Goal: Transaction & Acquisition: Purchase product/service

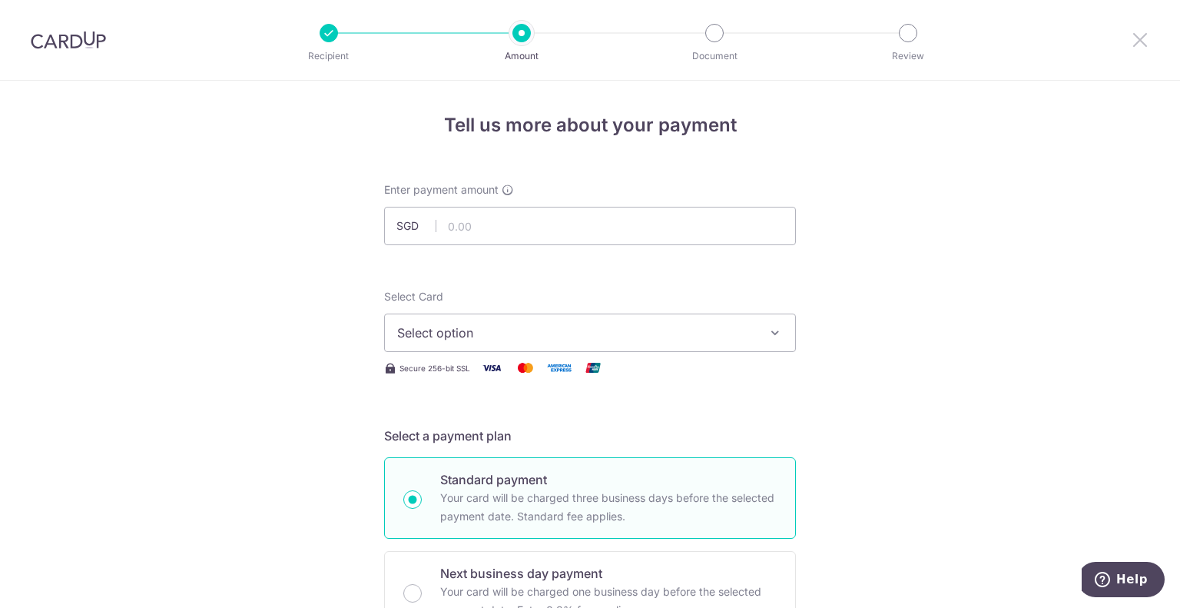
click at [1138, 38] on icon at bounding box center [1140, 39] width 18 height 19
click at [530, 342] on button "Select option" at bounding box center [590, 332] width 412 height 38
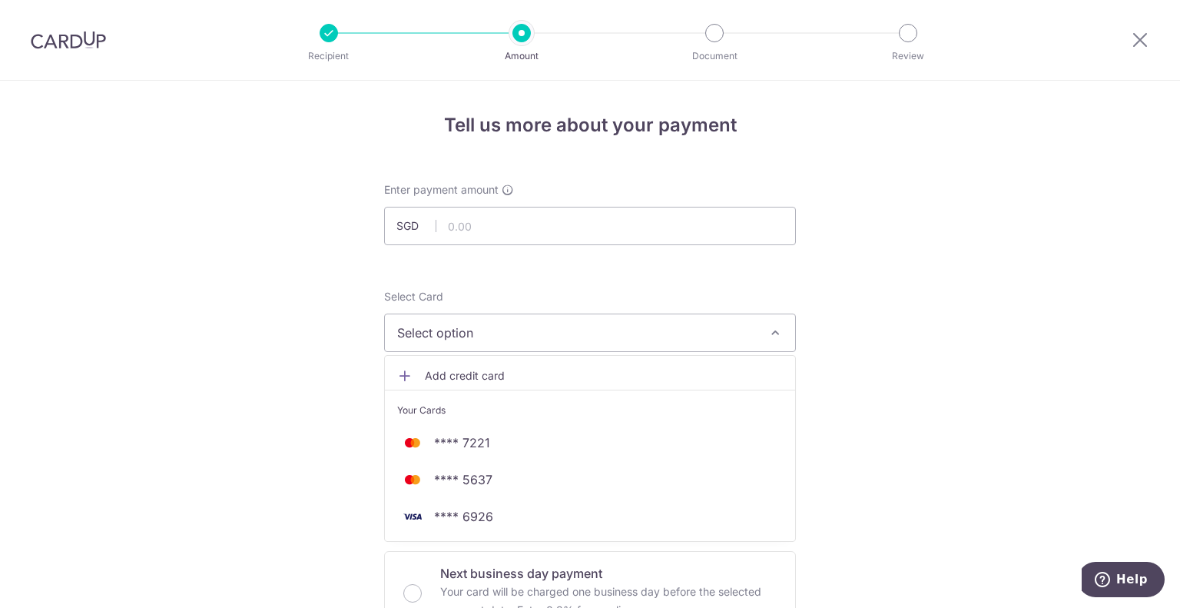
click at [65, 55] on div at bounding box center [68, 40] width 137 height 80
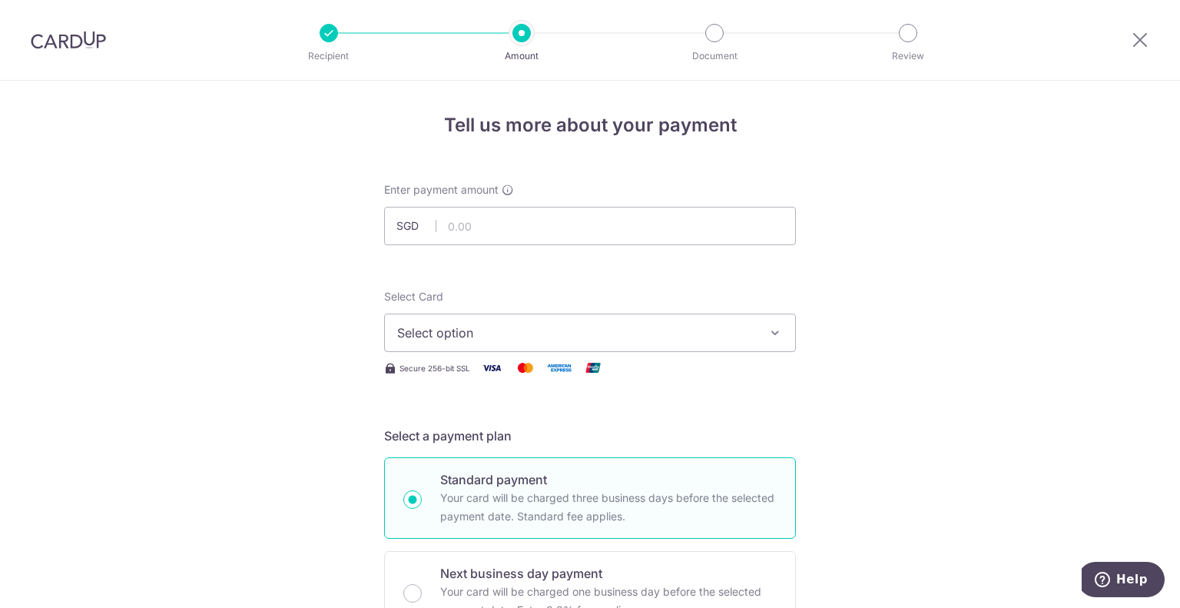
click at [60, 52] on div at bounding box center [68, 40] width 137 height 80
click at [1151, 45] on div at bounding box center [1140, 40] width 80 height 80
click at [1139, 37] on icon at bounding box center [1140, 39] width 18 height 19
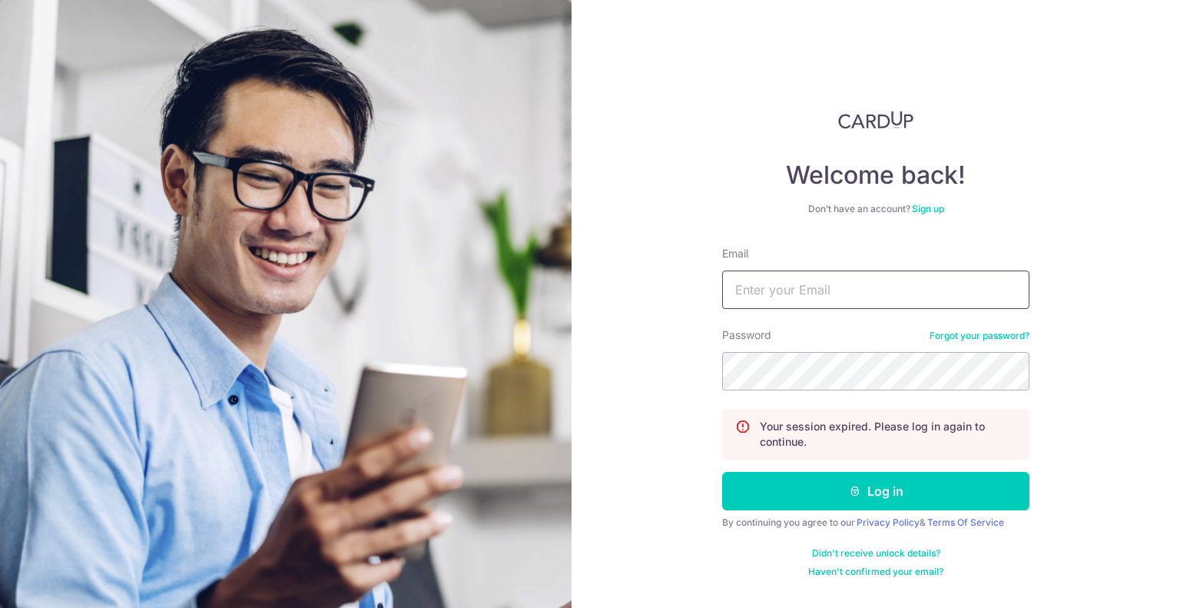
type input "jovin.lai.peini@gmail.com"
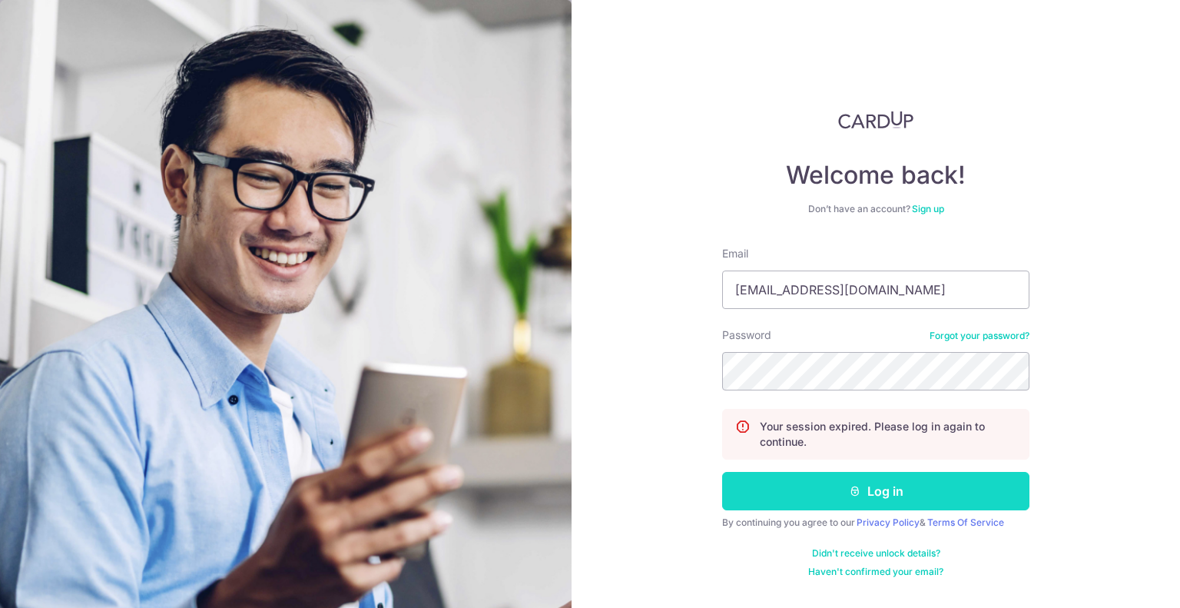
click at [794, 494] on button "Log in" at bounding box center [875, 491] width 307 height 38
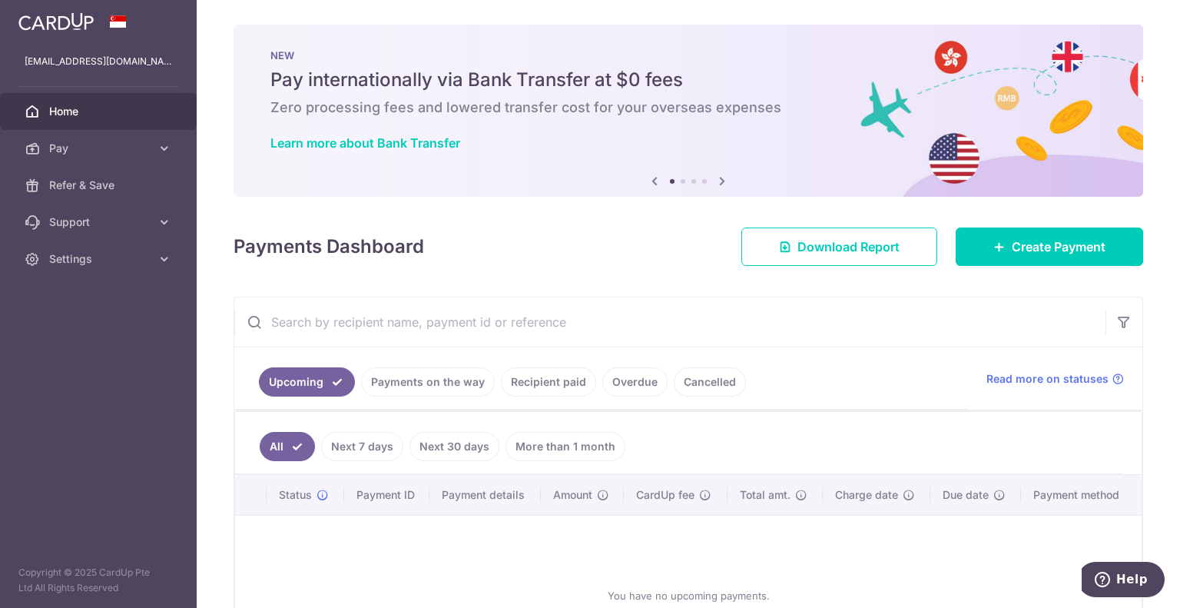
click at [45, 153] on link "Pay" at bounding box center [98, 148] width 197 height 37
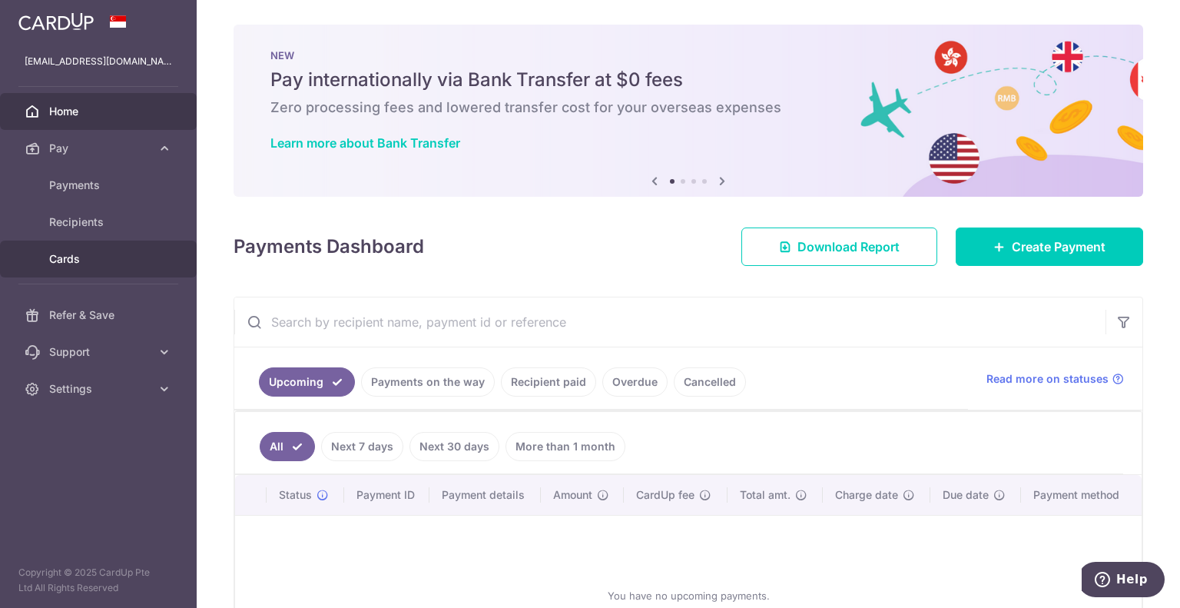
click at [101, 258] on span "Cards" at bounding box center [99, 258] width 101 height 15
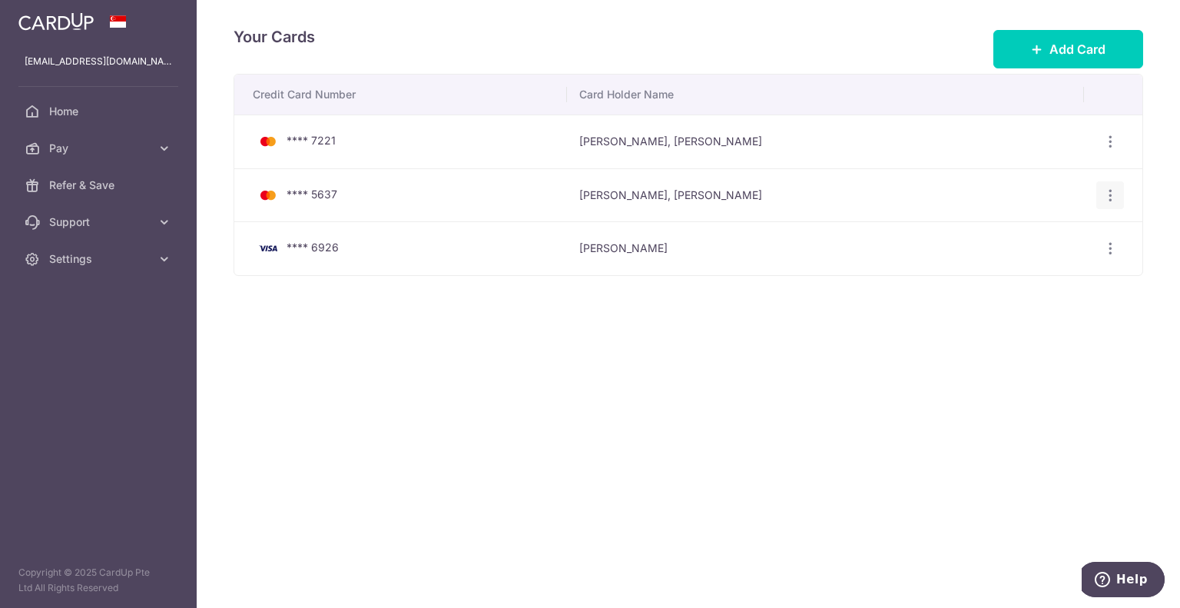
click at [1112, 150] on icon "button" at bounding box center [1110, 142] width 16 height 16
click at [1021, 278] on span "Delete" at bounding box center [1058, 274] width 104 height 18
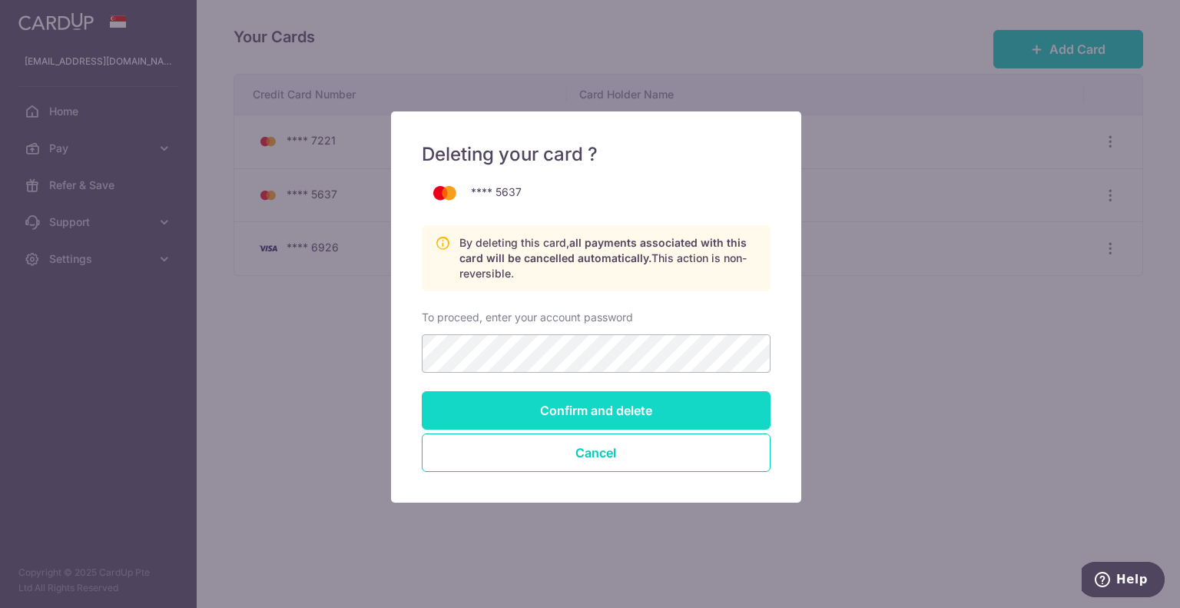
click at [608, 408] on input "Confirm and delete" at bounding box center [596, 410] width 349 height 38
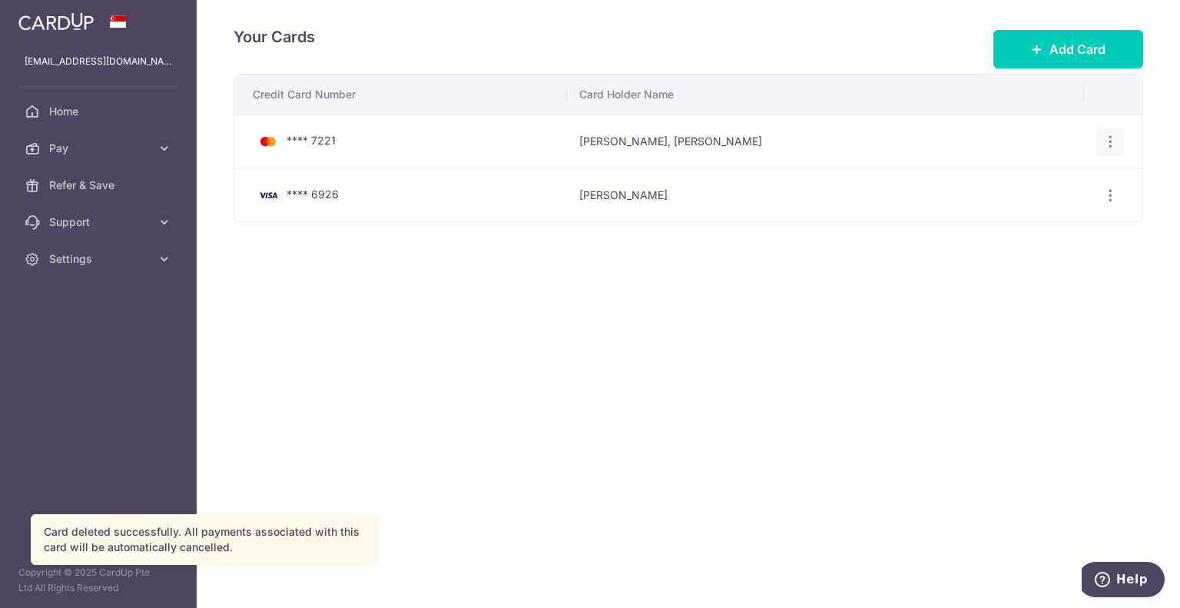
click at [1114, 141] on icon "button" at bounding box center [1110, 142] width 16 height 16
click at [1034, 212] on span "Delete" at bounding box center [1058, 221] width 104 height 18
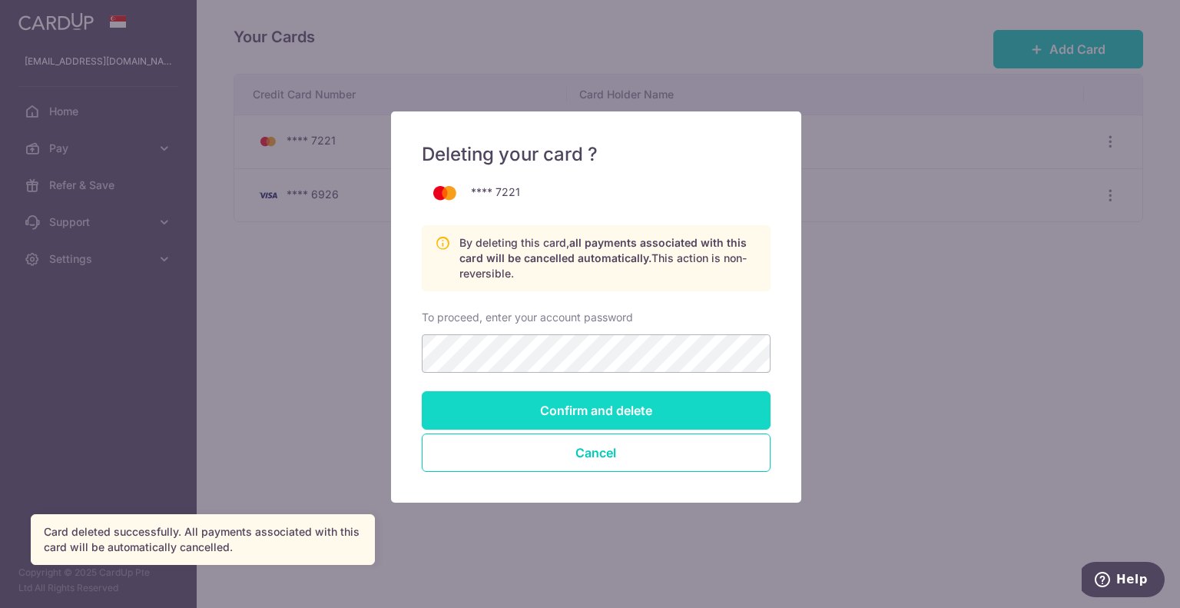
click at [587, 403] on input "Confirm and delete" at bounding box center [596, 410] width 349 height 38
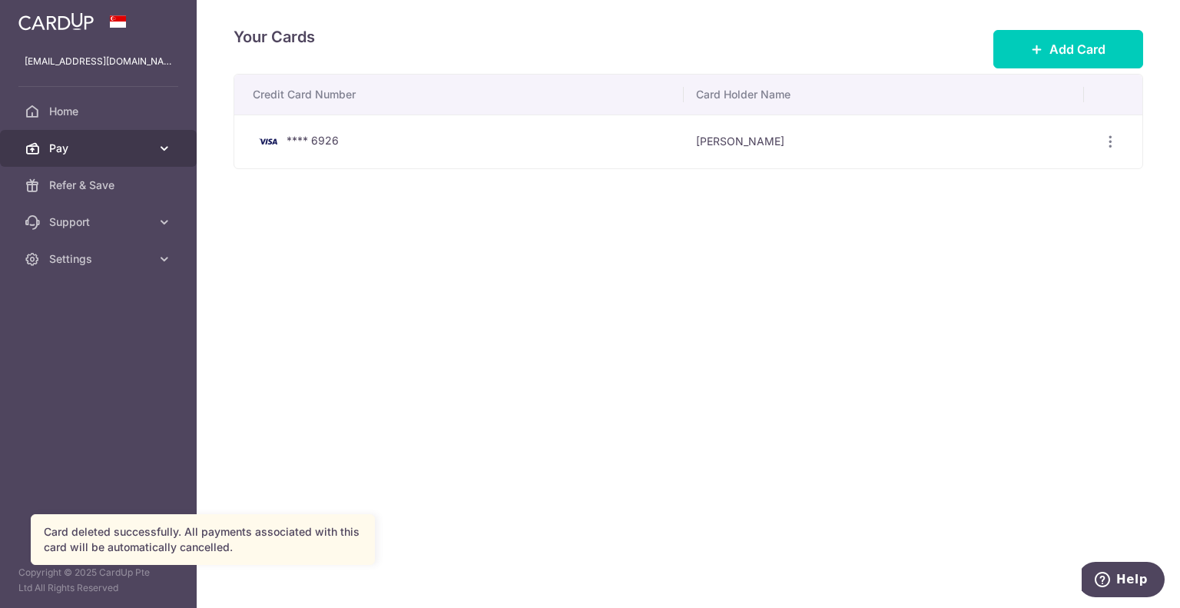
click at [81, 147] on span "Pay" at bounding box center [99, 148] width 101 height 15
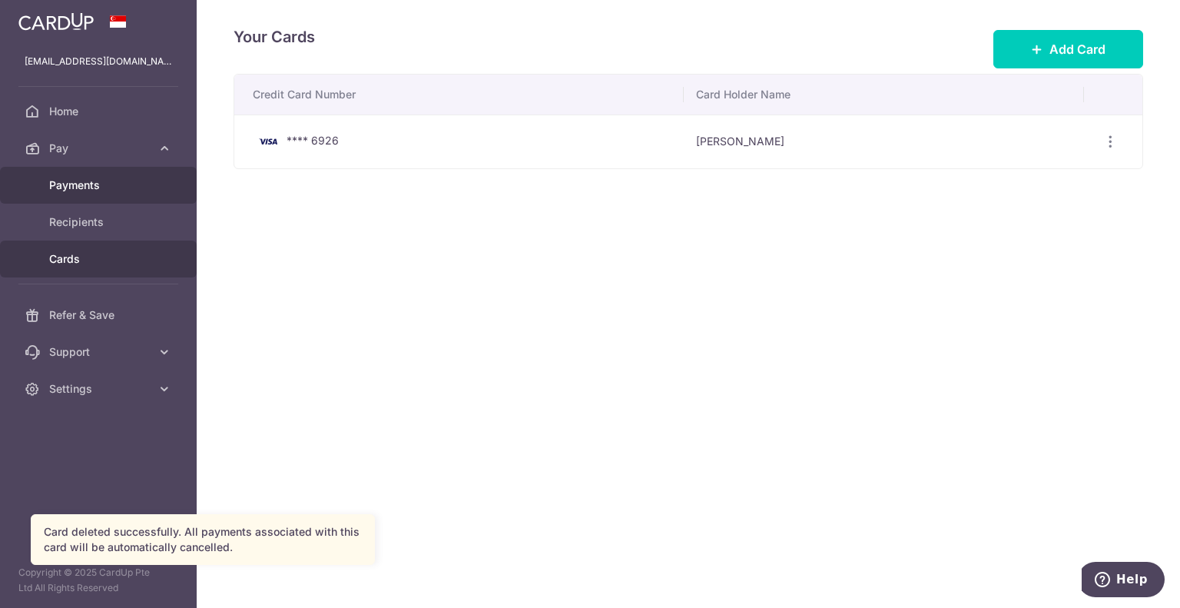
click at [94, 181] on span "Payments" at bounding box center [99, 184] width 101 height 15
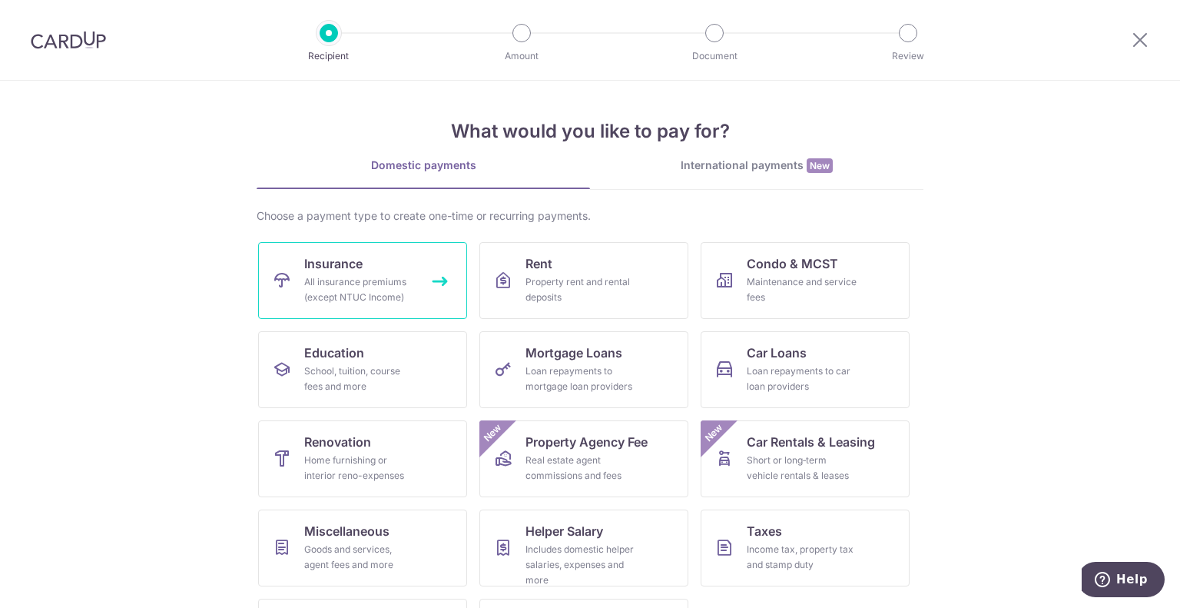
click at [402, 289] on div "All insurance premiums (except NTUC Income)" at bounding box center [359, 289] width 111 height 31
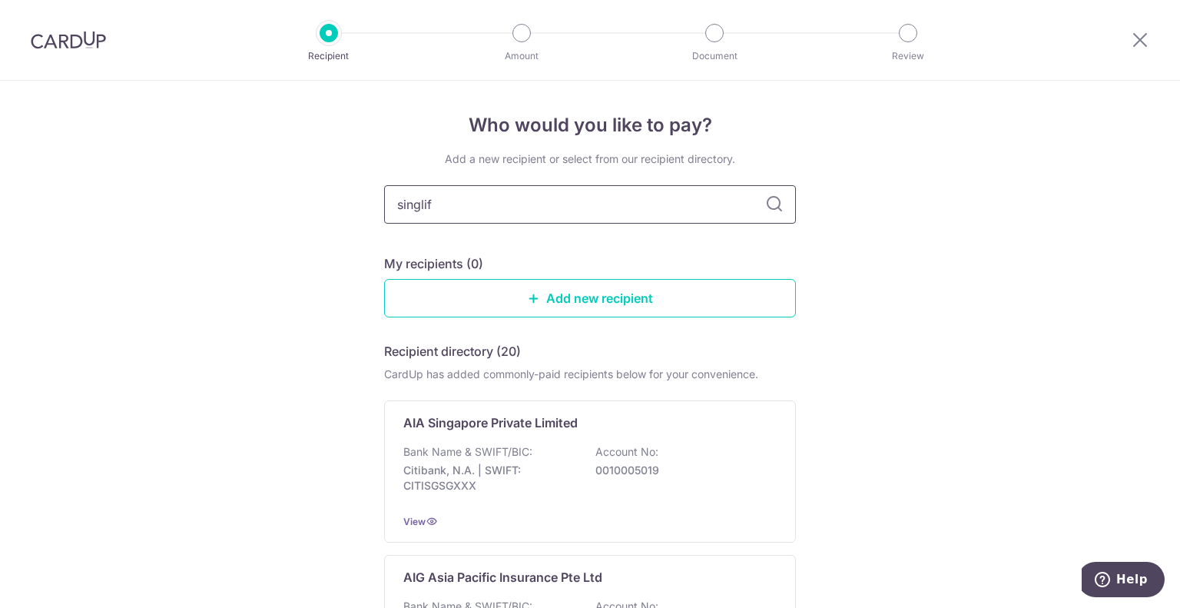
type input "singlife"
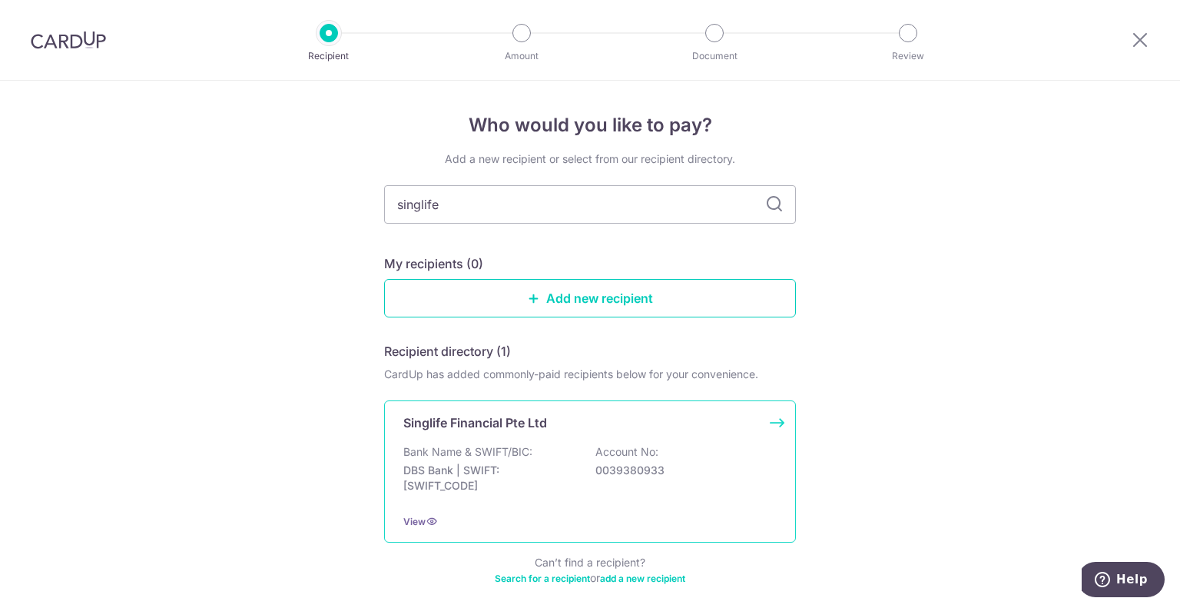
click at [421, 485] on p "DBS Bank | SWIFT: [SWIFT_CODE]" at bounding box center [489, 477] width 172 height 31
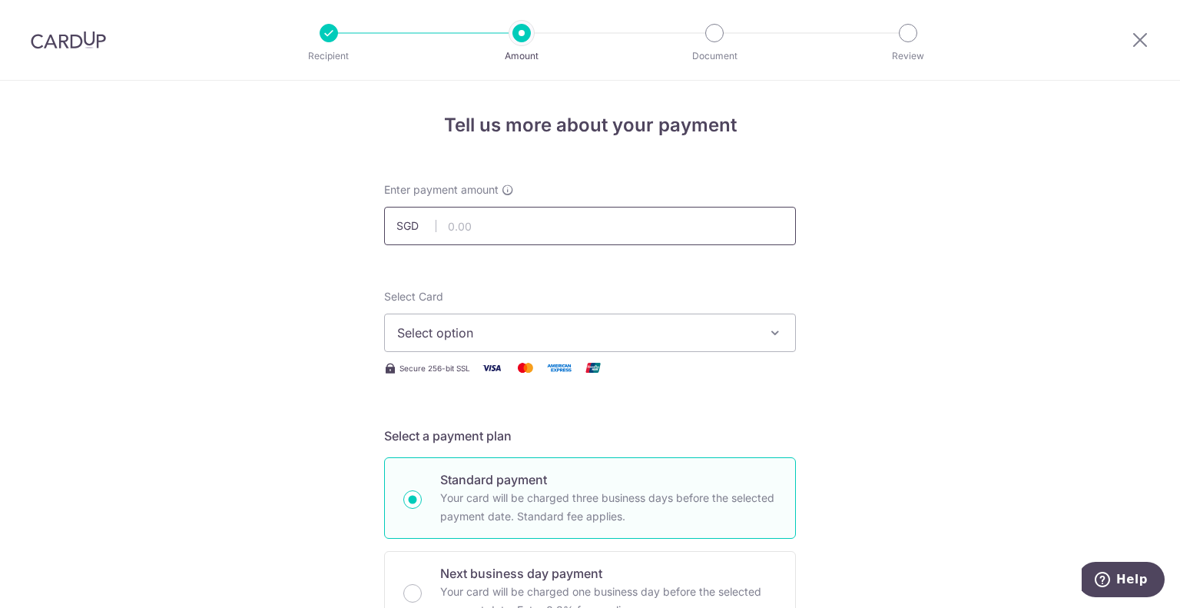
click at [492, 224] on input "text" at bounding box center [590, 226] width 412 height 38
type input "190.00"
click at [416, 330] on span "Select option" at bounding box center [576, 332] width 358 height 18
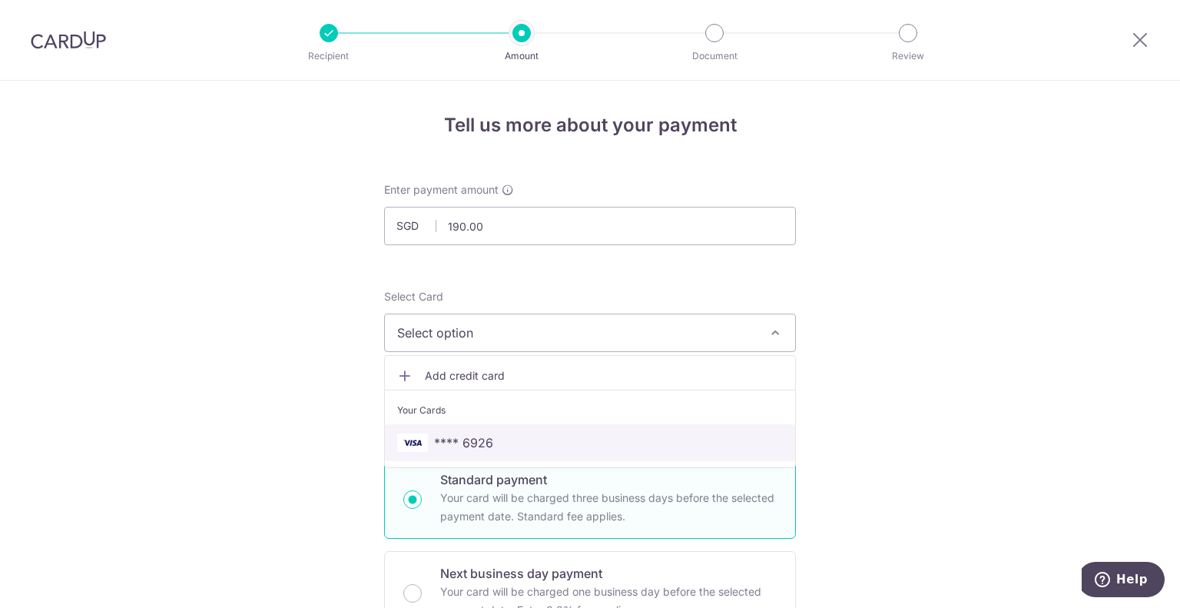
click at [486, 444] on span "**** 6926" at bounding box center [463, 442] width 59 height 18
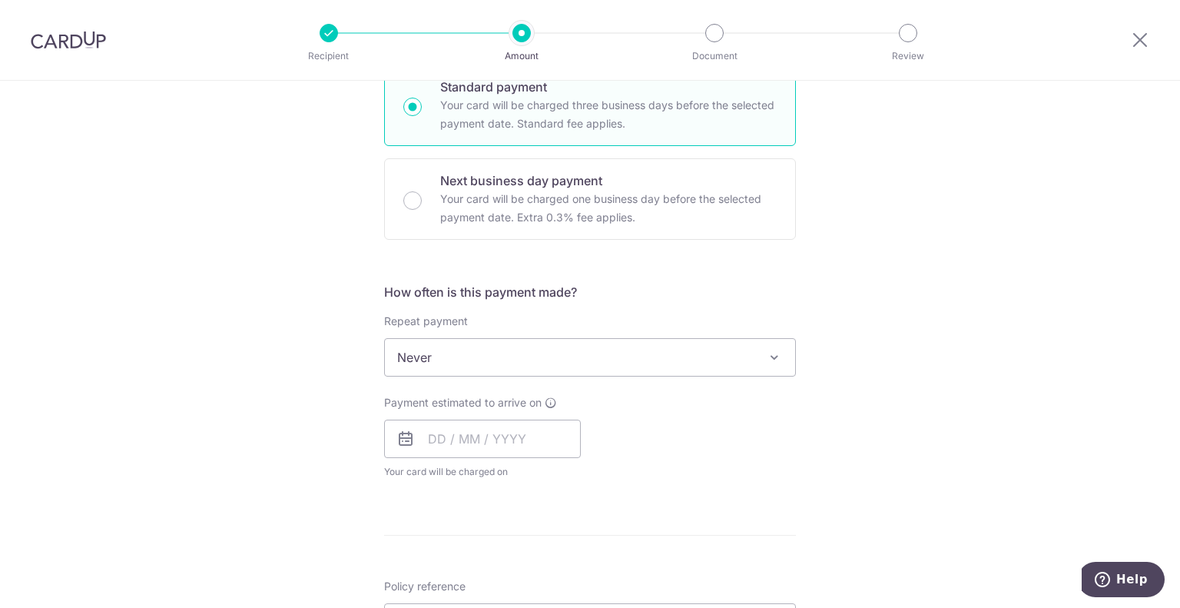
scroll to position [392, 0]
click at [455, 436] on input "text" at bounding box center [482, 439] width 197 height 38
click at [262, 271] on div "Tell us more about your payment Enter payment amount SGD 190.00 190.00 Select C…" at bounding box center [590, 384] width 1180 height 1390
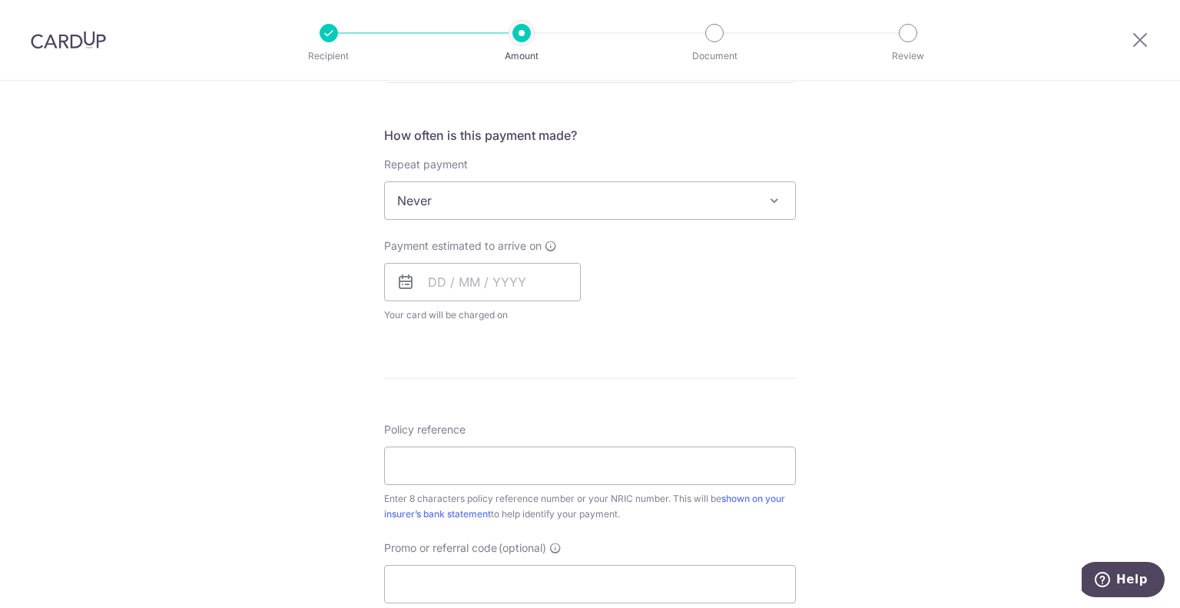
scroll to position [553, 0]
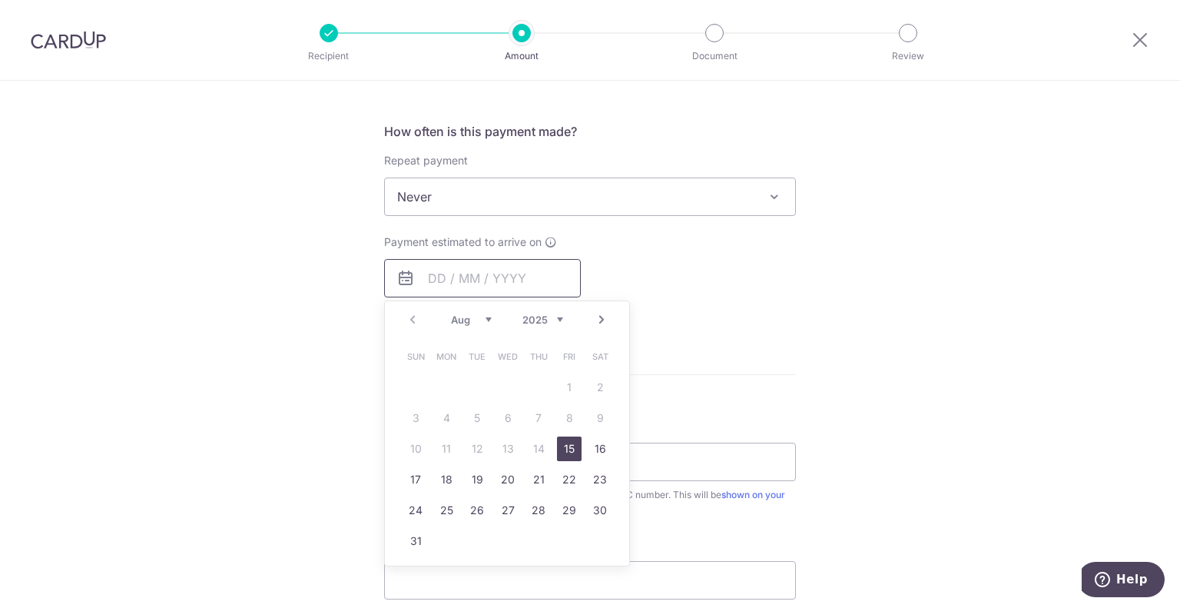
click at [430, 273] on input "text" at bounding box center [482, 278] width 197 height 38
click at [515, 481] on link "20" at bounding box center [507, 479] width 25 height 25
type input "20/08/2025"
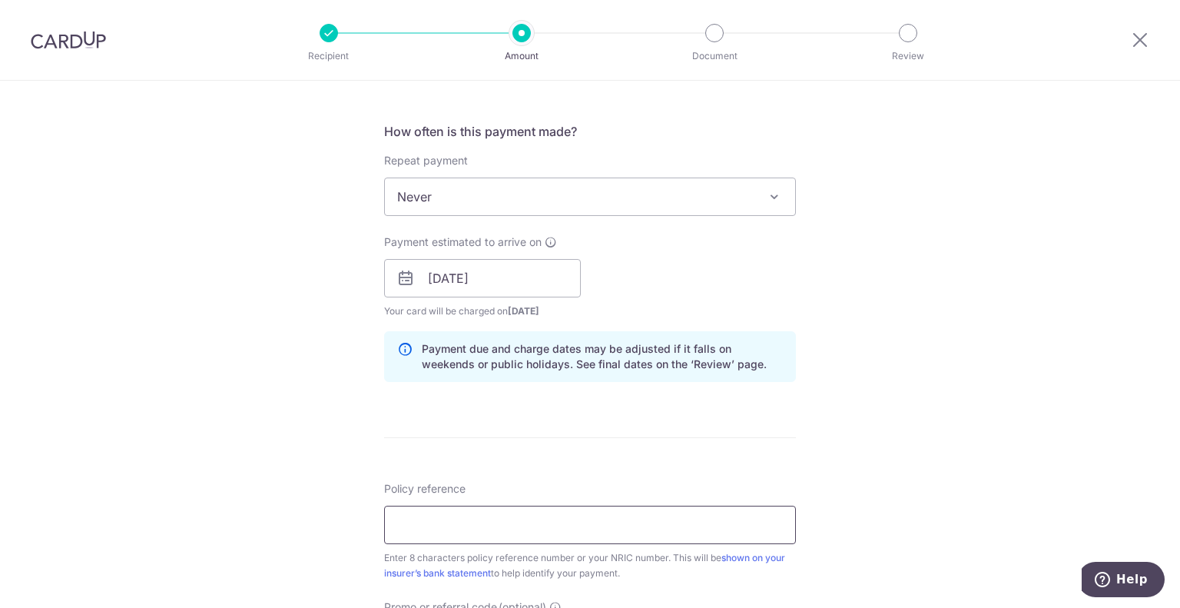
click at [475, 520] on input "Policy reference" at bounding box center [590, 524] width 412 height 38
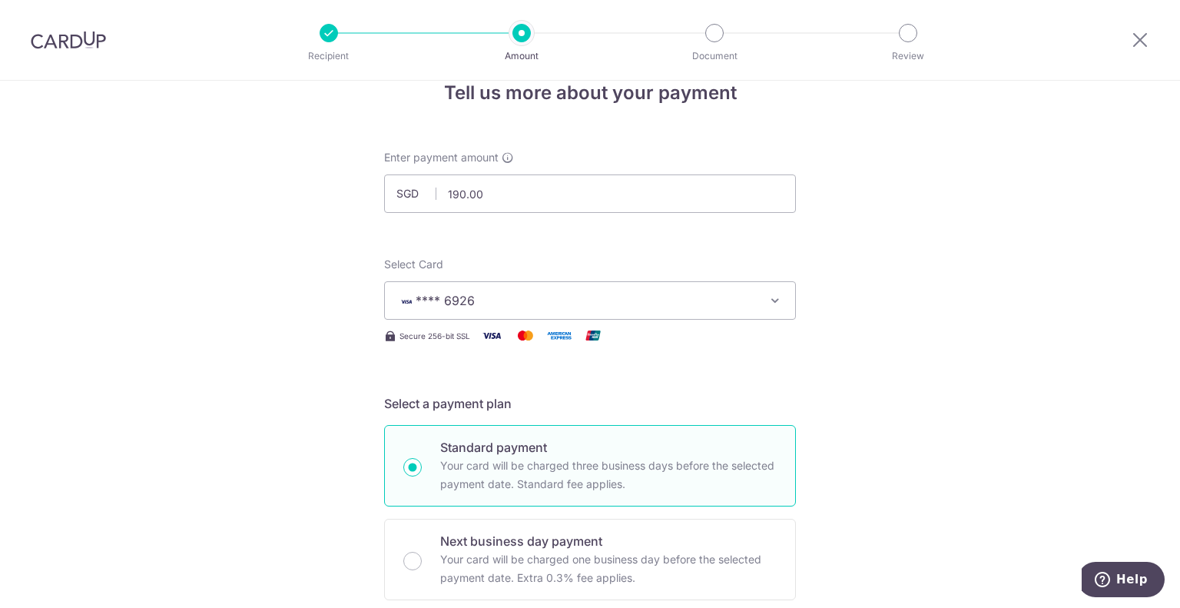
scroll to position [32, 0]
drag, startPoint x: 488, startPoint y: 197, endPoint x: 349, endPoint y: 173, distance: 141.1
paste input "24.2"
type input "124.20"
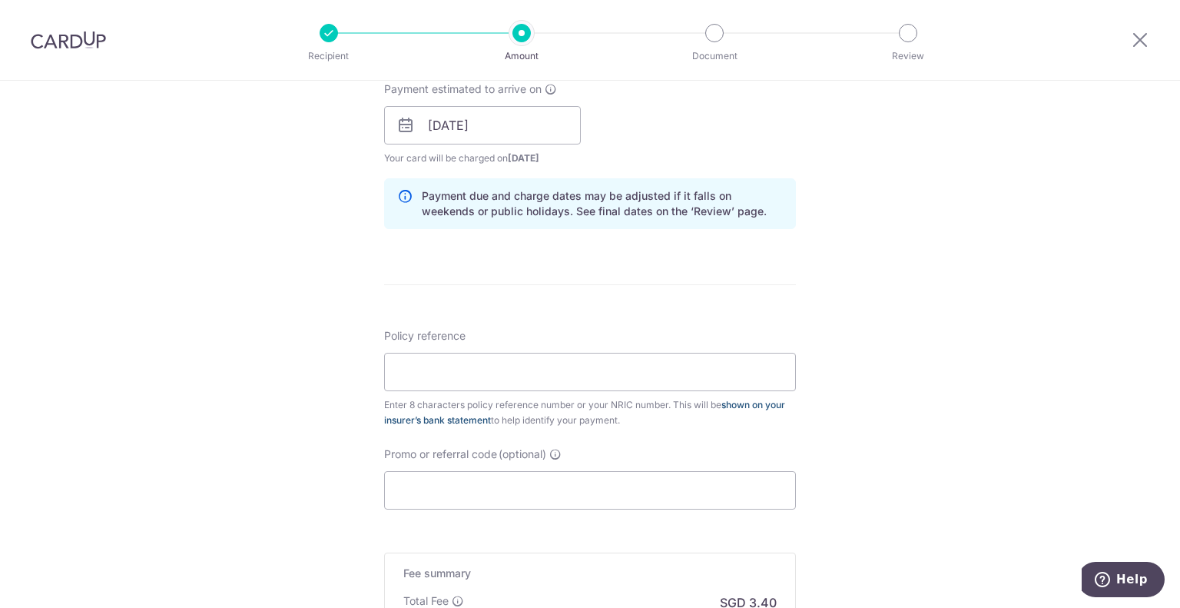
scroll to position [709, 0]
click at [453, 366] on input "Policy reference" at bounding box center [590, 368] width 412 height 38
paste input "G2819293"
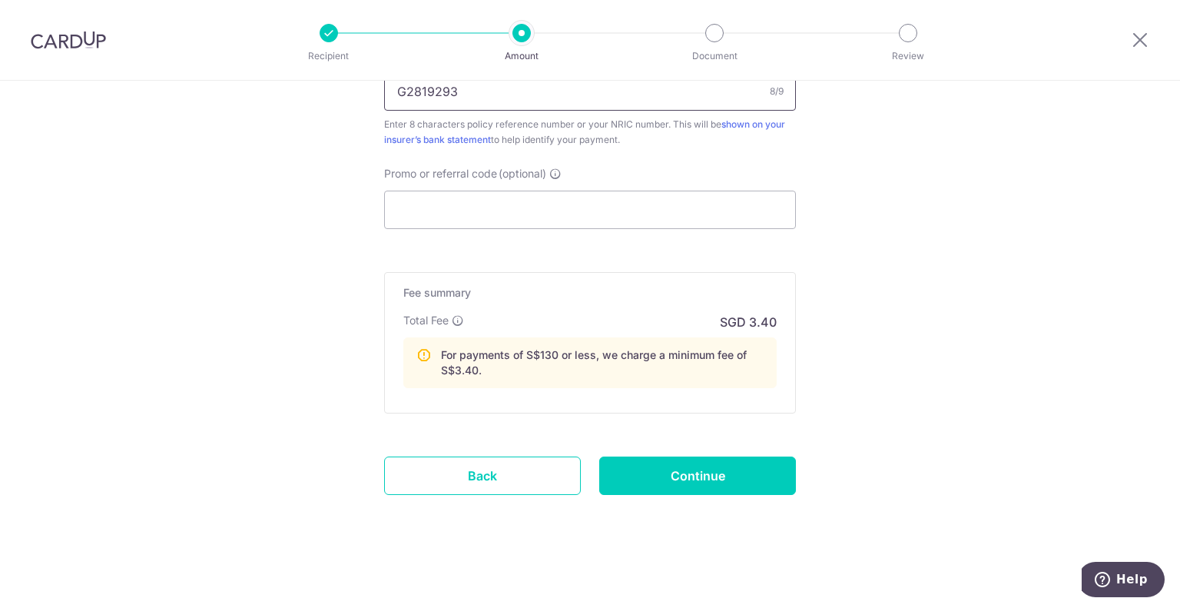
scroll to position [983, 0]
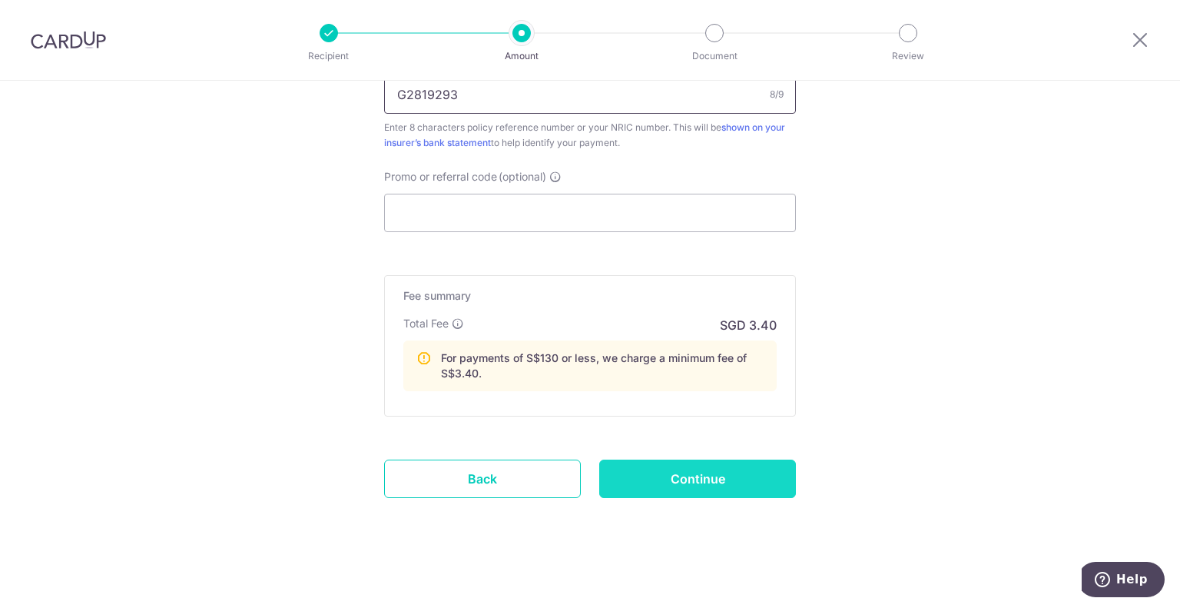
type input "G2819293"
click at [612, 481] on input "Continue" at bounding box center [697, 478] width 197 height 38
type input "Create Schedule"
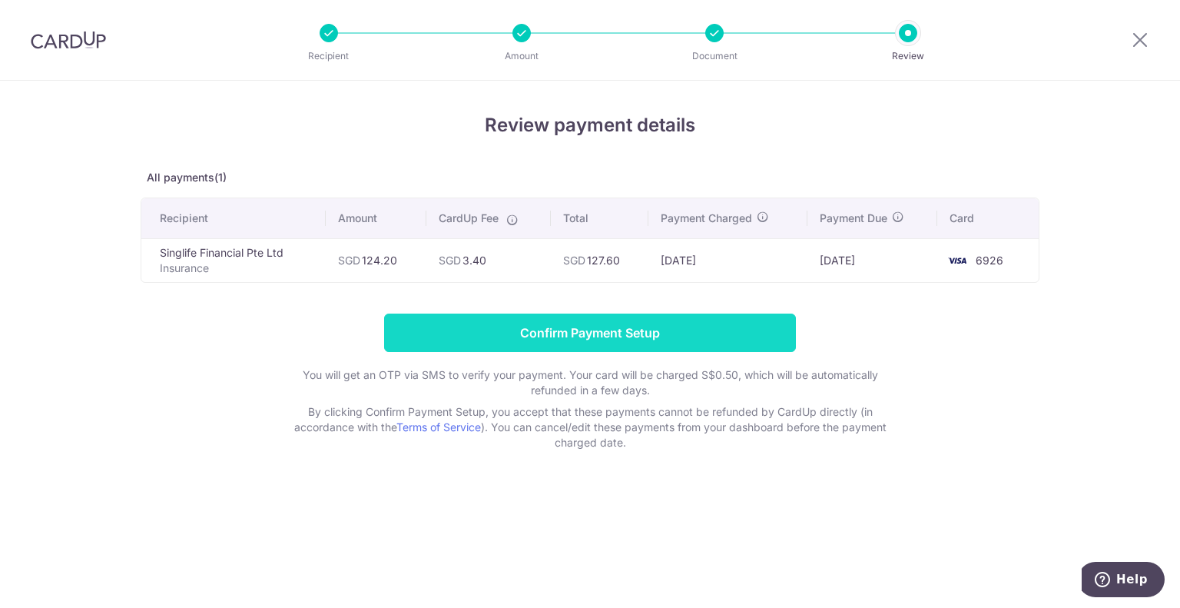
click at [469, 313] on input "Confirm Payment Setup" at bounding box center [590, 332] width 412 height 38
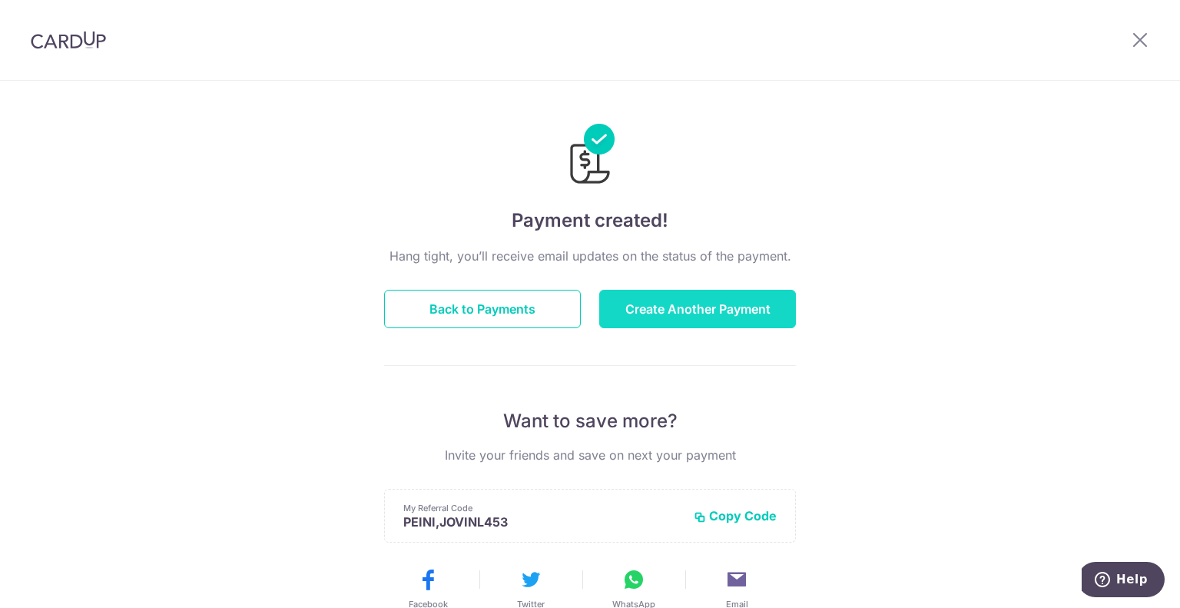
click at [661, 301] on button "Create Another Payment" at bounding box center [697, 309] width 197 height 38
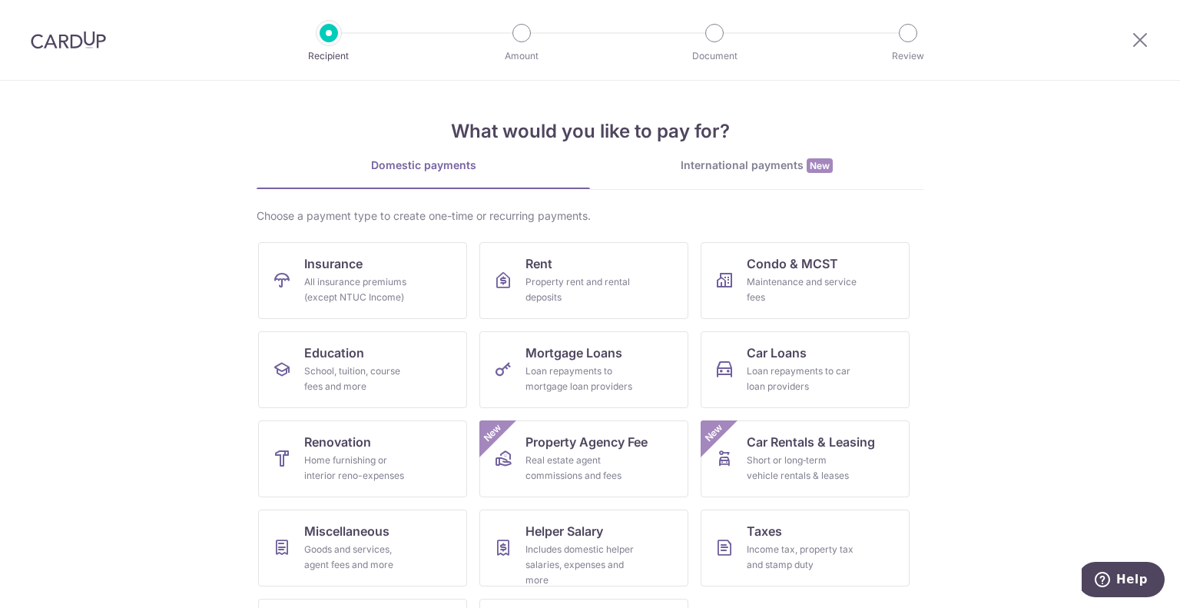
click at [343, 300] on div "All insurance premiums (except NTUC Income)" at bounding box center [359, 289] width 111 height 31
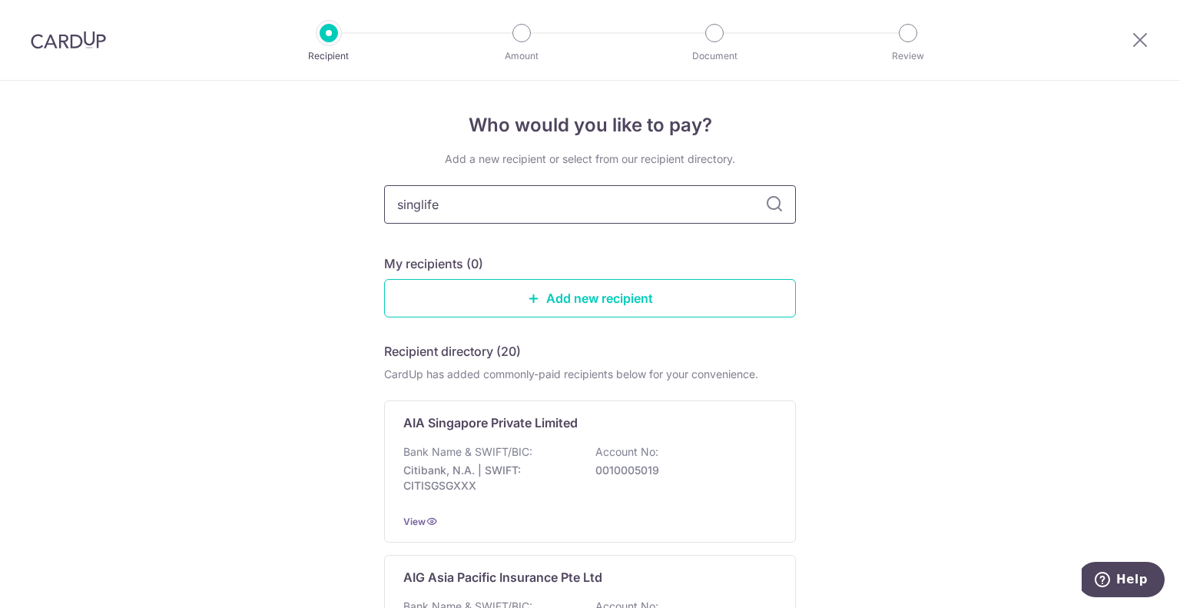
type input "singlife"
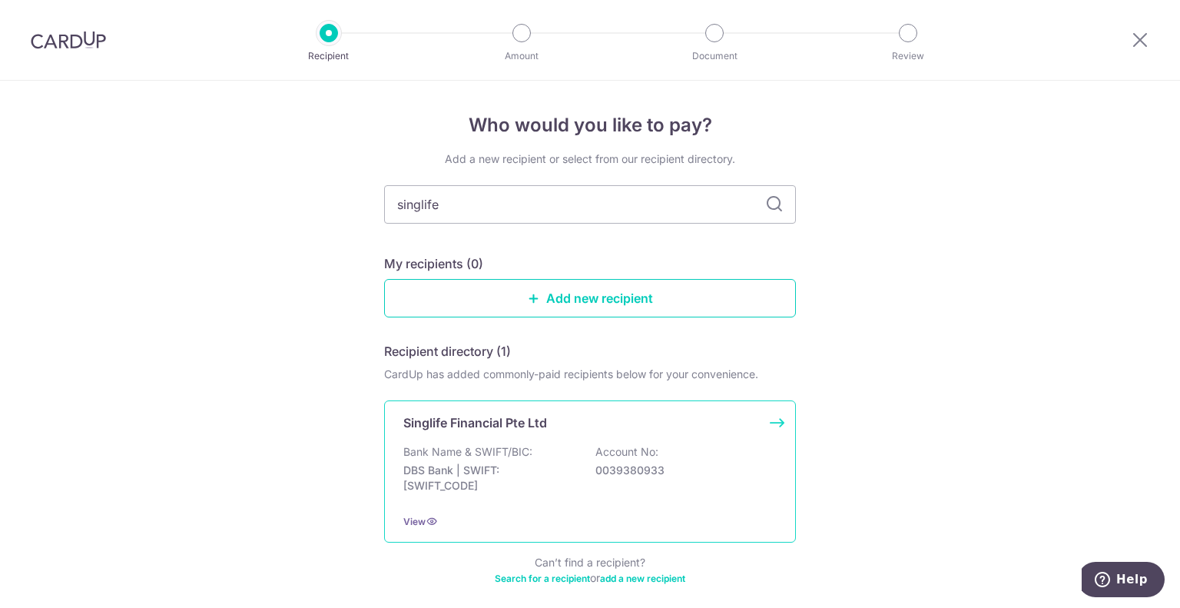
click at [479, 429] on p "Singlife Financial Pte Ltd" at bounding box center [475, 422] width 144 height 18
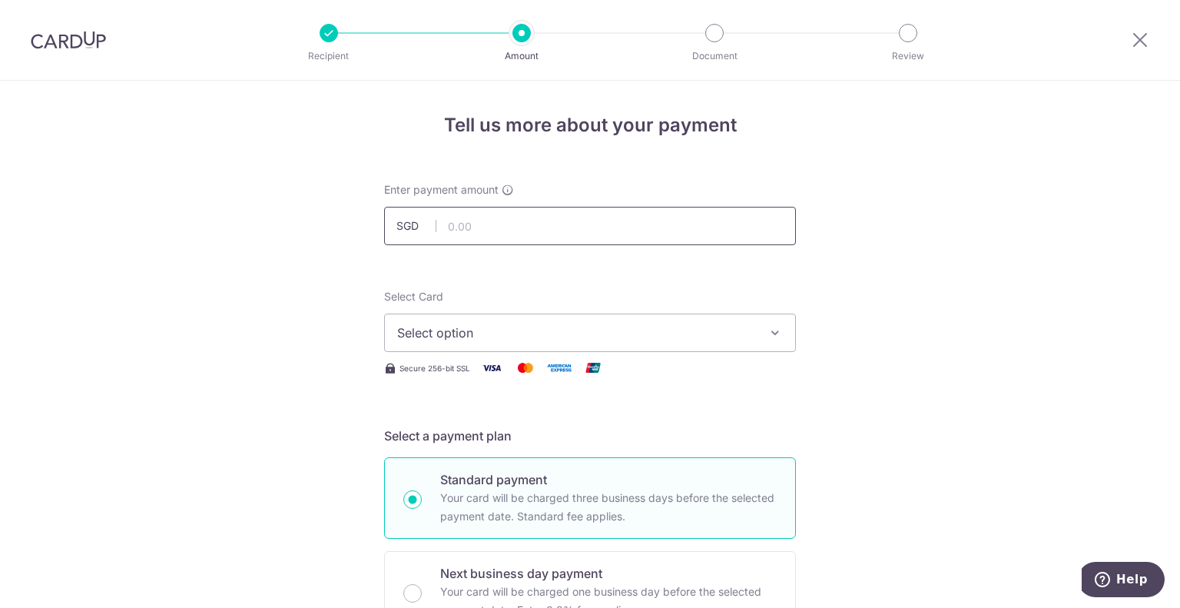
click at [518, 234] on input "text" at bounding box center [590, 226] width 412 height 38
paste input "105.05"
type input "105.05"
click at [467, 333] on span "Select option" at bounding box center [576, 332] width 358 height 18
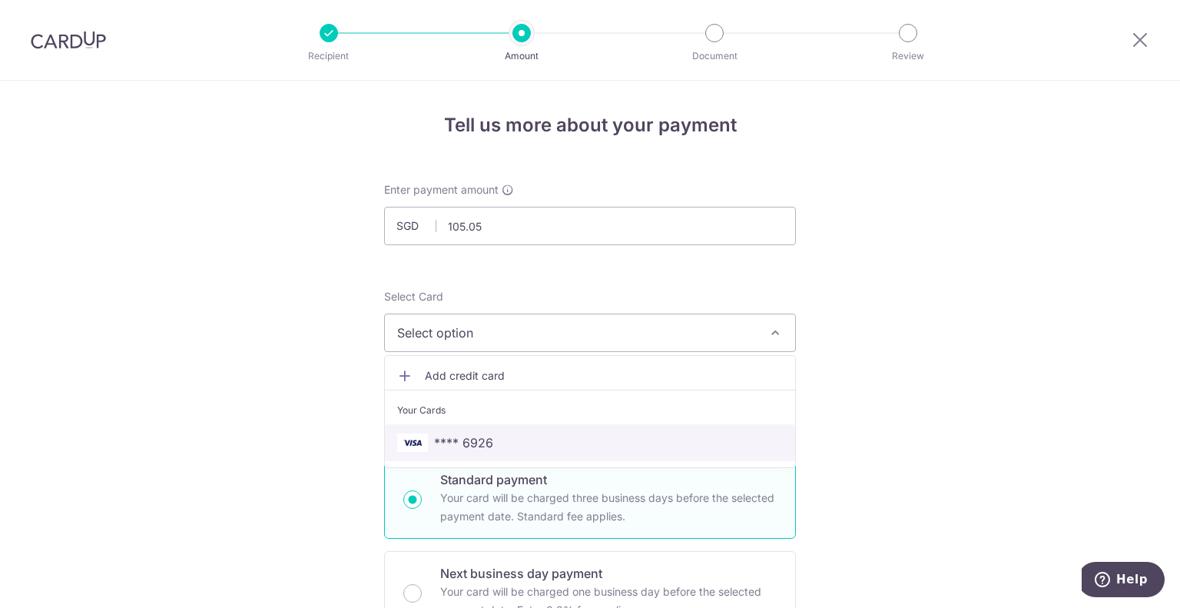
click at [475, 444] on span "**** 6926" at bounding box center [463, 442] width 59 height 18
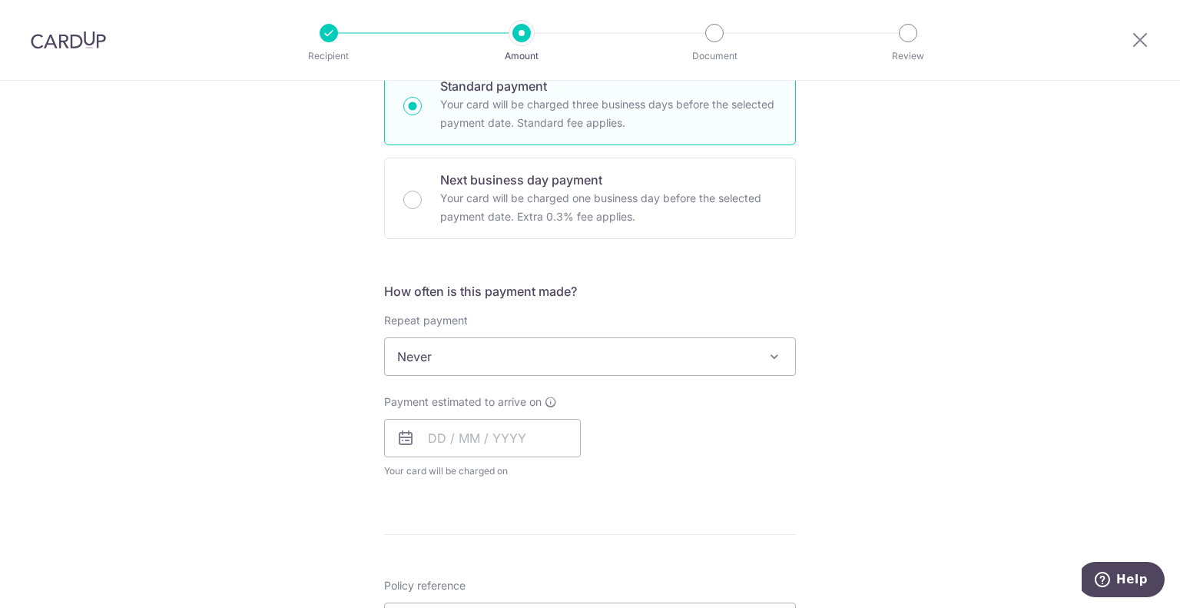
scroll to position [395, 0]
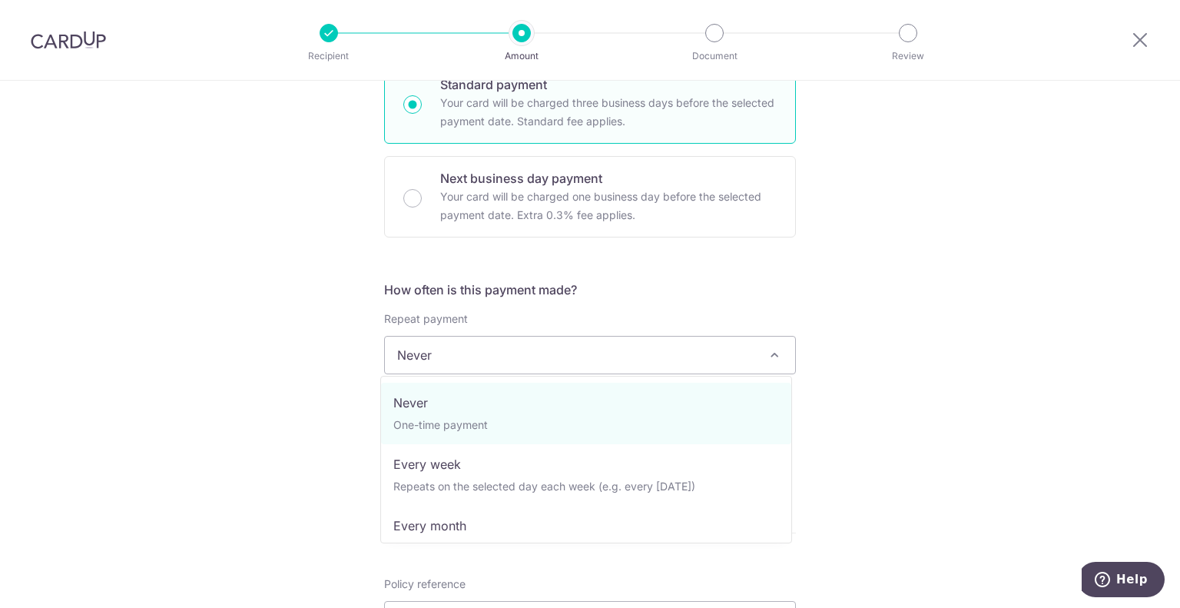
click at [450, 363] on span "Never" at bounding box center [590, 354] width 410 height 37
select select "3"
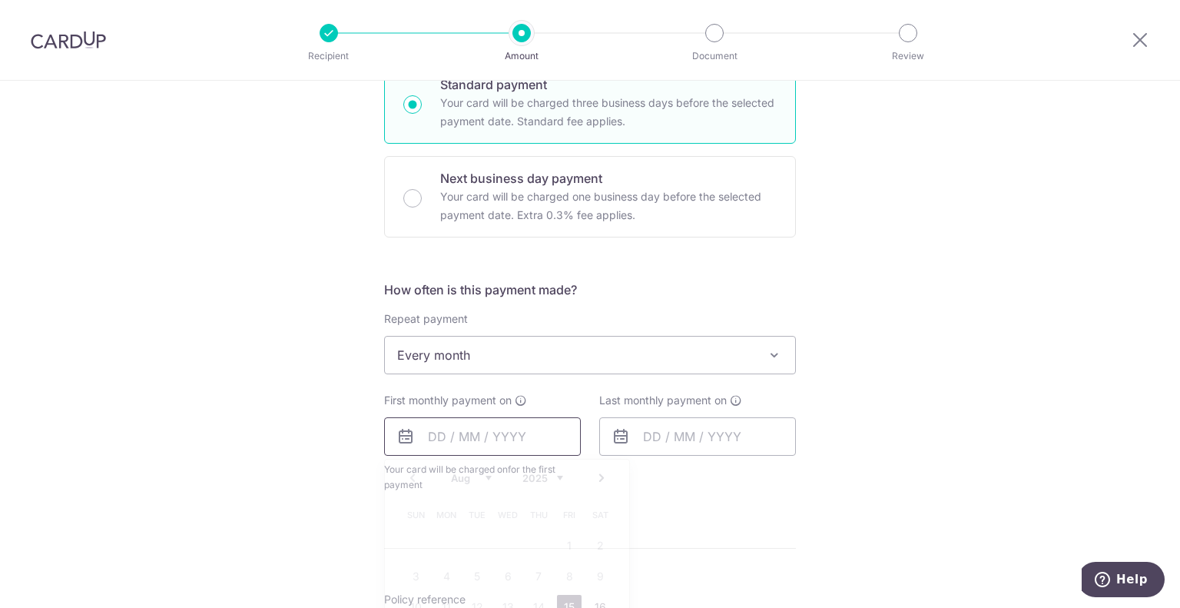
click at [457, 430] on input "text" at bounding box center [482, 436] width 197 height 38
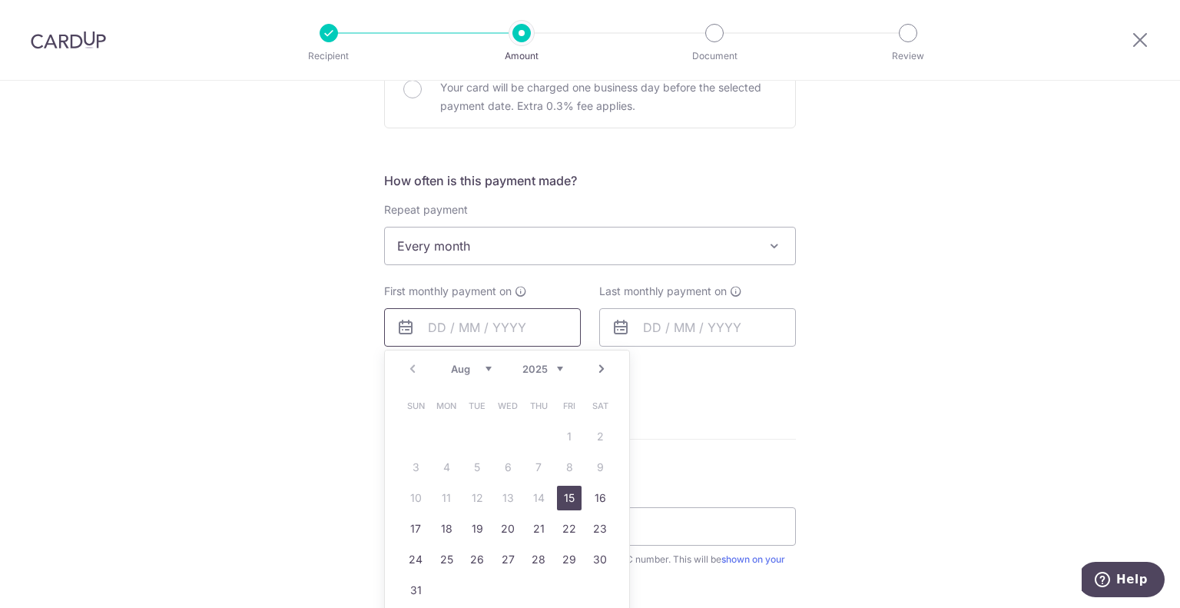
scroll to position [506, 0]
click at [565, 493] on link "15" at bounding box center [569, 495] width 25 height 25
type input "15/08/2025"
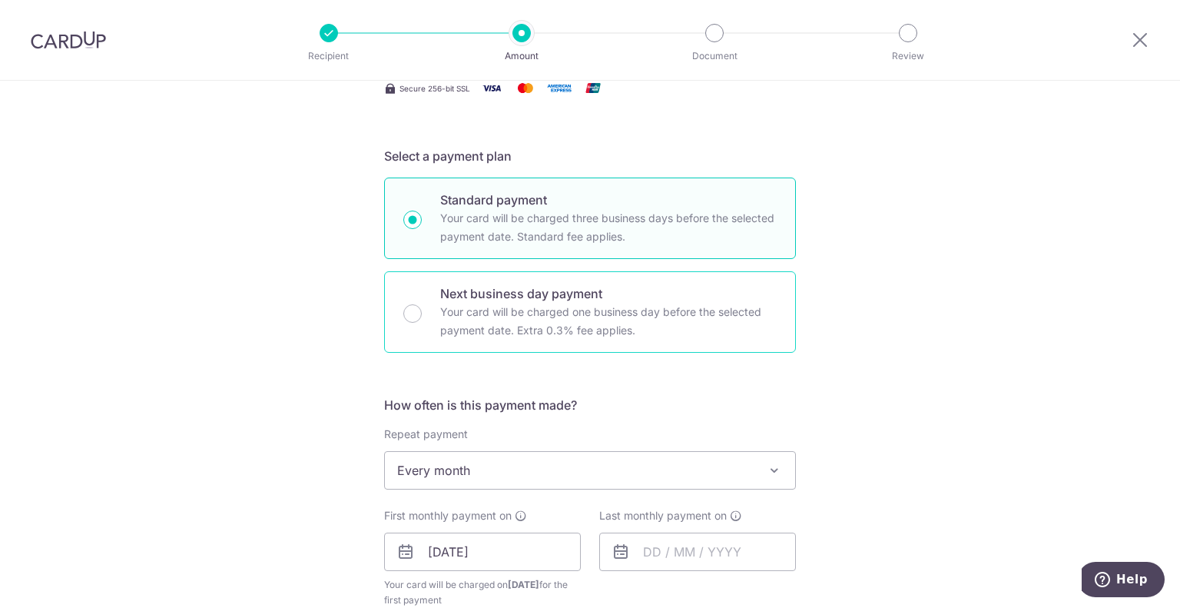
scroll to position [281, 0]
click at [440, 302] on p "Your card will be charged one business day before the selected payment date. Ex…" at bounding box center [608, 319] width 336 height 37
click at [422, 303] on input "Next business day payment Your card will be charged one business day before the…" at bounding box center [412, 312] width 18 height 18
radio input "false"
radio input "true"
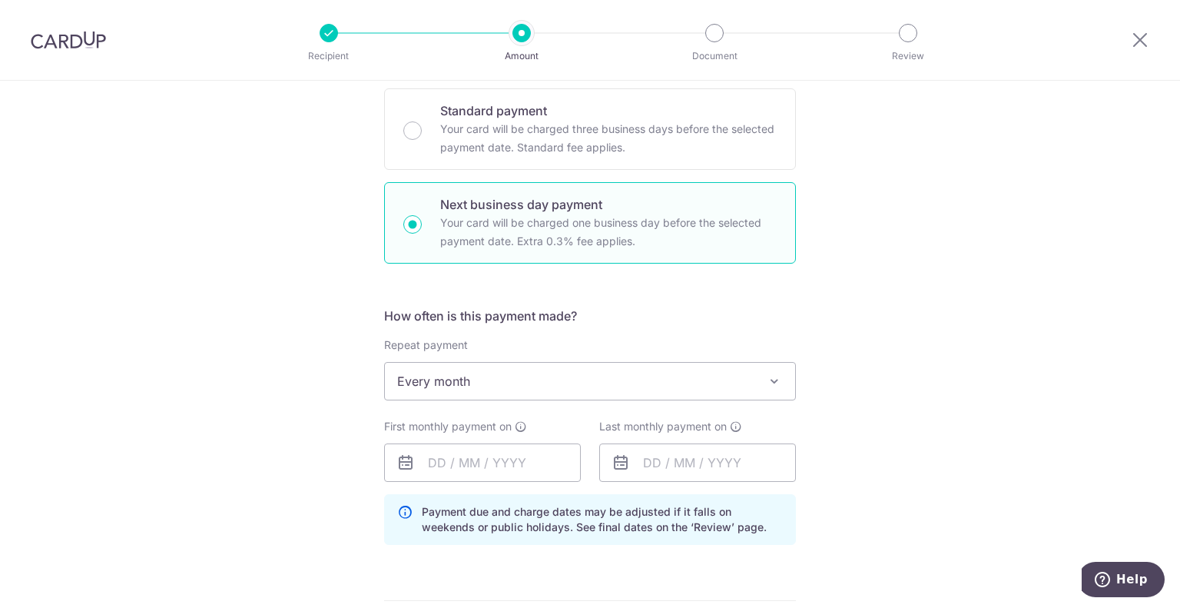
scroll to position [370, 0]
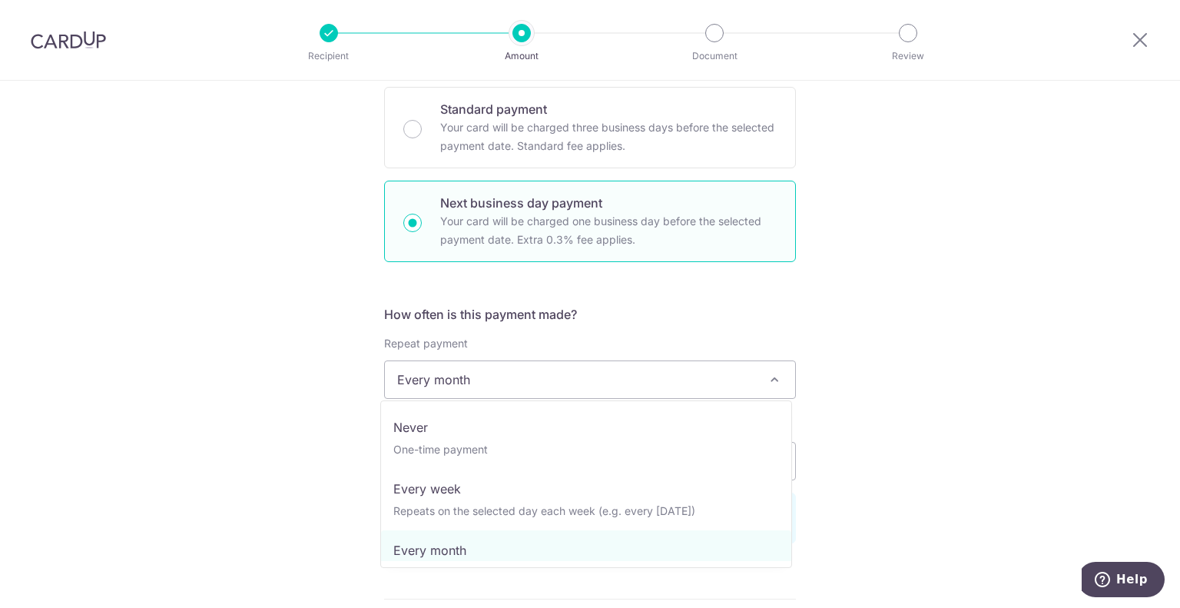
click at [465, 388] on span "Every month" at bounding box center [590, 379] width 410 height 37
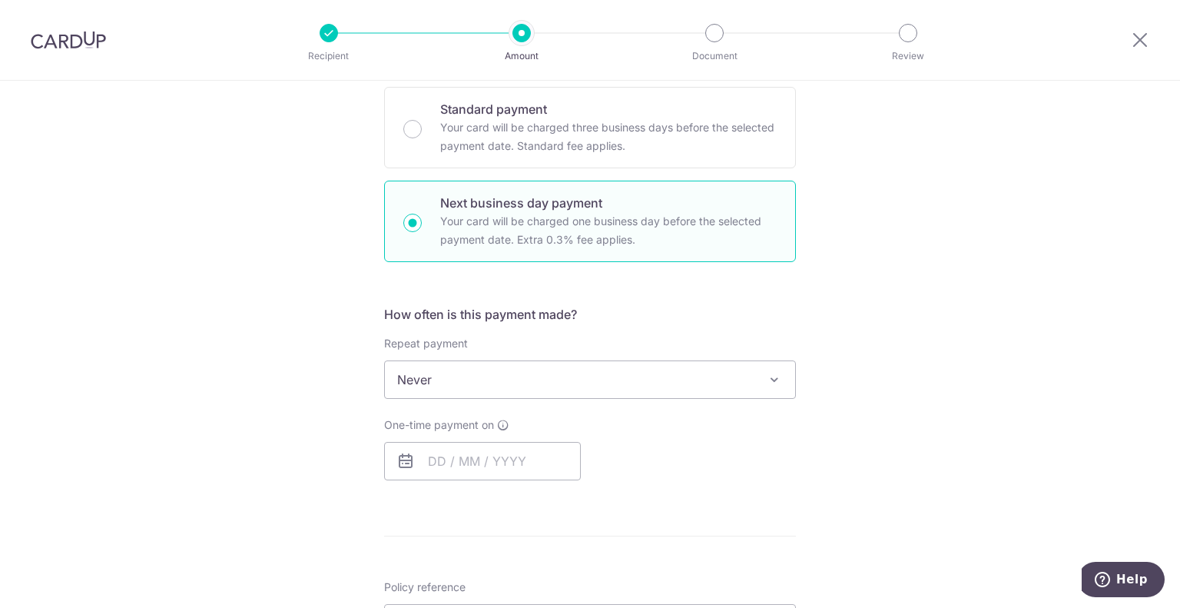
select select "1"
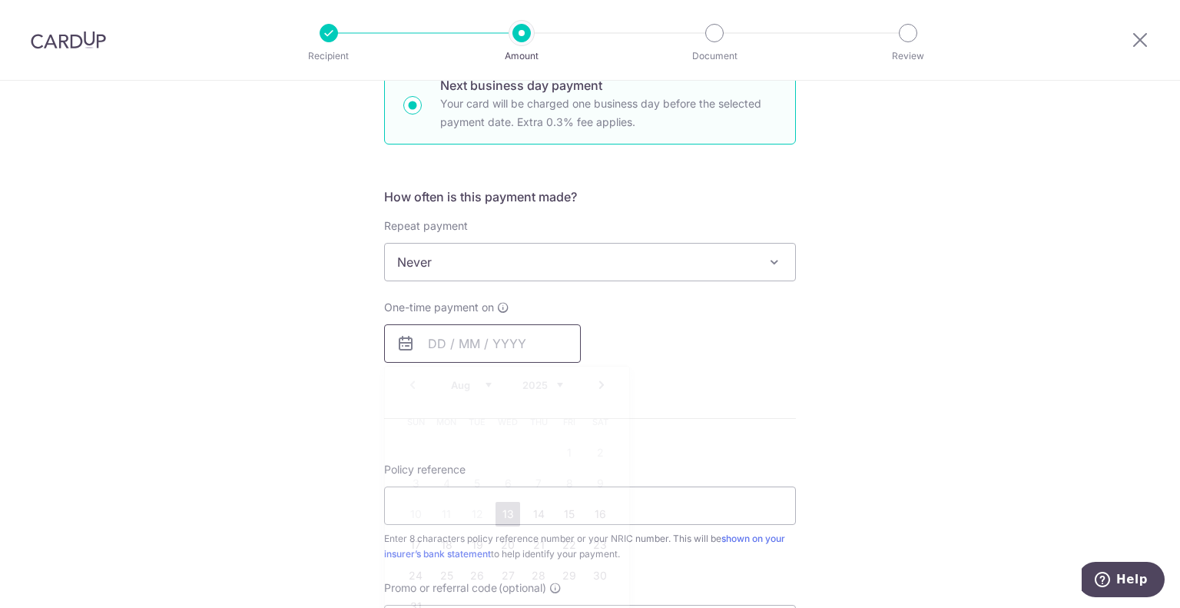
click at [424, 346] on input "text" at bounding box center [482, 343] width 197 height 38
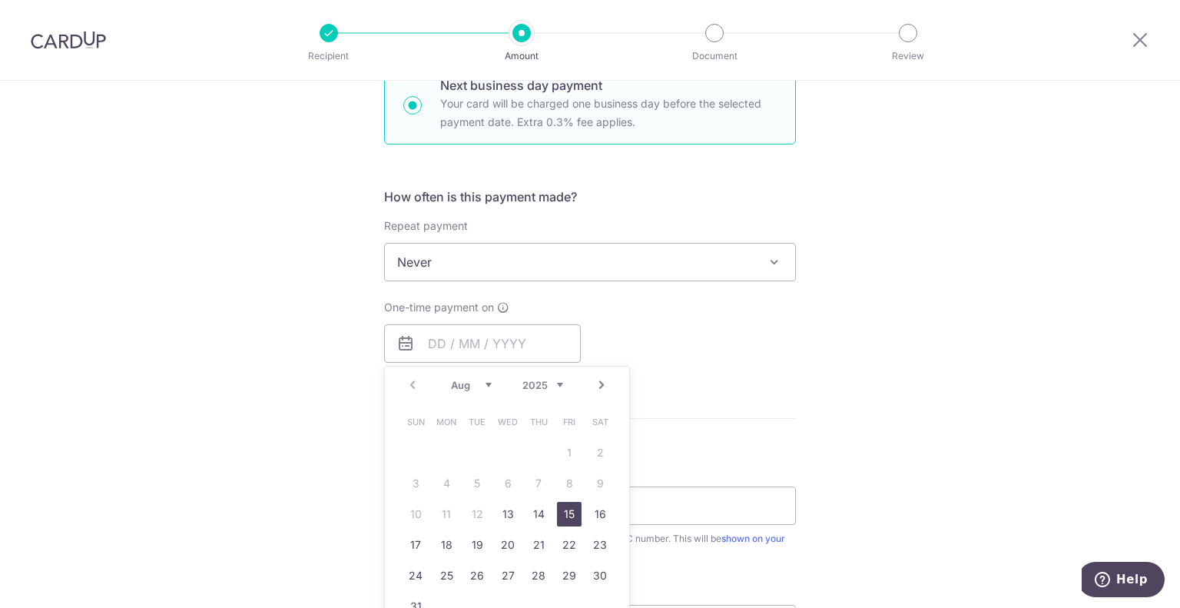
click at [560, 510] on link "15" at bounding box center [569, 514] width 25 height 25
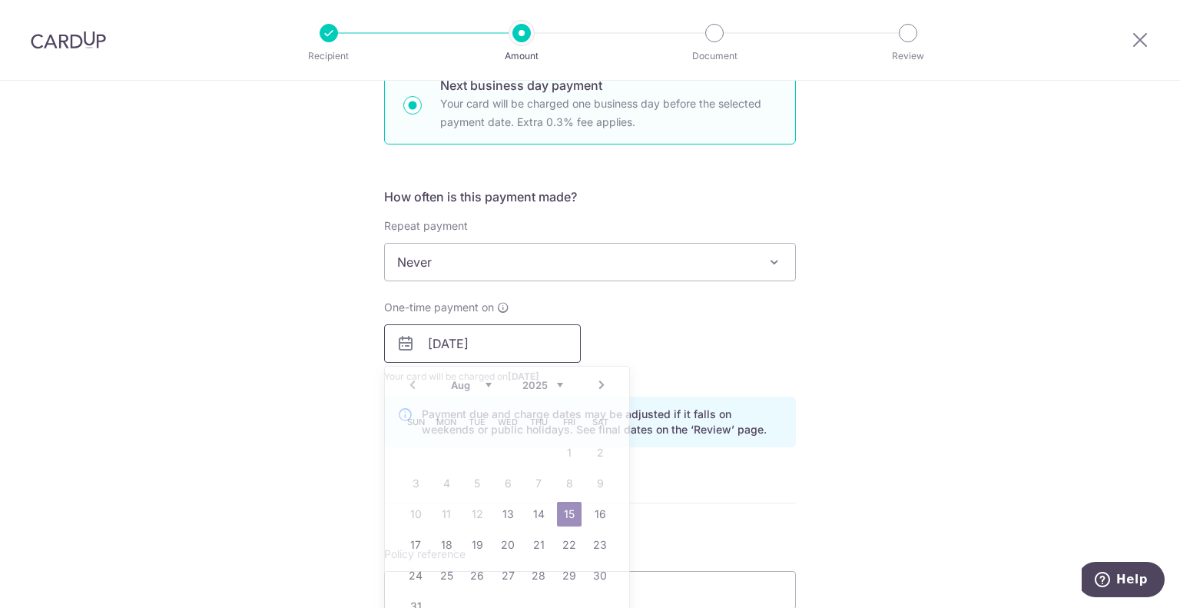
click at [434, 344] on input "15/08/2025" at bounding box center [482, 343] width 197 height 38
click at [538, 515] on link "14" at bounding box center [538, 514] width 25 height 25
type input "14/08/2025"
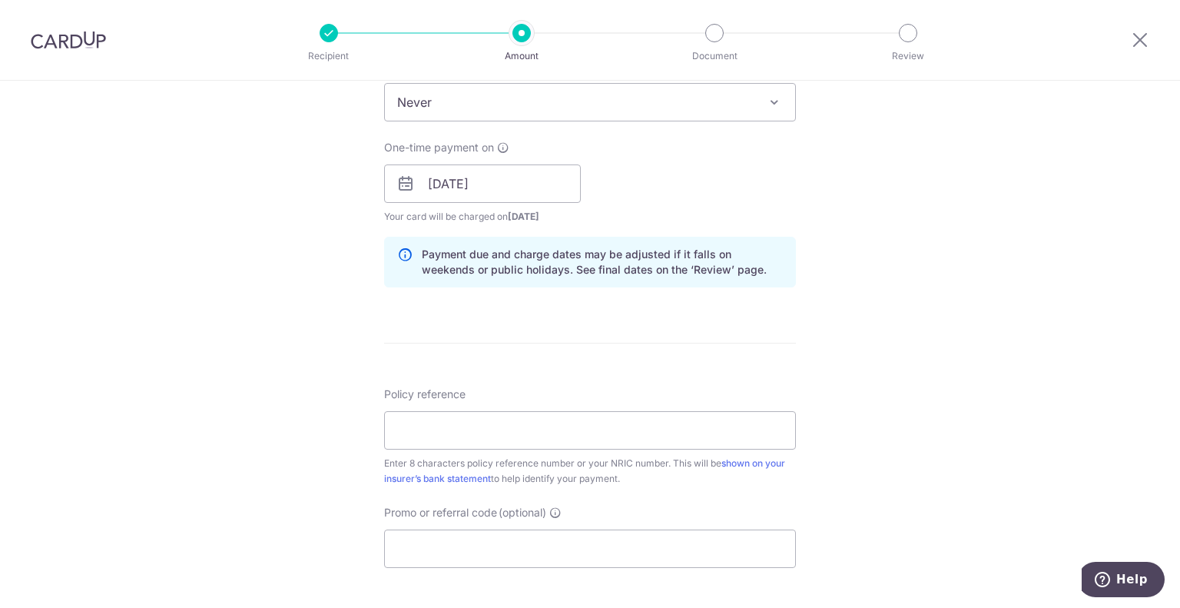
scroll to position [651, 0]
click at [408, 426] on input "Policy reference" at bounding box center [590, 426] width 412 height 38
paste input "83698612"
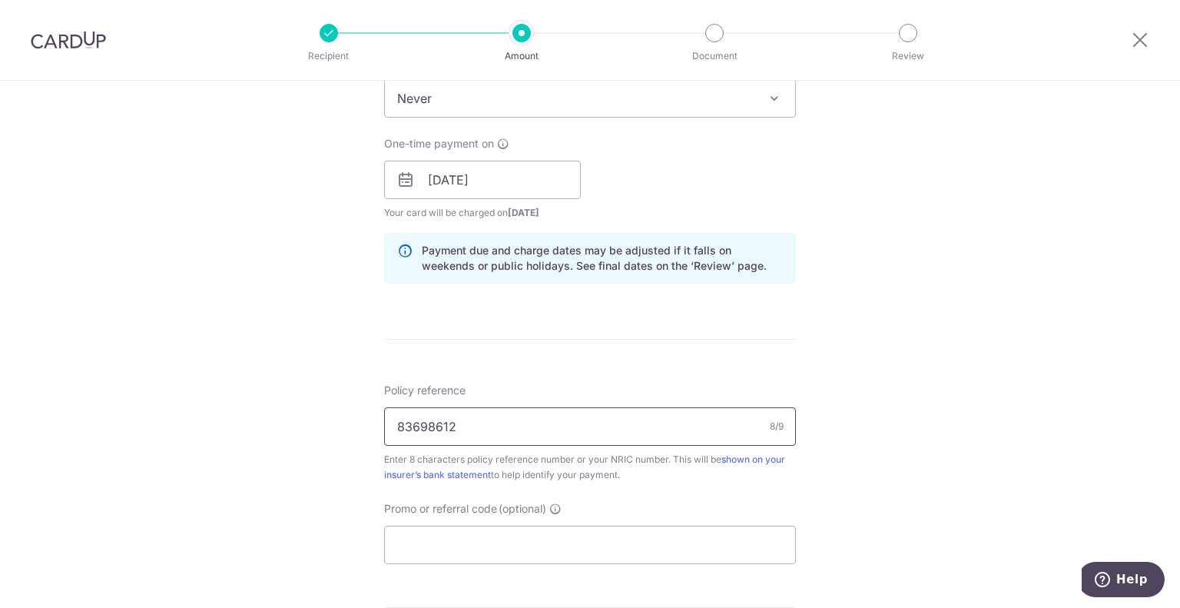
type input "83698612"
click at [326, 469] on div "Tell us more about your payment Enter payment amount SGD 105.05 105.05 Select C…" at bounding box center [590, 224] width 1180 height 1590
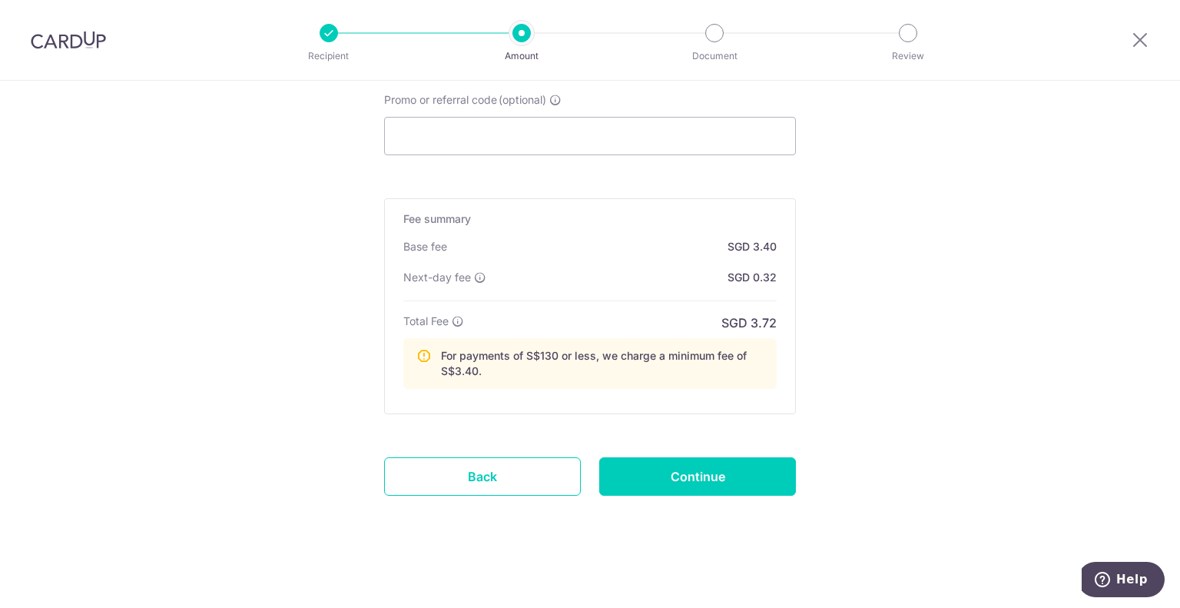
scroll to position [1060, 0]
click at [734, 474] on input "Continue" at bounding box center [697, 476] width 197 height 38
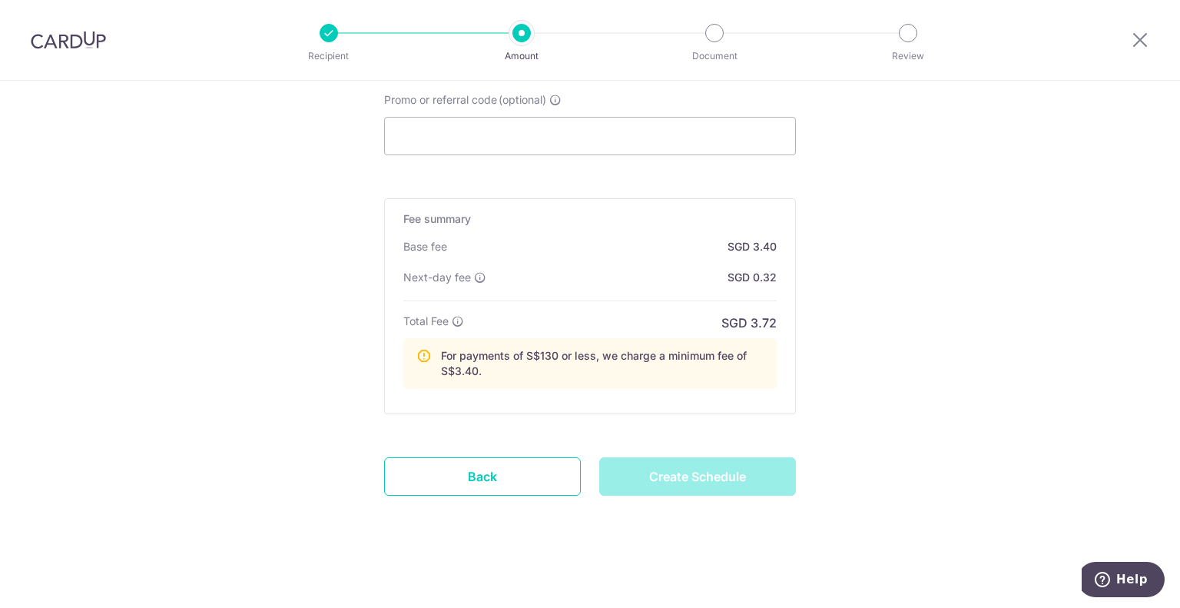
type input "Create Schedule"
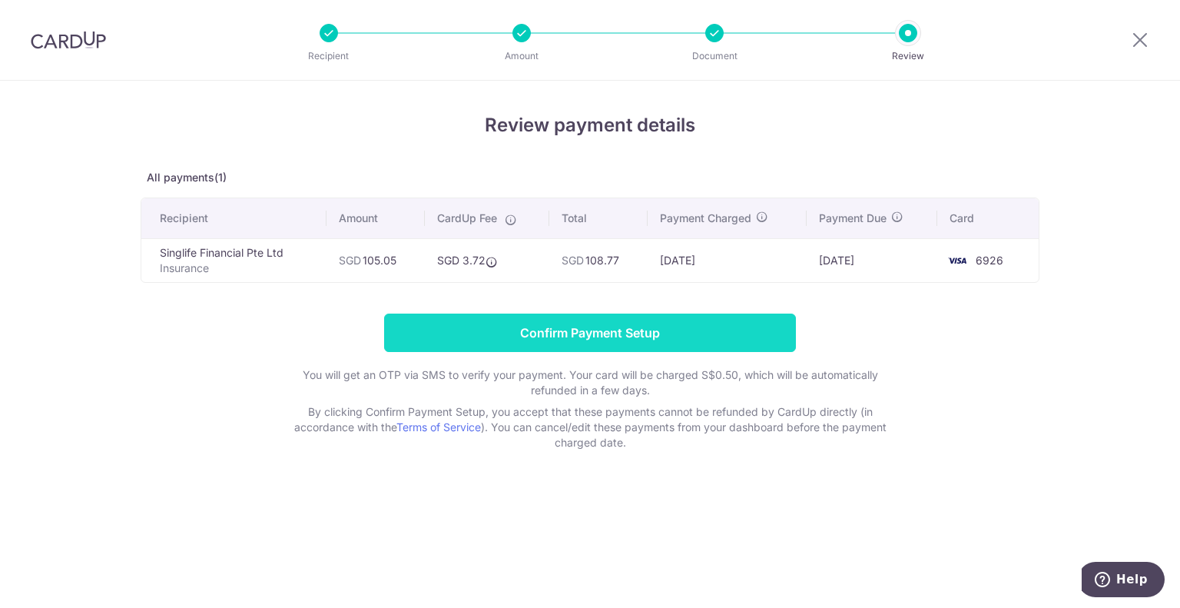
click at [550, 331] on input "Confirm Payment Setup" at bounding box center [590, 332] width 412 height 38
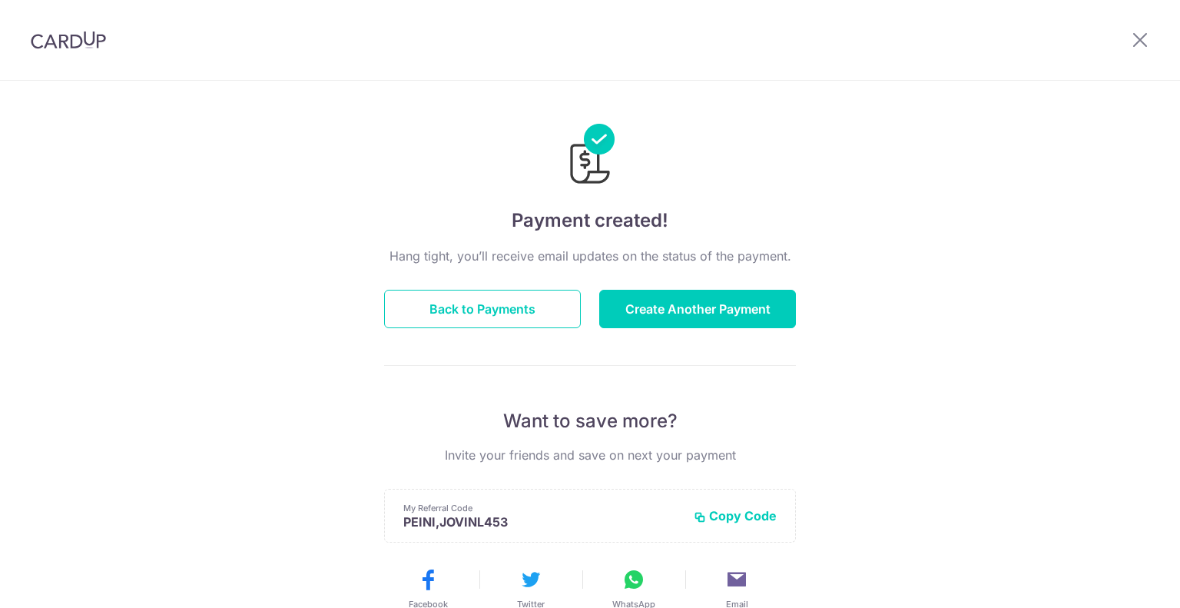
click at [654, 295] on button "Create Another Payment" at bounding box center [697, 309] width 197 height 38
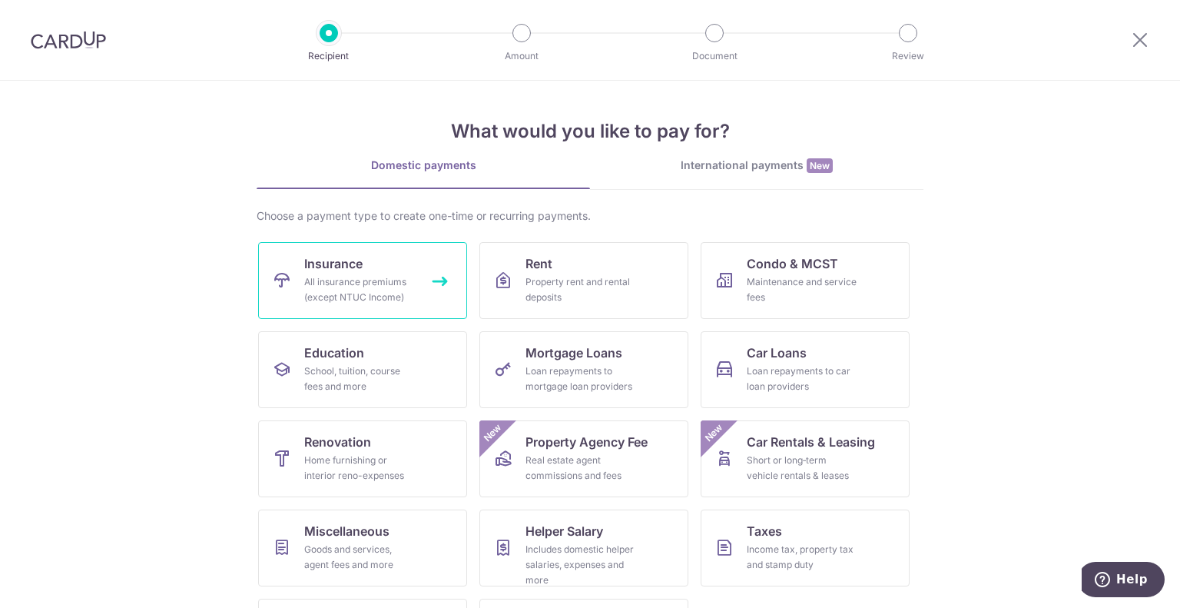
click at [323, 284] on div "All insurance premiums (except NTUC Income)" at bounding box center [359, 289] width 111 height 31
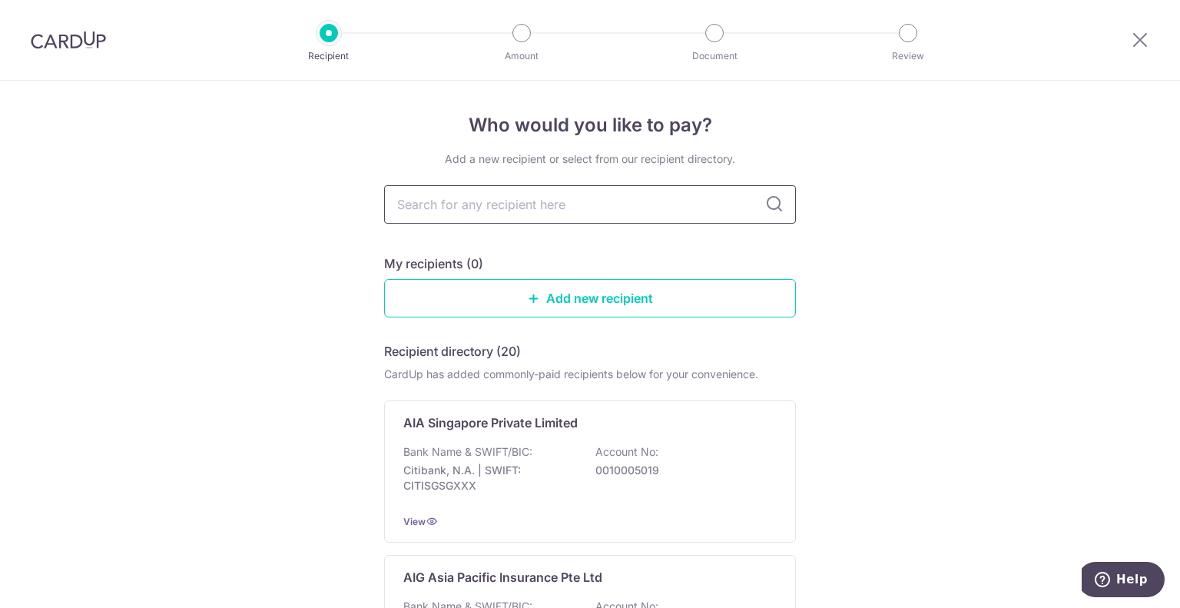
click at [463, 199] on input "text" at bounding box center [590, 204] width 412 height 38
type input "singpass"
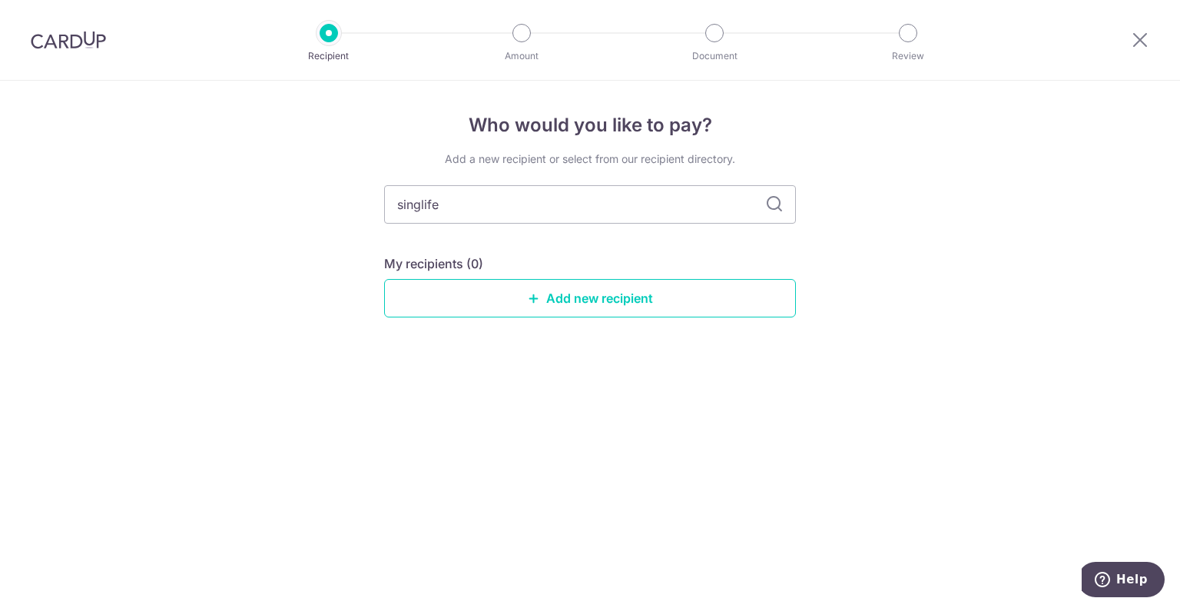
type input "singlife"
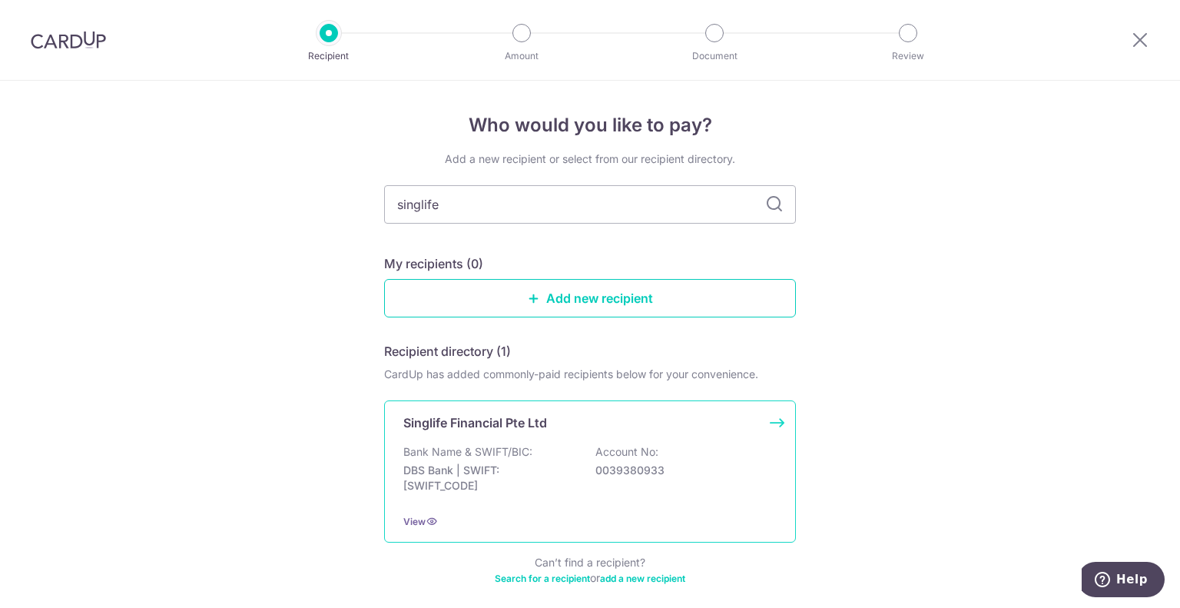
click at [481, 469] on p "DBS Bank | SWIFT: [SWIFT_CODE]" at bounding box center [489, 477] width 172 height 31
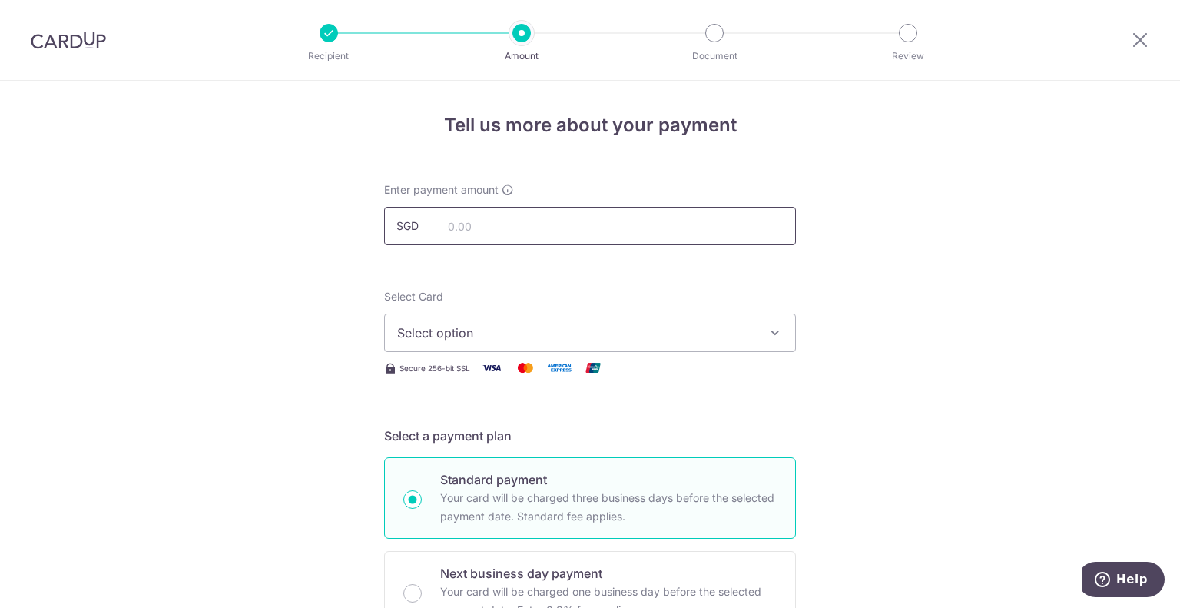
click at [472, 217] on input "text" at bounding box center [590, 226] width 412 height 38
paste input "159.00"
type input "159.00"
click at [475, 328] on span "Select option" at bounding box center [576, 332] width 358 height 18
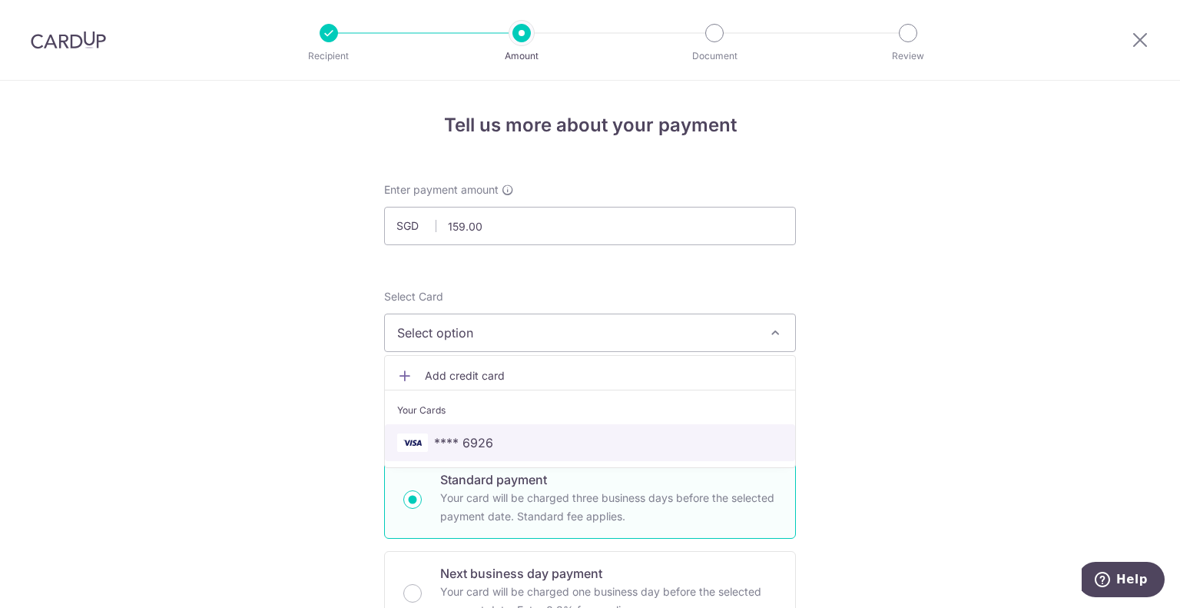
click at [479, 429] on link "**** 6926" at bounding box center [590, 442] width 410 height 37
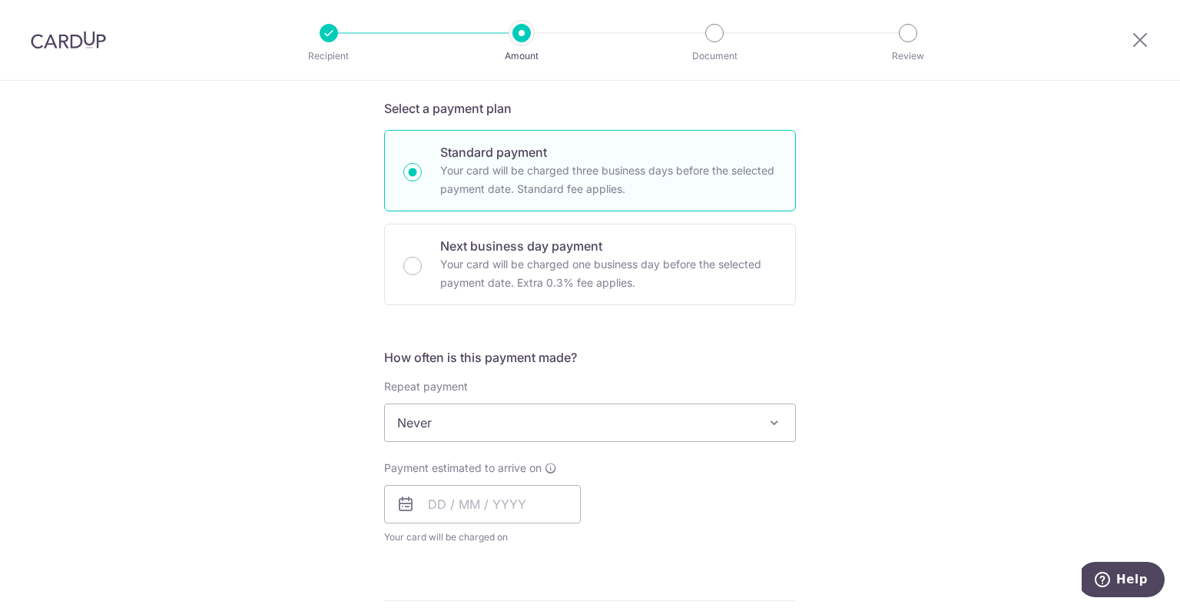
scroll to position [329, 0]
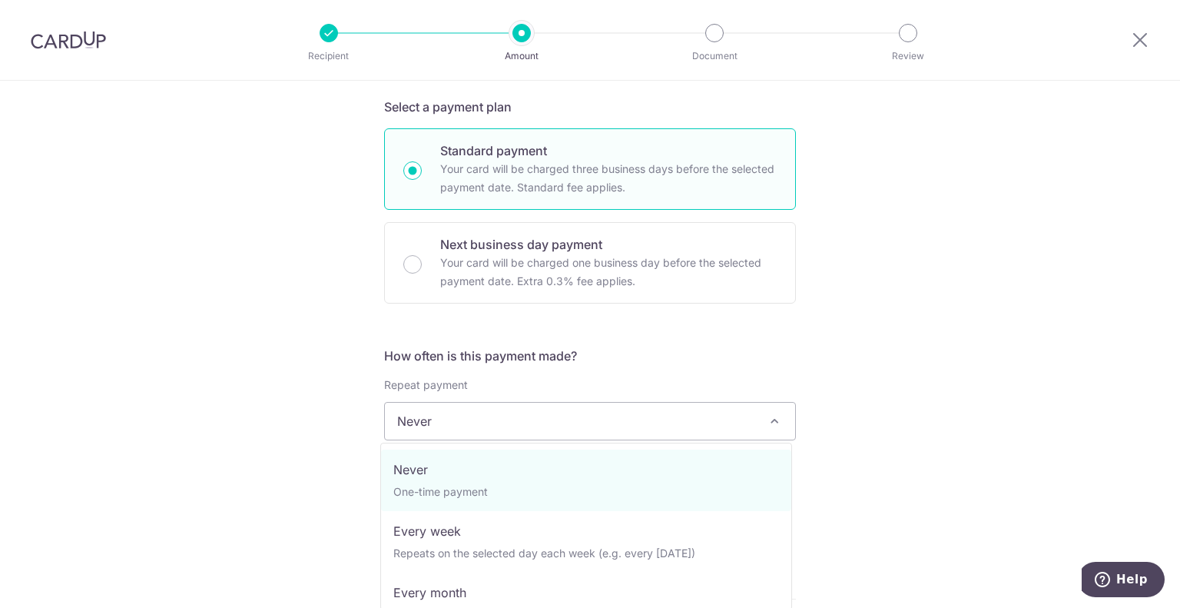
click at [487, 403] on span "Never" at bounding box center [590, 420] width 410 height 37
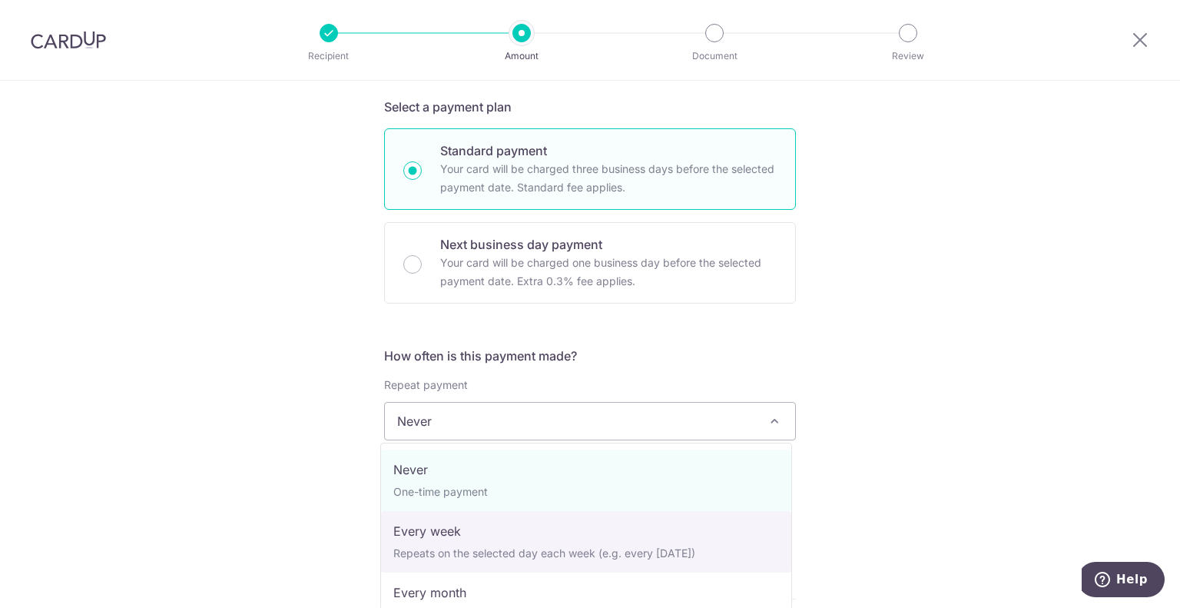
scroll to position [215, 0]
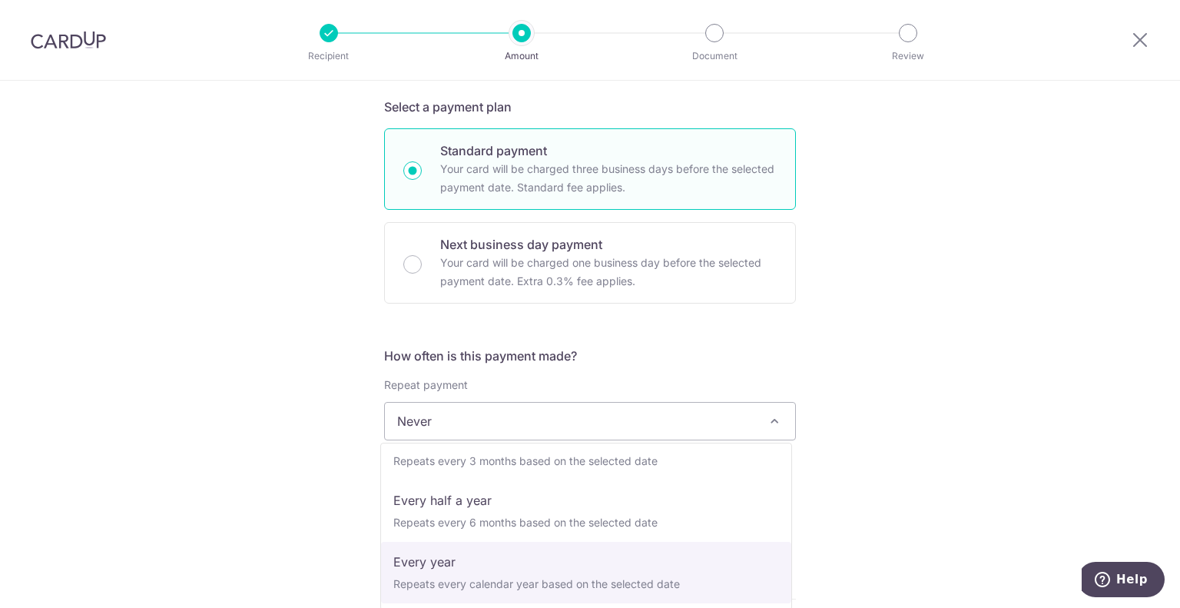
select select "6"
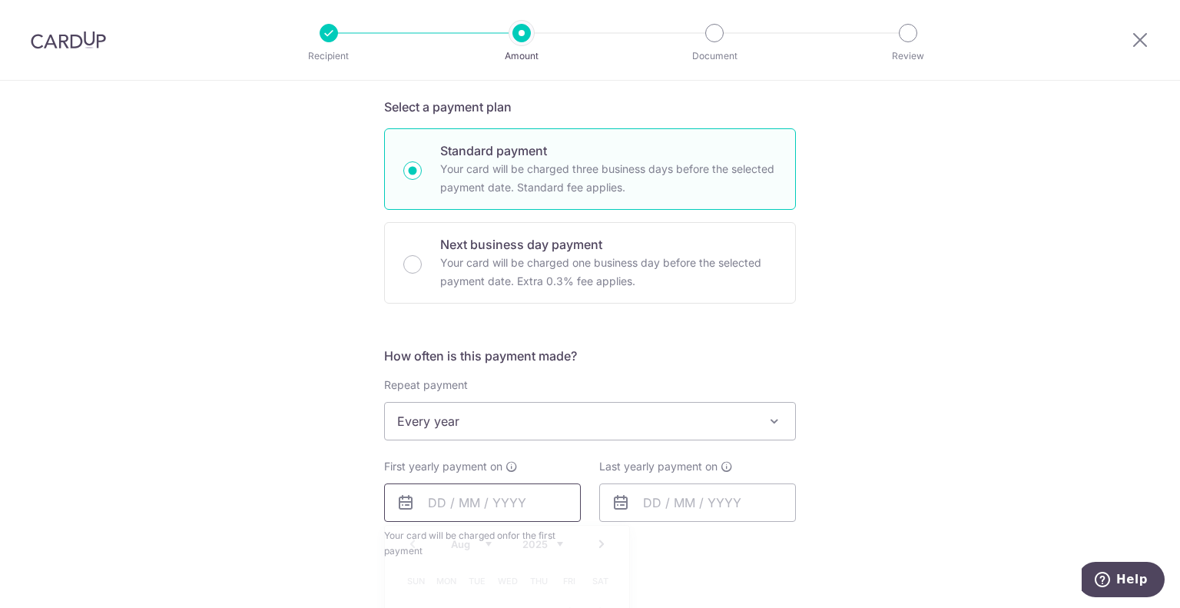
click at [424, 501] on input "text" at bounding box center [482, 502] width 197 height 38
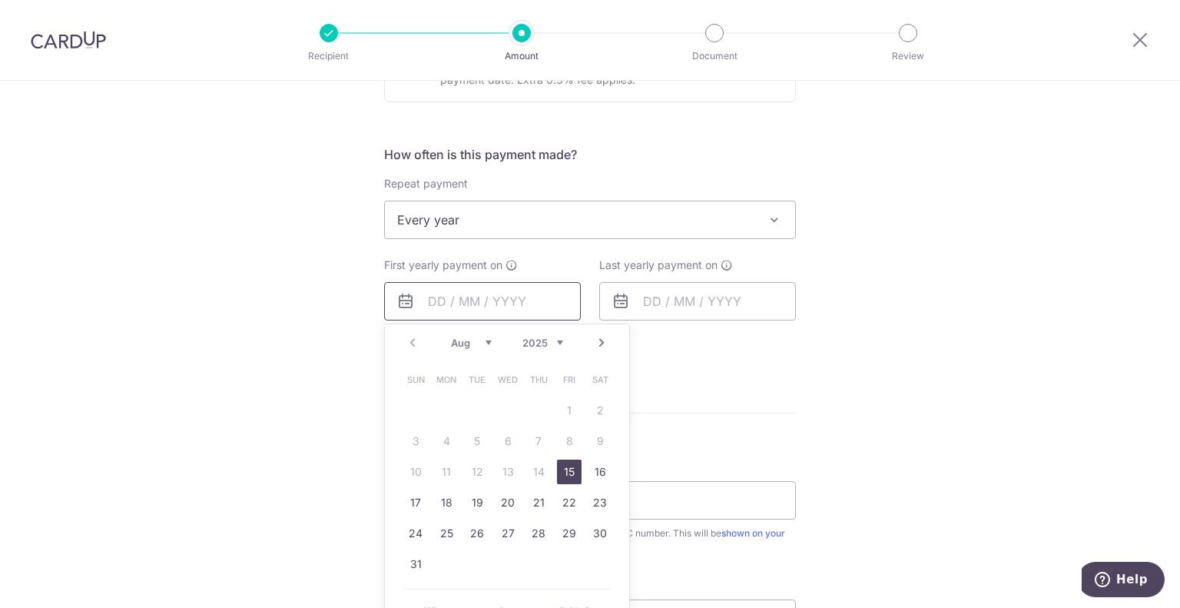
scroll to position [568, 0]
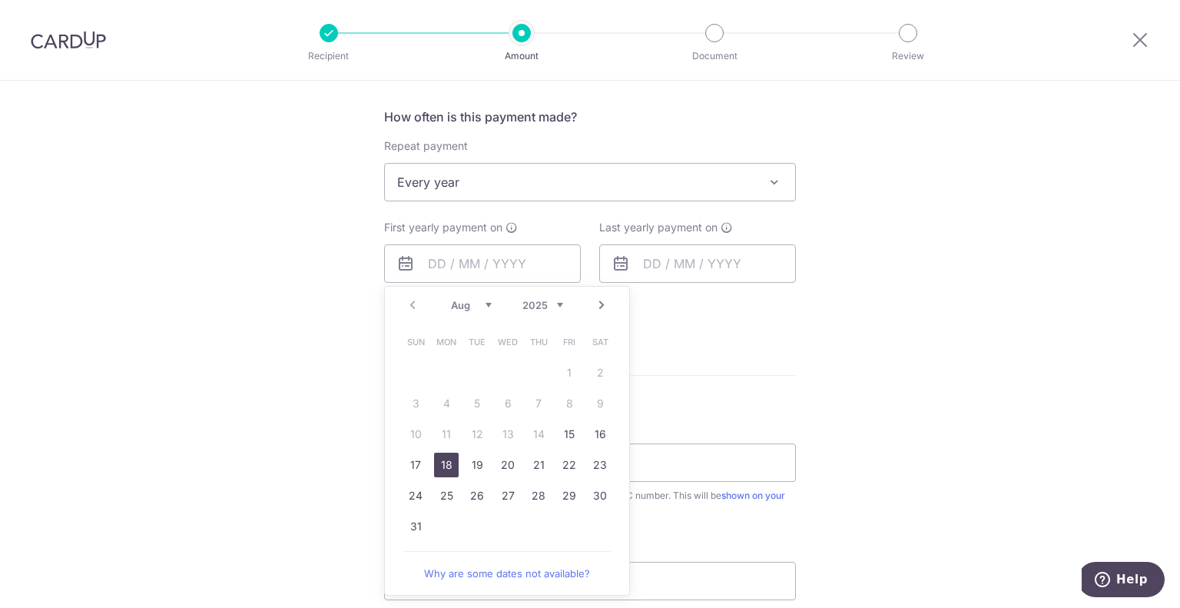
click at [445, 461] on link "18" at bounding box center [446, 464] width 25 height 25
type input "18/08/2025"
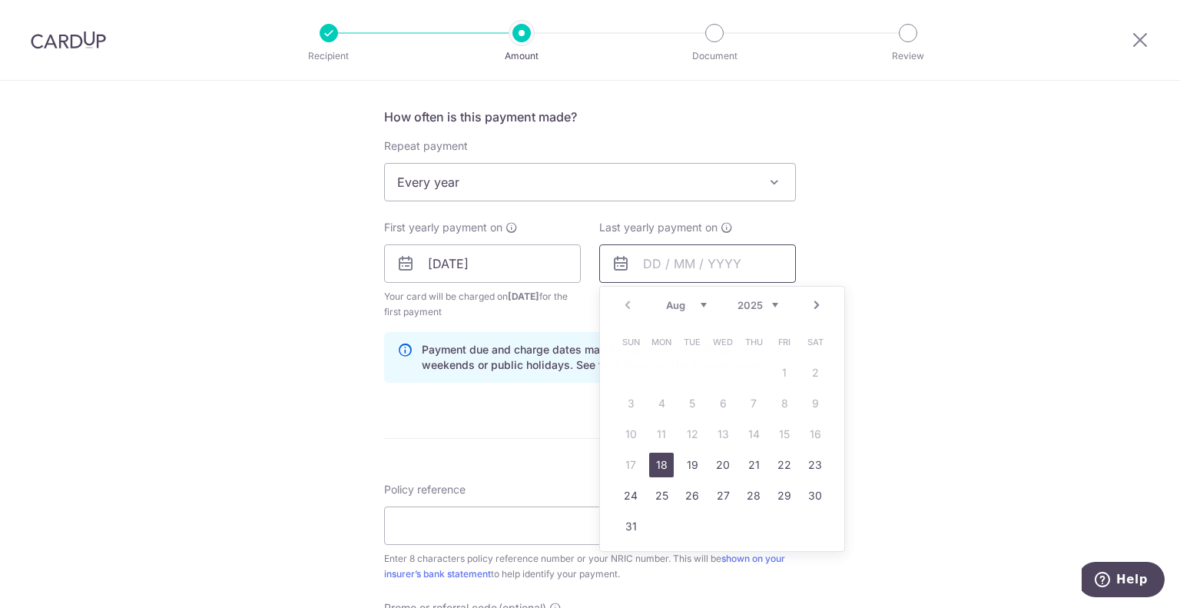
click at [641, 263] on input "text" at bounding box center [697, 263] width 197 height 38
click at [771, 305] on select "2025 2026 2027 2028 2029 2030 2031 2032 2033 2034 2035" at bounding box center [757, 305] width 41 height 12
click at [629, 463] on link "18" at bounding box center [630, 464] width 25 height 25
type input "18/08/2030"
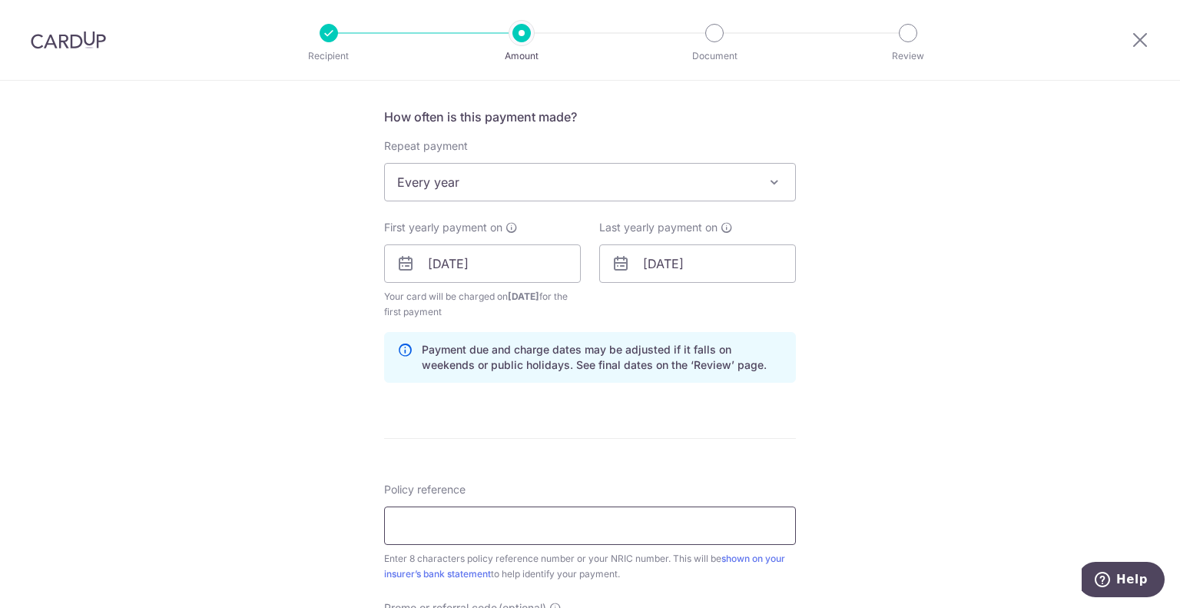
click at [479, 512] on input "Policy reference" at bounding box center [590, 525] width 412 height 38
paste input "31937324"
type input "31937324"
click at [262, 449] on div "Tell us more about your payment Enter payment amount SGD 159.00 159.00 Select C…" at bounding box center [590, 247] width 1180 height 1468
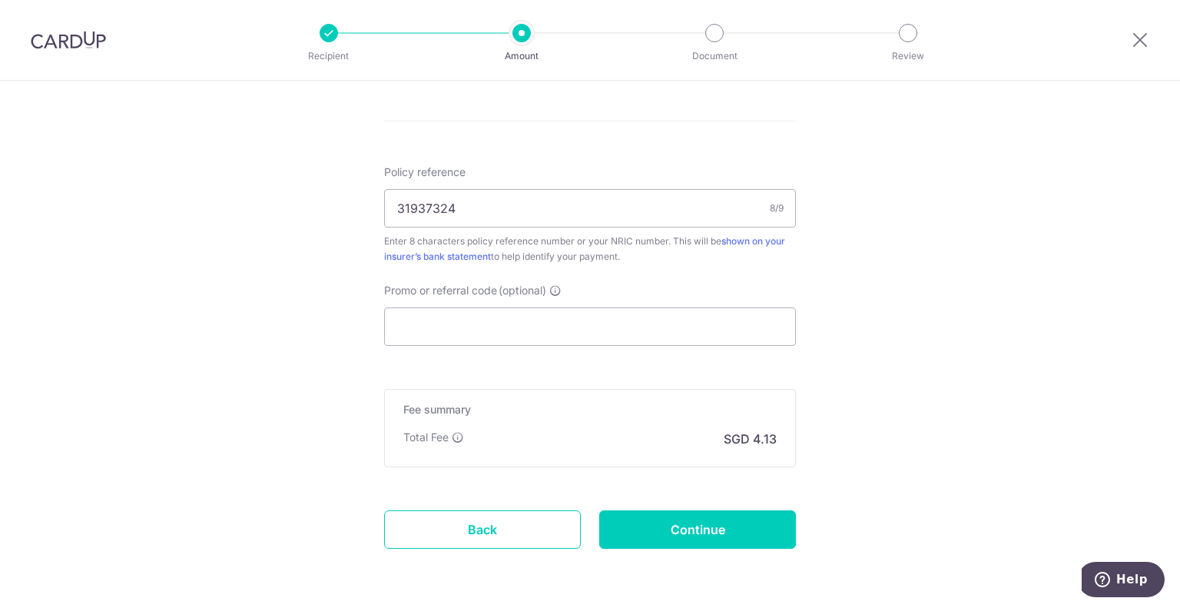
scroll to position [886, 0]
click at [755, 432] on p "SGD 4.13" at bounding box center [750, 437] width 53 height 18
copy p "4.13"
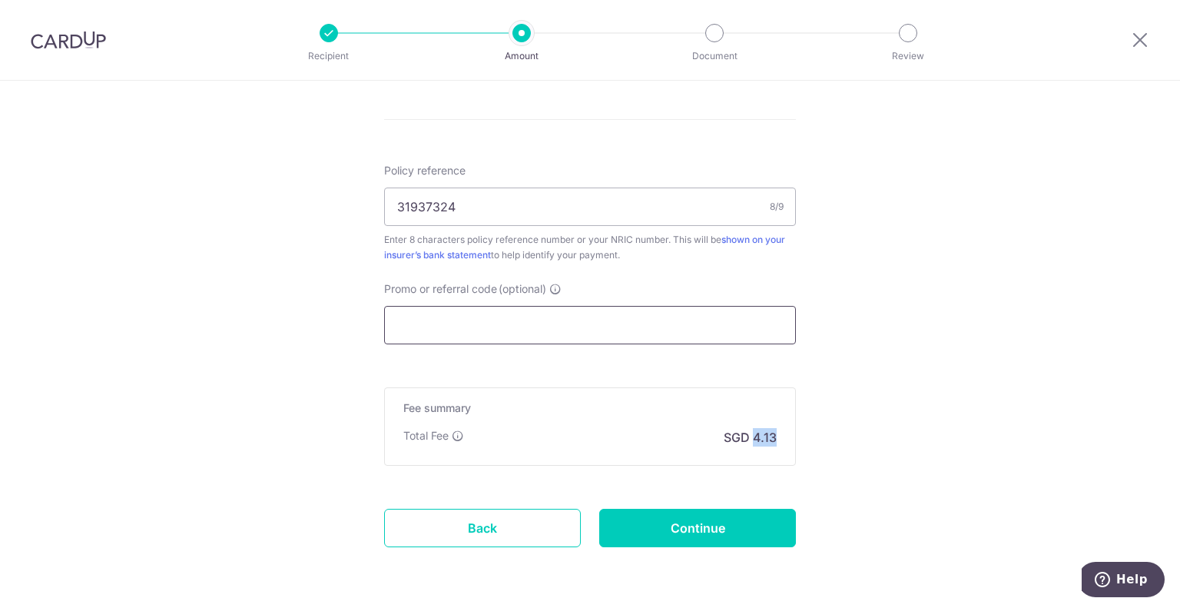
copy p "4.13"
click at [614, 518] on input "Continue" at bounding box center [697, 527] width 197 height 38
type input "Create Schedule"
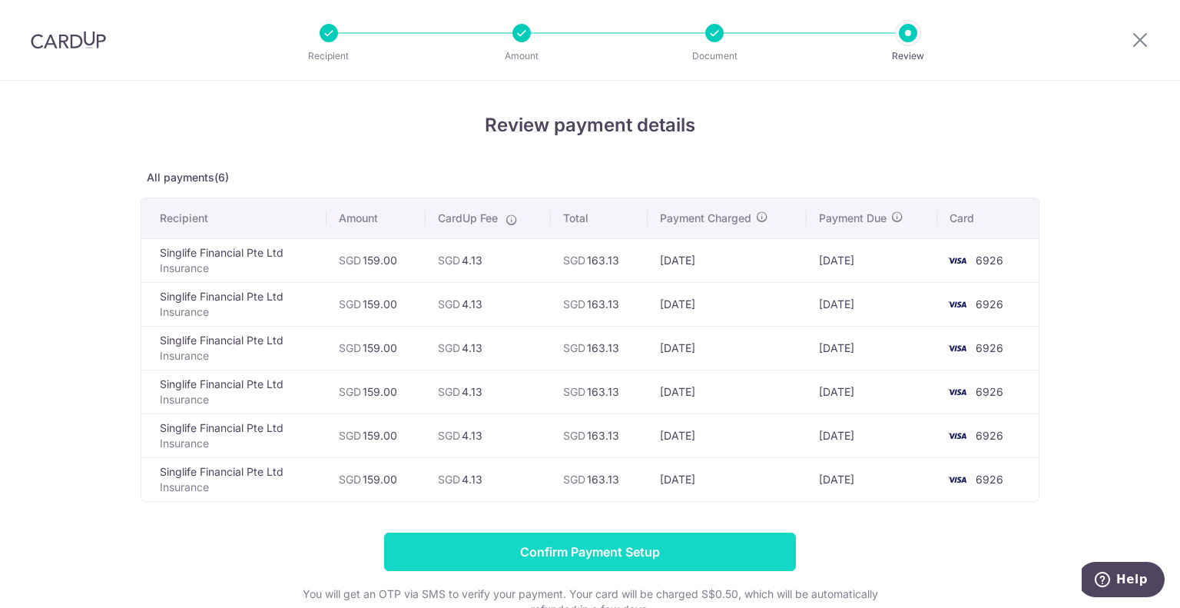
click at [716, 549] on input "Confirm Payment Setup" at bounding box center [590, 551] width 412 height 38
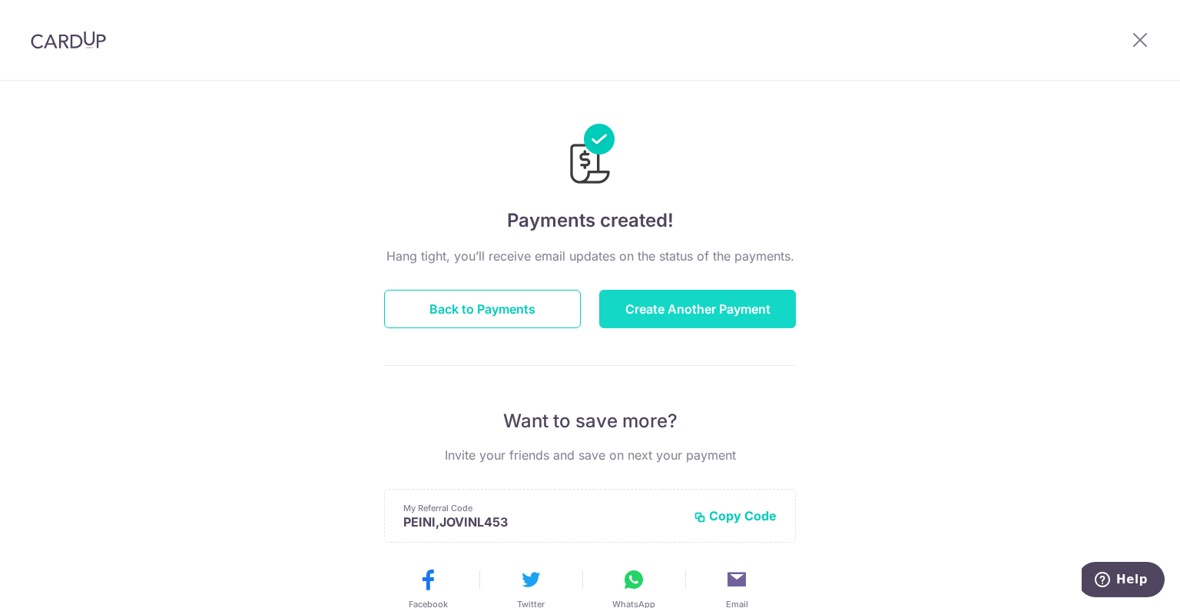
click at [641, 297] on button "Create Another Payment" at bounding box center [697, 309] width 197 height 38
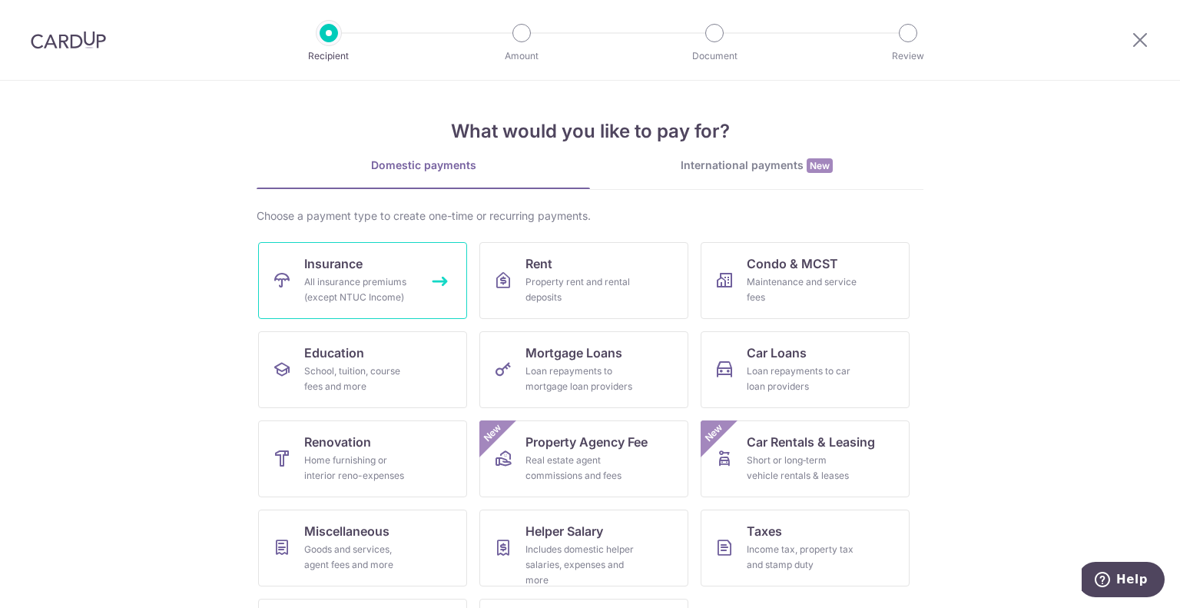
click at [344, 252] on link "Insurance All insurance premiums (except NTUC Income)" at bounding box center [362, 280] width 209 height 77
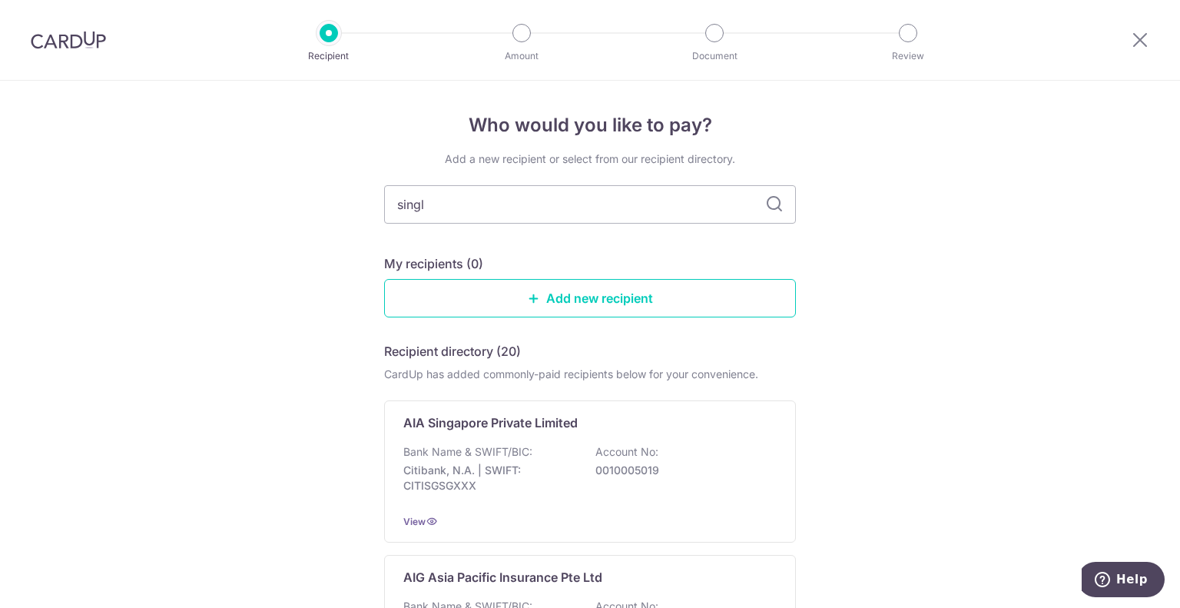
type input "singli"
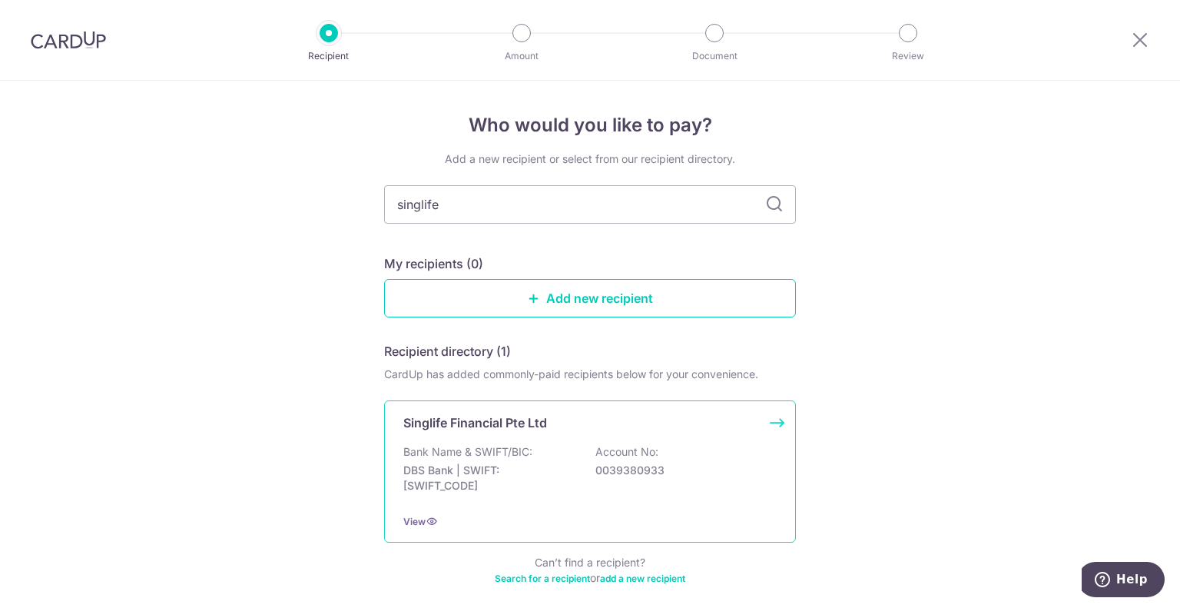
type input "singlife"
click at [452, 490] on p "DBS Bank | SWIFT: [SWIFT_CODE]" at bounding box center [489, 477] width 172 height 31
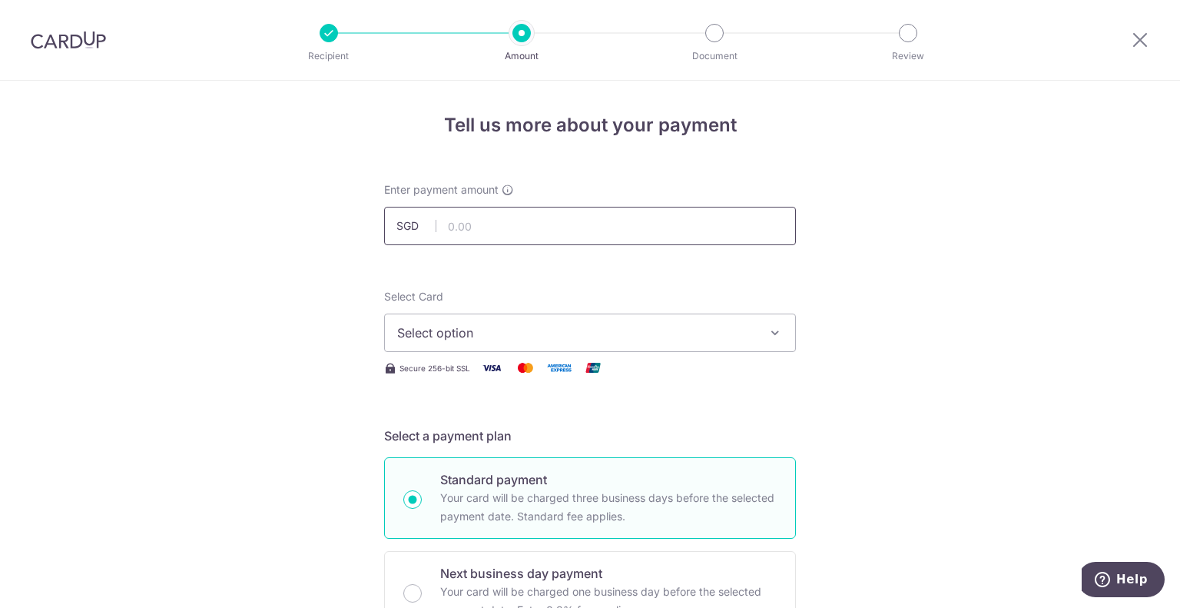
click at [461, 224] on input "text" at bounding box center [590, 226] width 412 height 38
paste input "709.00"
type input "709.00"
click at [525, 338] on span "Select option" at bounding box center [576, 332] width 358 height 18
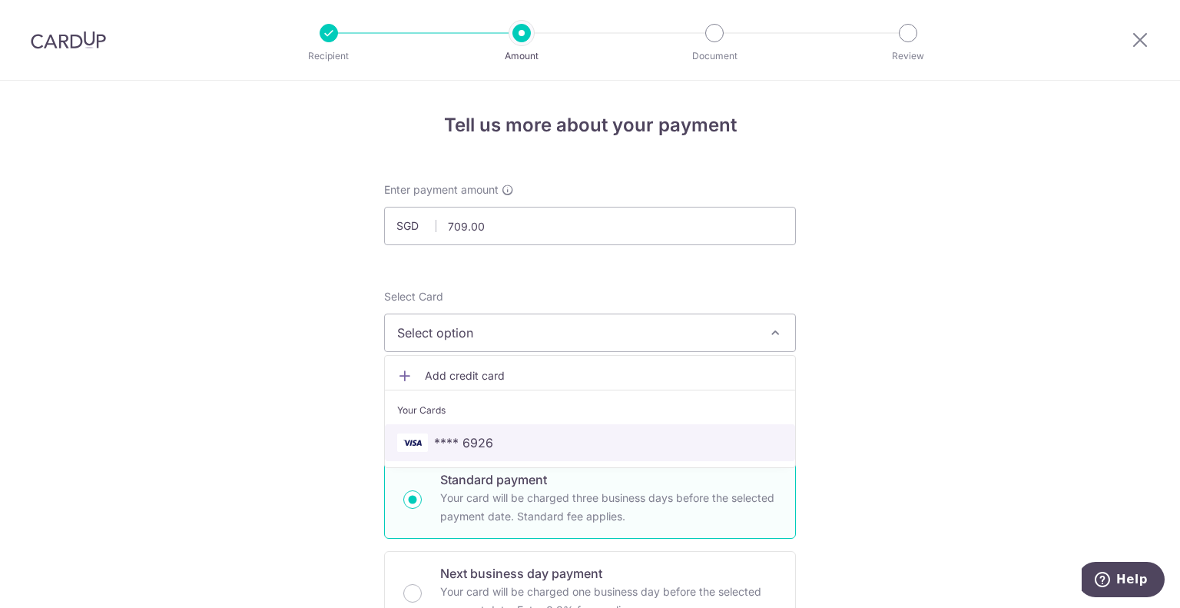
click at [440, 439] on span "**** 6926" at bounding box center [463, 442] width 59 height 18
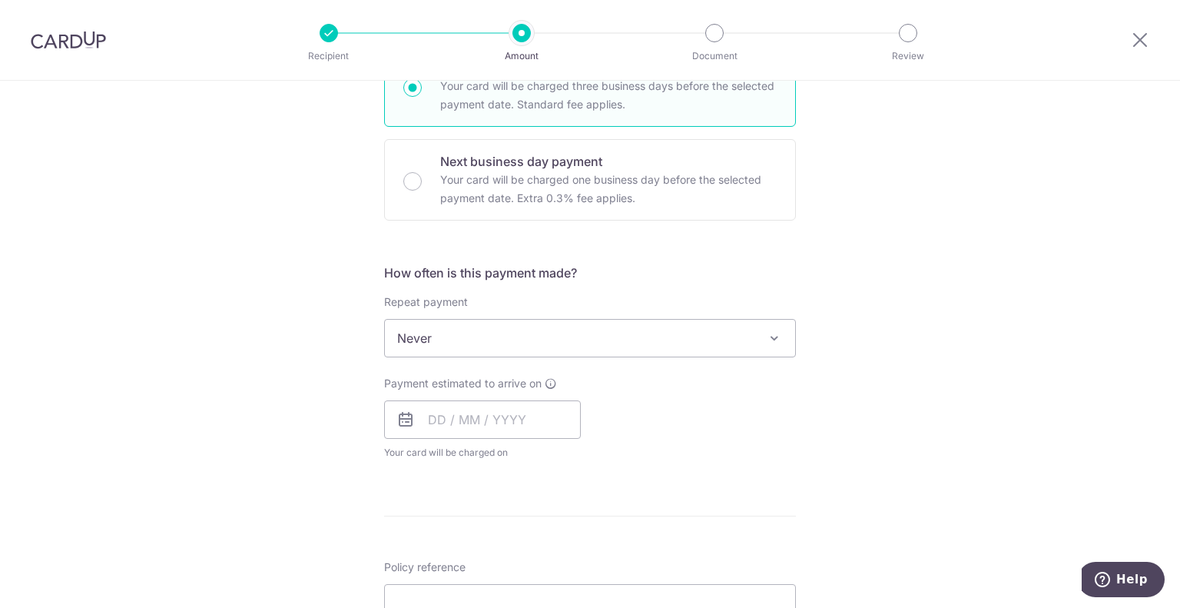
scroll to position [412, 0]
click at [455, 336] on span "Never" at bounding box center [590, 338] width 410 height 37
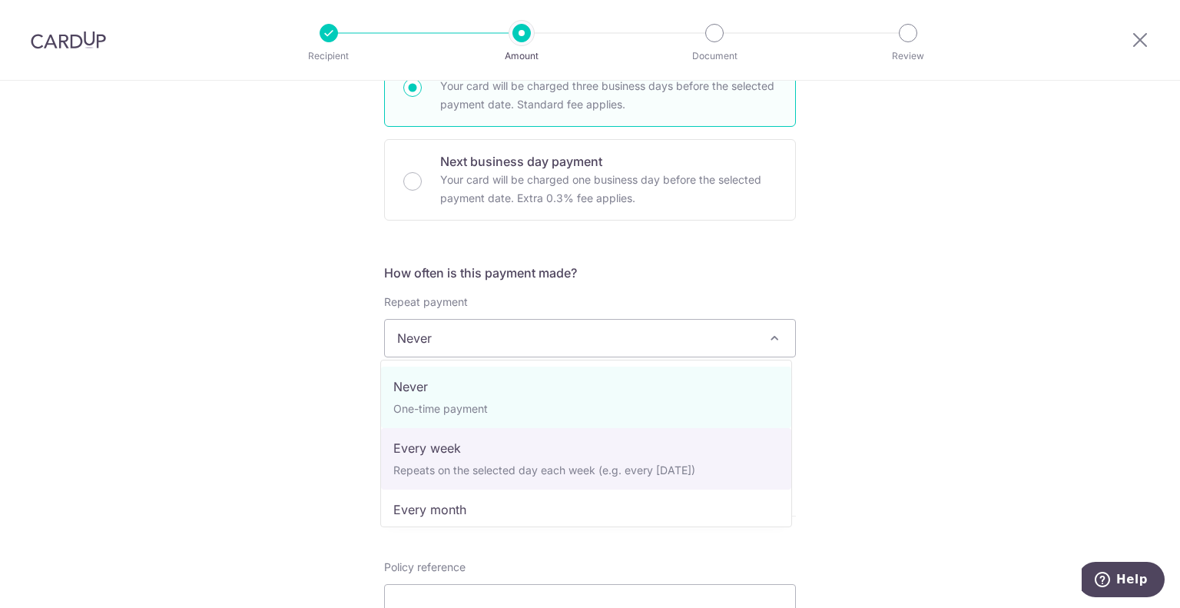
scroll to position [215, 0]
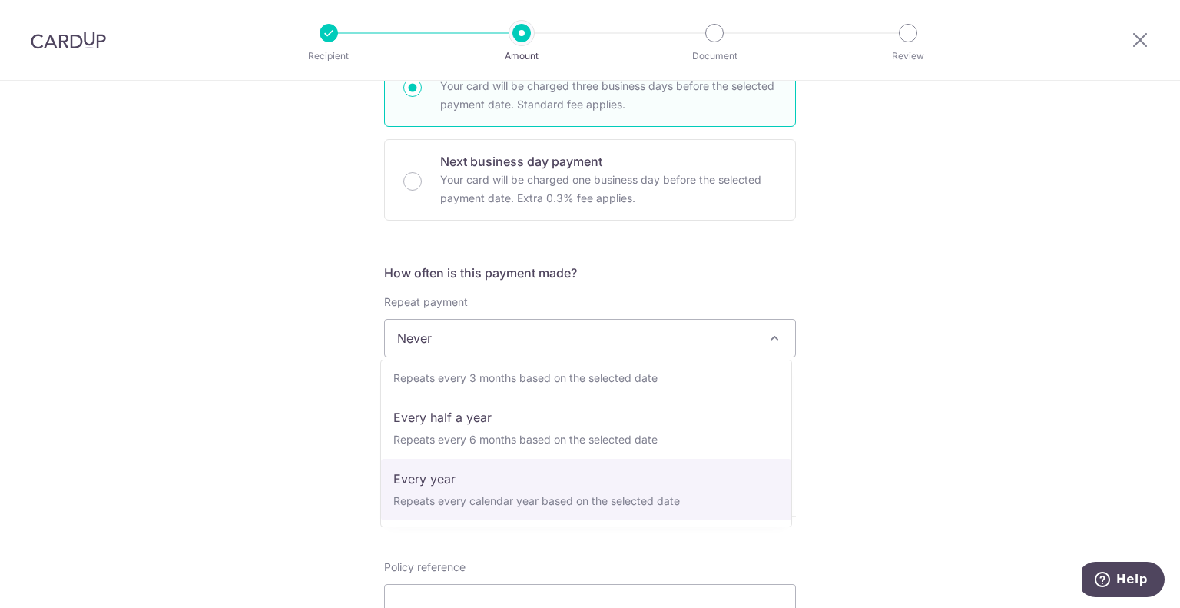
select select "6"
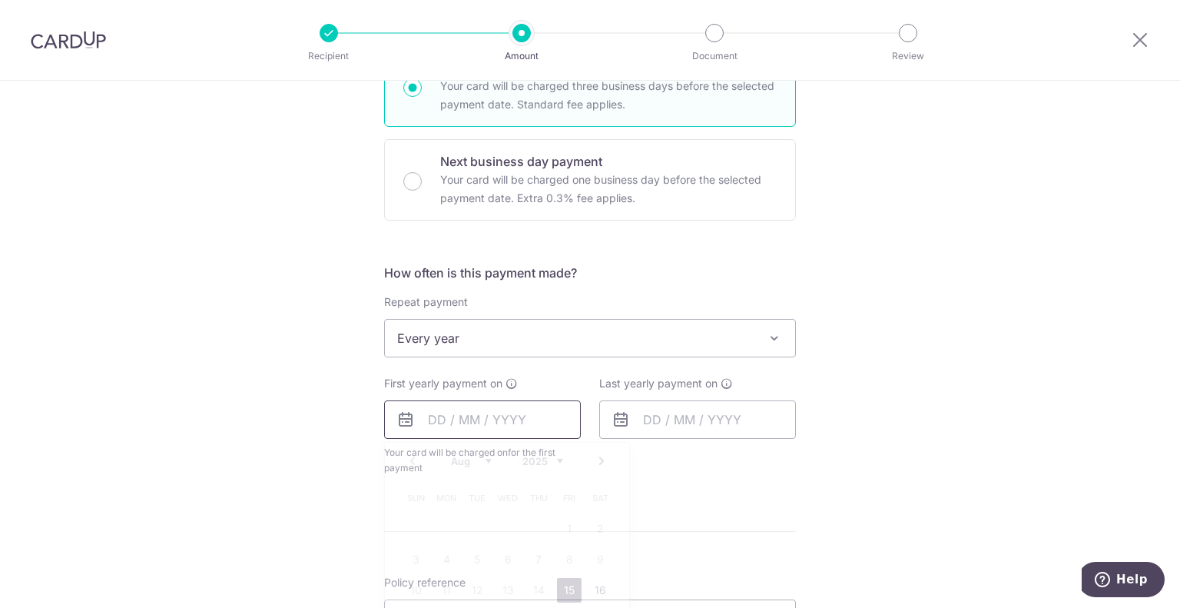
click at [449, 420] on input "text" at bounding box center [482, 419] width 197 height 38
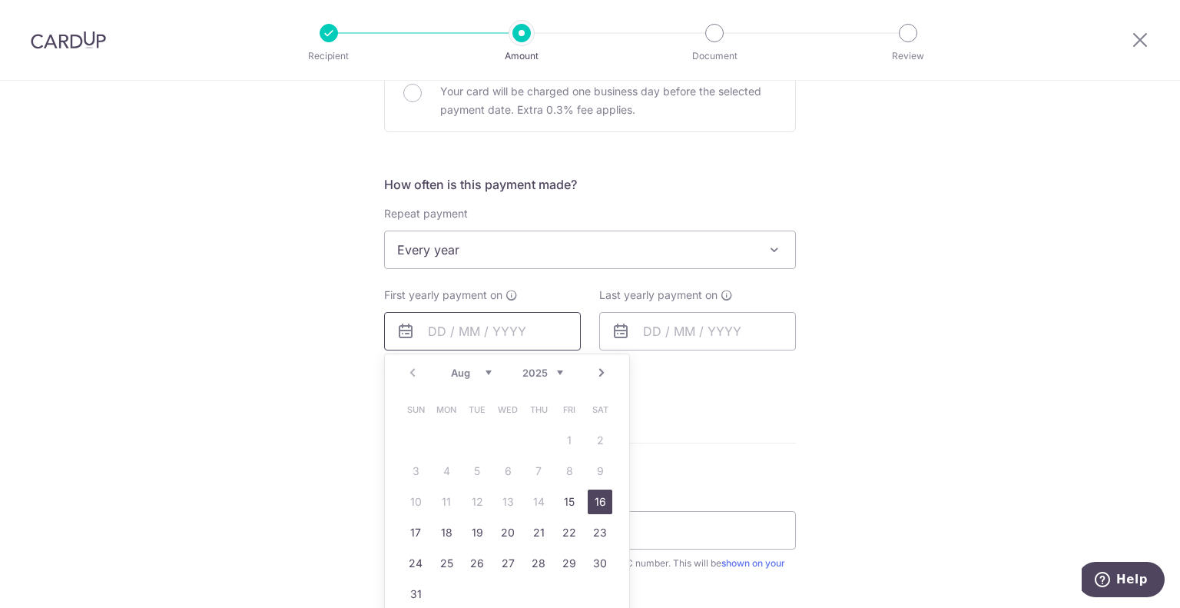
scroll to position [501, 0]
click at [441, 528] on link "18" at bounding box center [446, 531] width 25 height 25
type input "[DATE]"
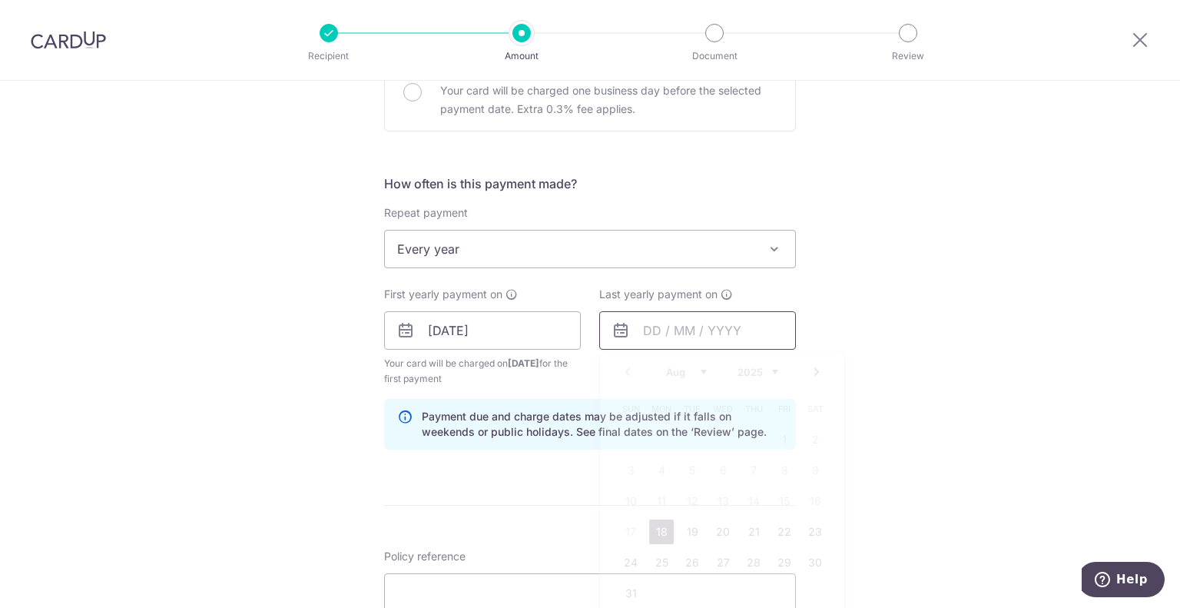
click at [633, 335] on input "text" at bounding box center [697, 330] width 197 height 38
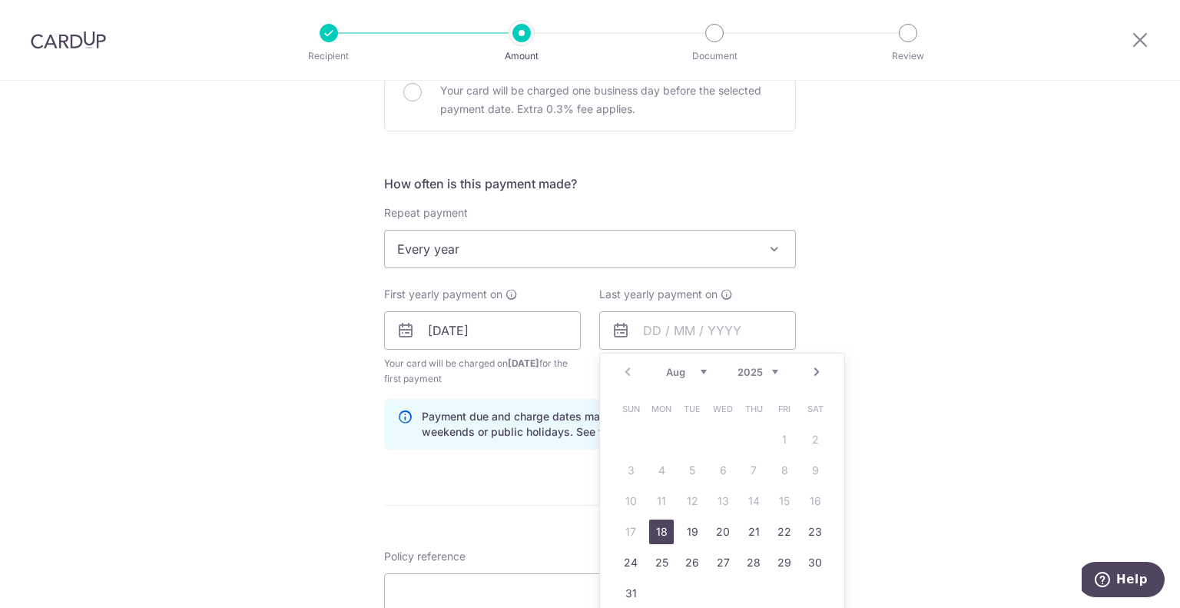
click at [658, 531] on link "18" at bounding box center [661, 531] width 25 height 25
type input "[DATE]"
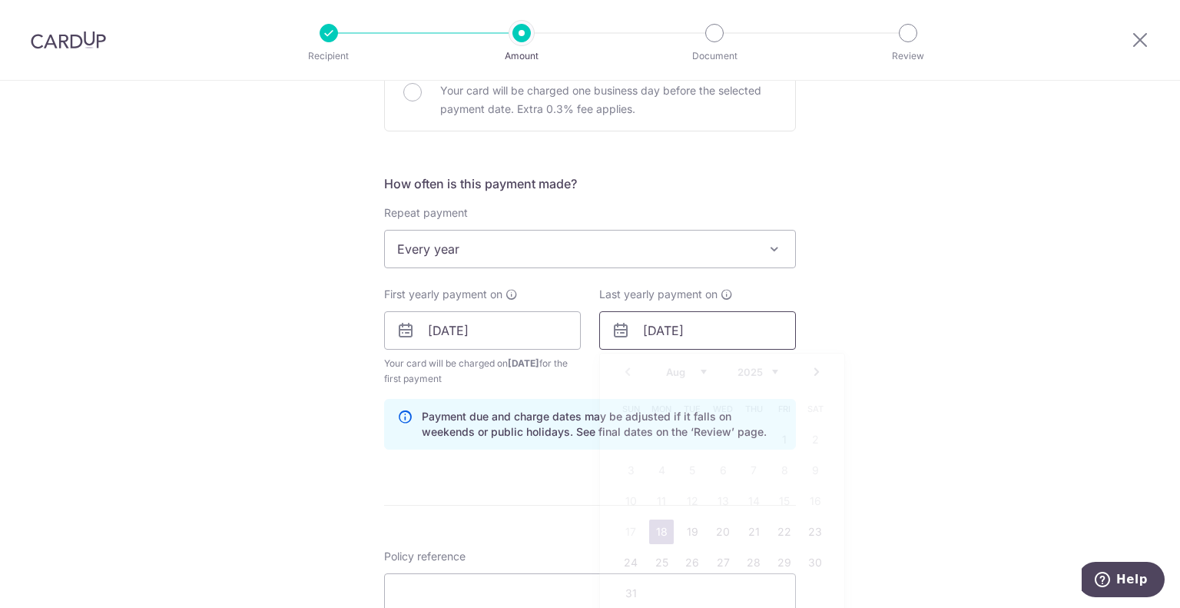
click at [682, 334] on input "[DATE]" at bounding box center [697, 330] width 197 height 38
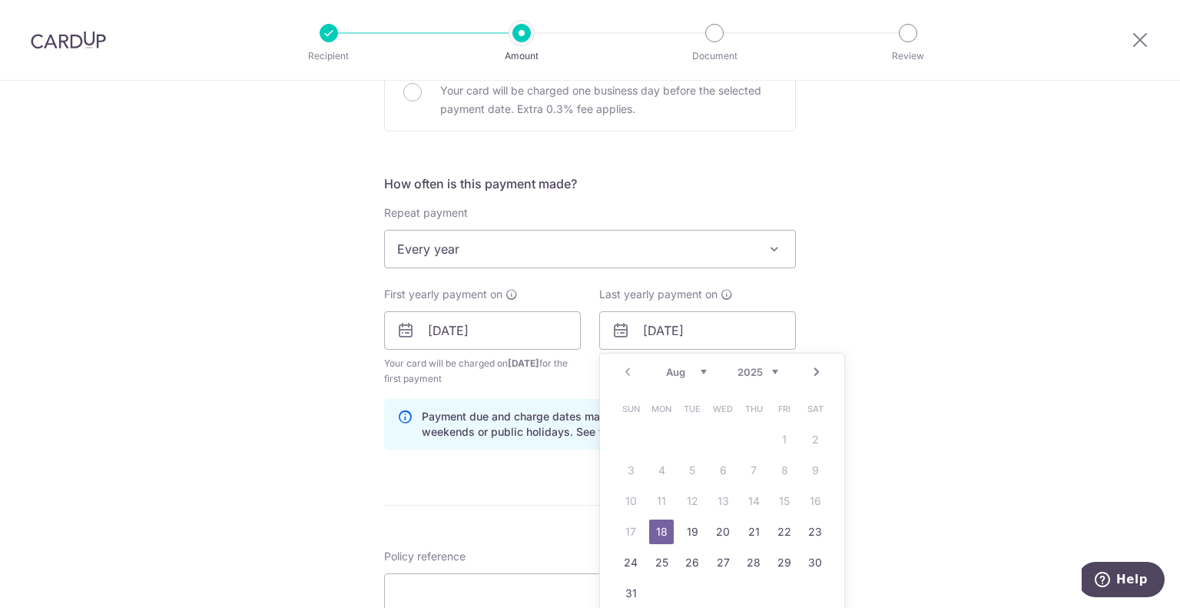
click at [764, 367] on select "2025 2026 2027 2028 2029 2030 2031 2032 2033 2034 2035" at bounding box center [757, 372] width 41 height 12
click at [422, 504] on form "Enter payment amount SGD 709.00 709.00 Select Card **** 6926 Add credit card Yo…" at bounding box center [590, 328] width 412 height 1294
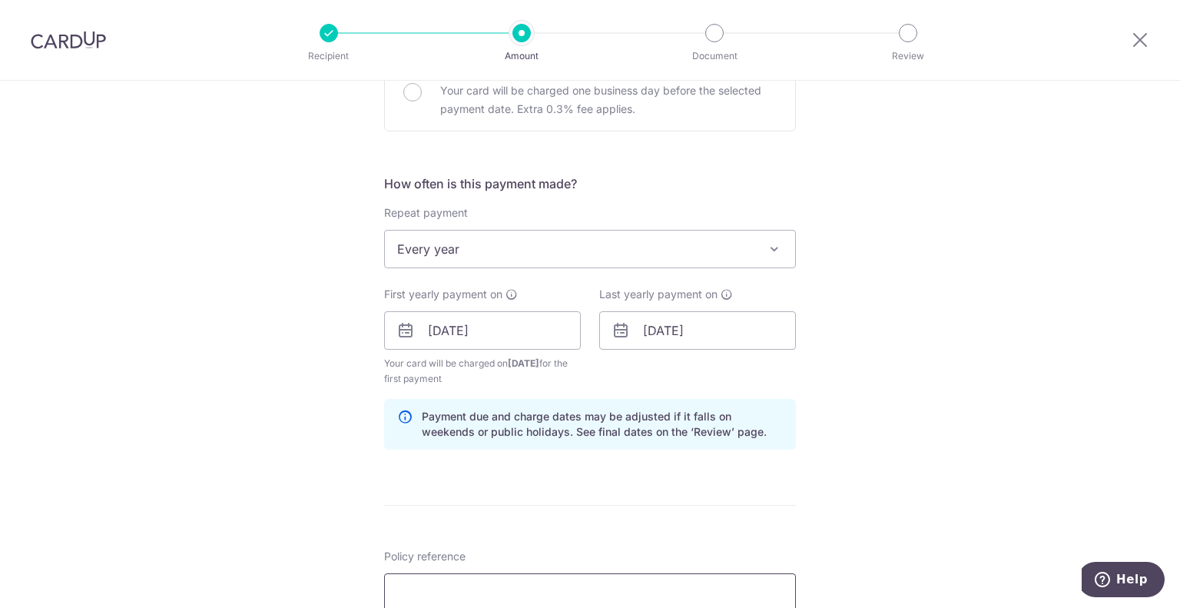
click at [420, 583] on input "Policy reference" at bounding box center [590, 592] width 412 height 38
paste input "31937357"
type input "31937357"
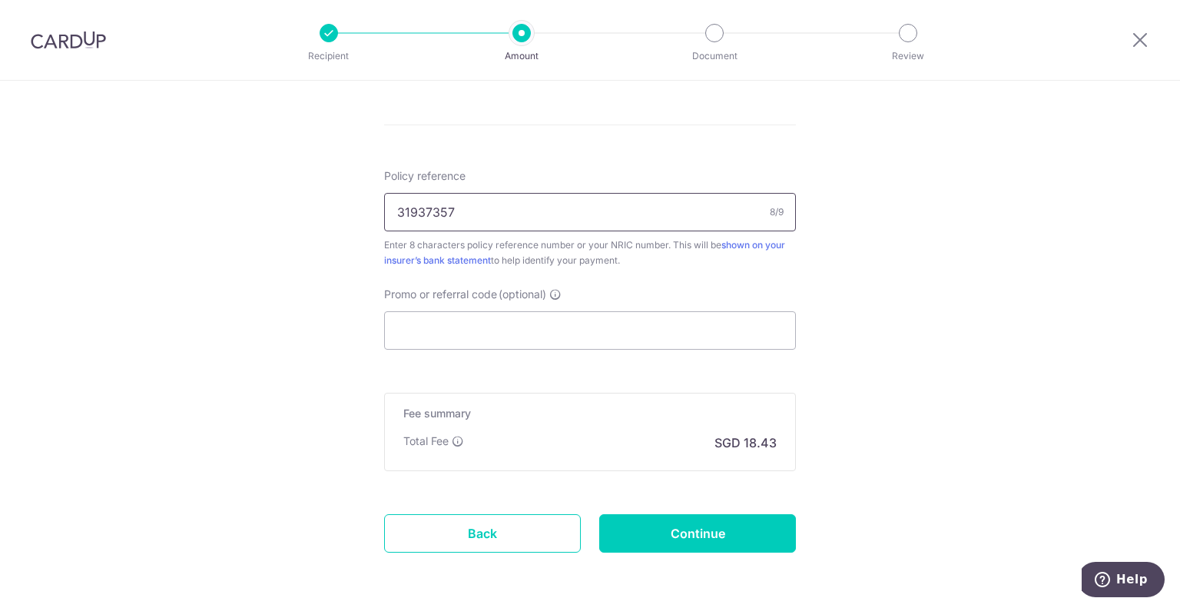
scroll to position [882, 0]
drag, startPoint x: 704, startPoint y: 522, endPoint x: 722, endPoint y: 452, distance: 72.3
click at [768, 439] on p "SGD 18.43" at bounding box center [745, 441] width 62 height 18
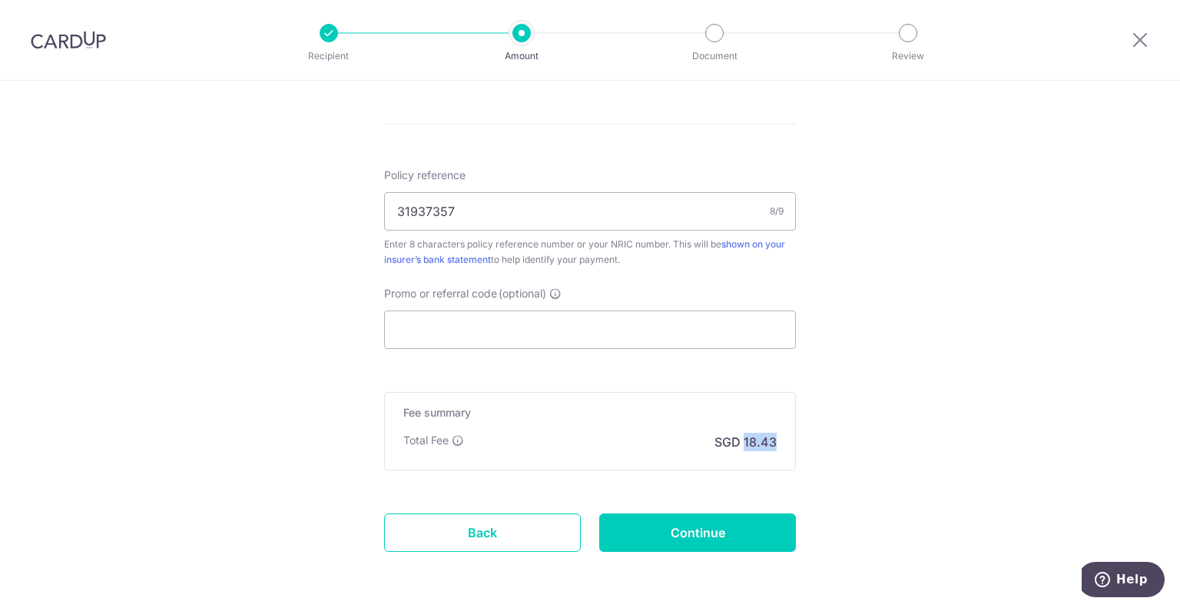
copy p "18.43"
click at [621, 530] on input "Continue" at bounding box center [697, 532] width 197 height 38
type input "Create Schedule"
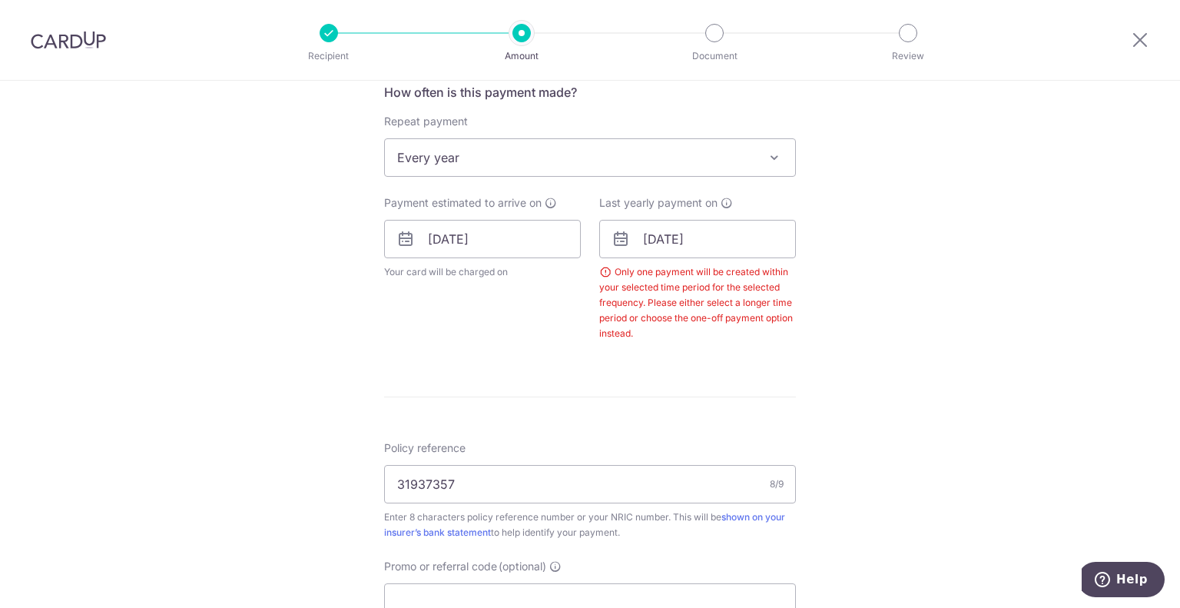
scroll to position [587, 0]
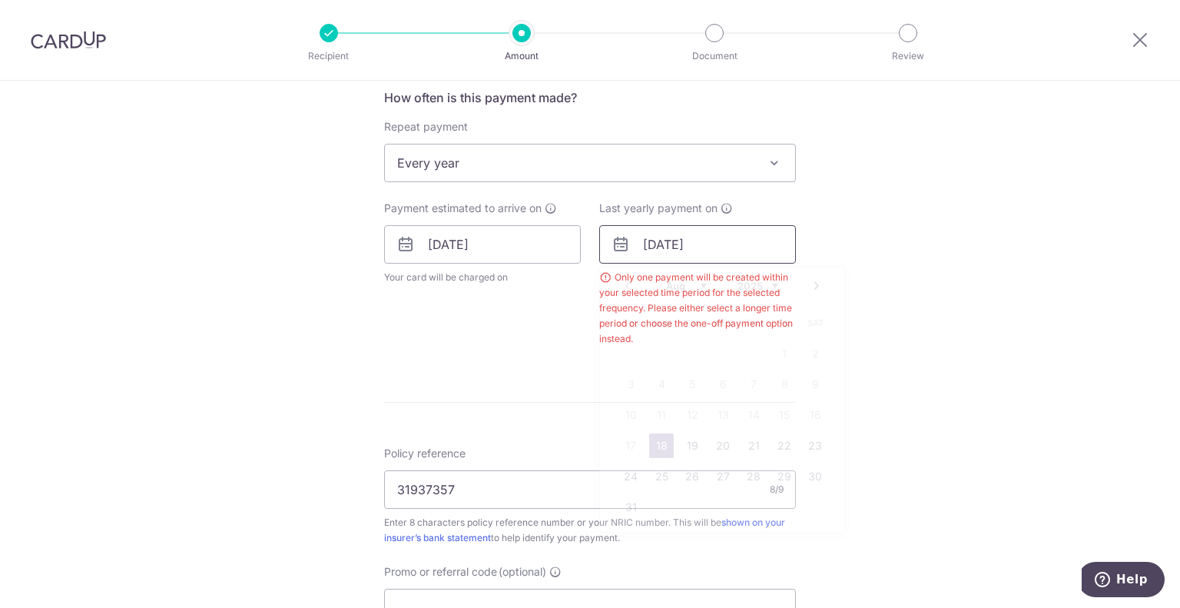
click at [667, 247] on input "[DATE]" at bounding box center [697, 244] width 197 height 38
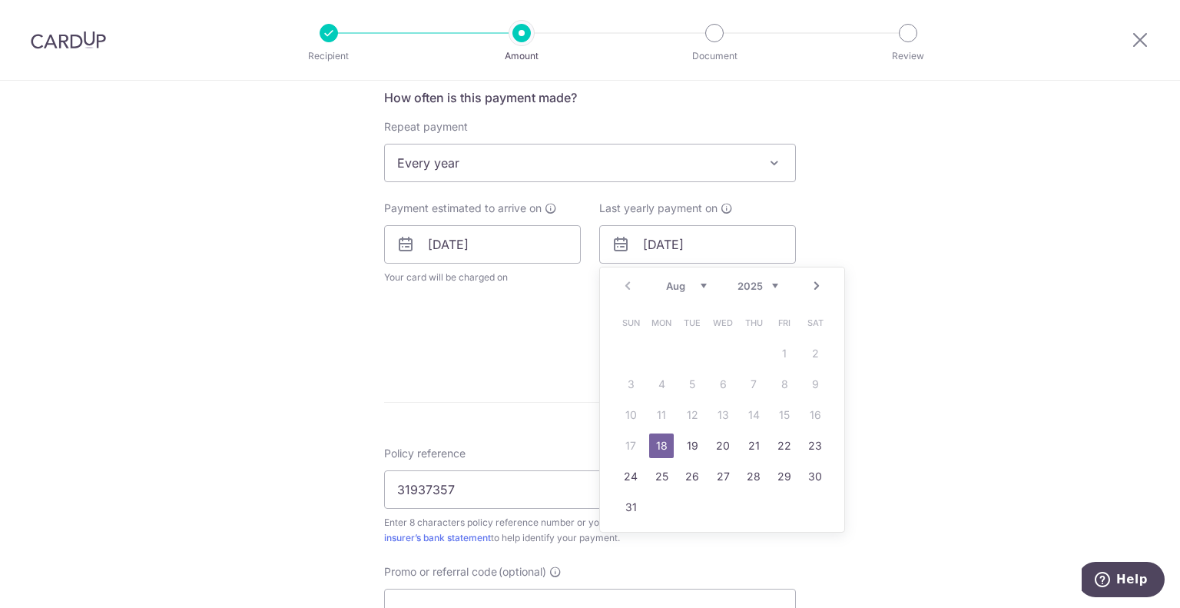
click at [744, 280] on select "2025 2026 2027 2028 2029 2030 2031 2032 2033 2034 2035" at bounding box center [757, 286] width 41 height 12
click at [778, 409] on link "16" at bounding box center [784, 414] width 25 height 25
type input "16/08/2030"
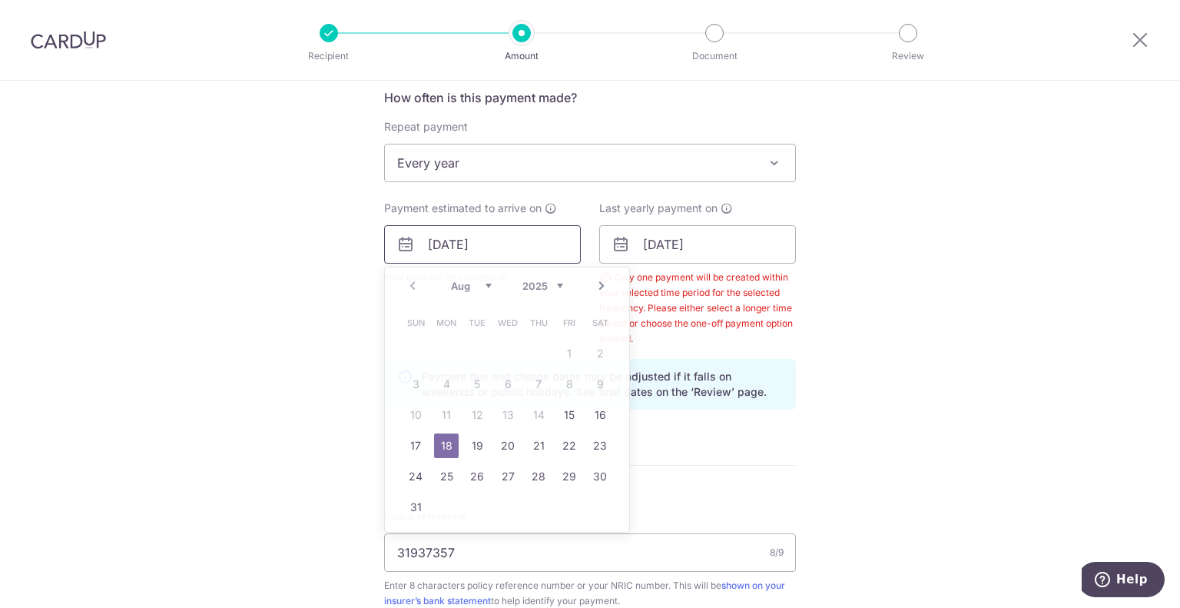
click at [489, 249] on input "[DATE]" at bounding box center [482, 244] width 197 height 38
click at [917, 355] on div "Tell us more about your payment Enter payment amount SGD 709.00 709.00 Select C…" at bounding box center [590, 251] width 1180 height 1514
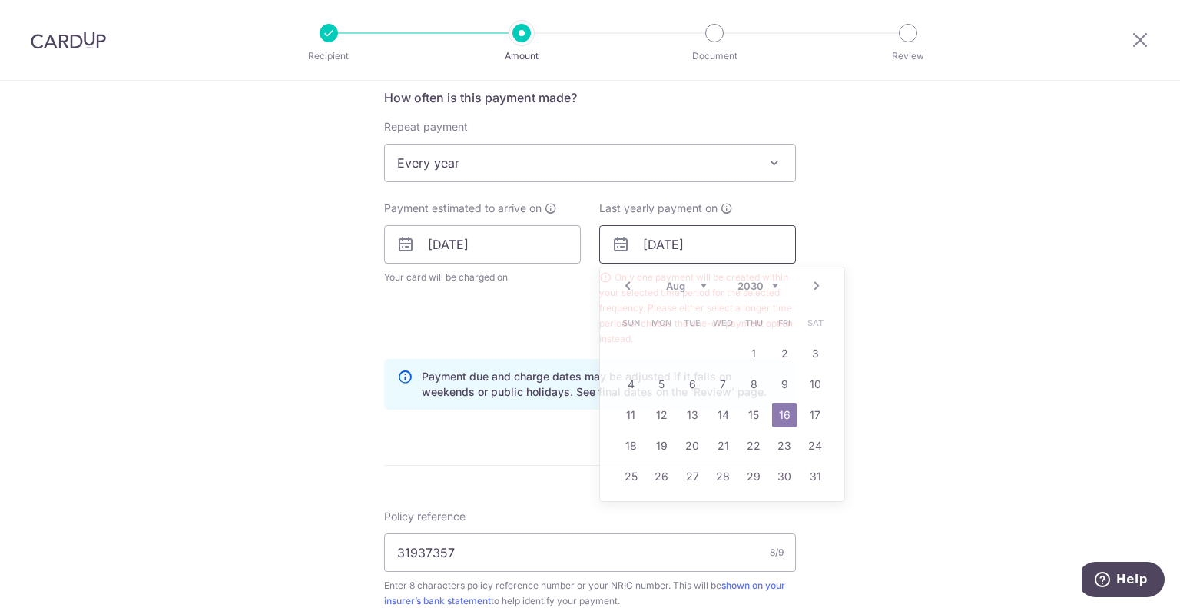
click at [746, 252] on input "16/08/2030" at bounding box center [697, 244] width 197 height 38
click at [316, 282] on div "Tell us more about your payment Enter payment amount SGD 709.00 709.00 Select C…" at bounding box center [590, 251] width 1180 height 1514
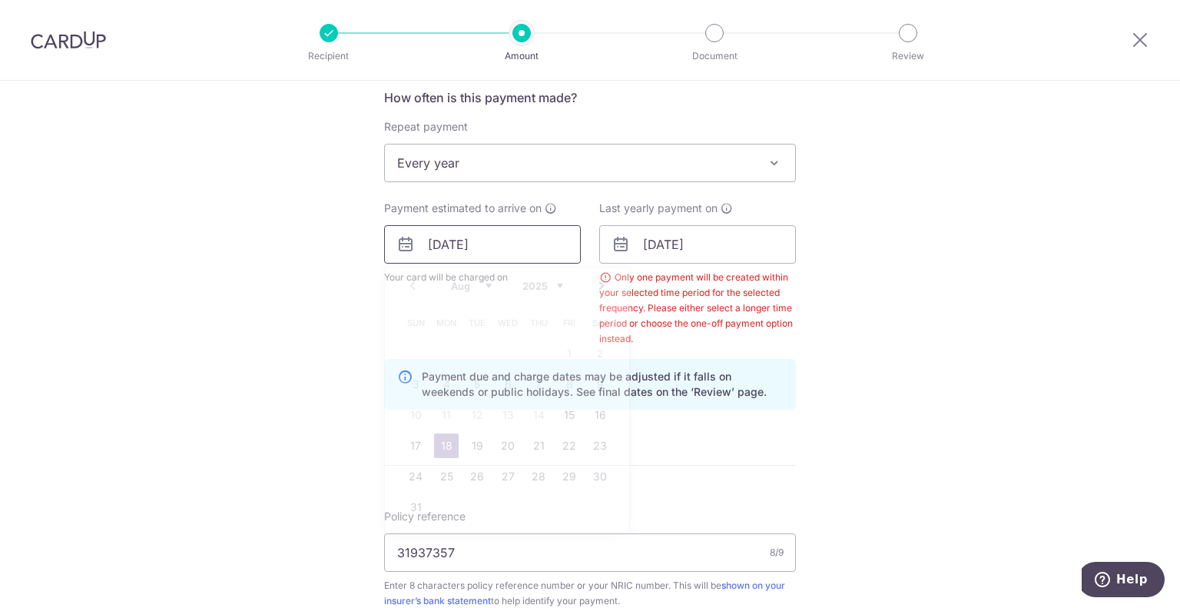
click at [532, 246] on input "[DATE]" at bounding box center [482, 244] width 197 height 38
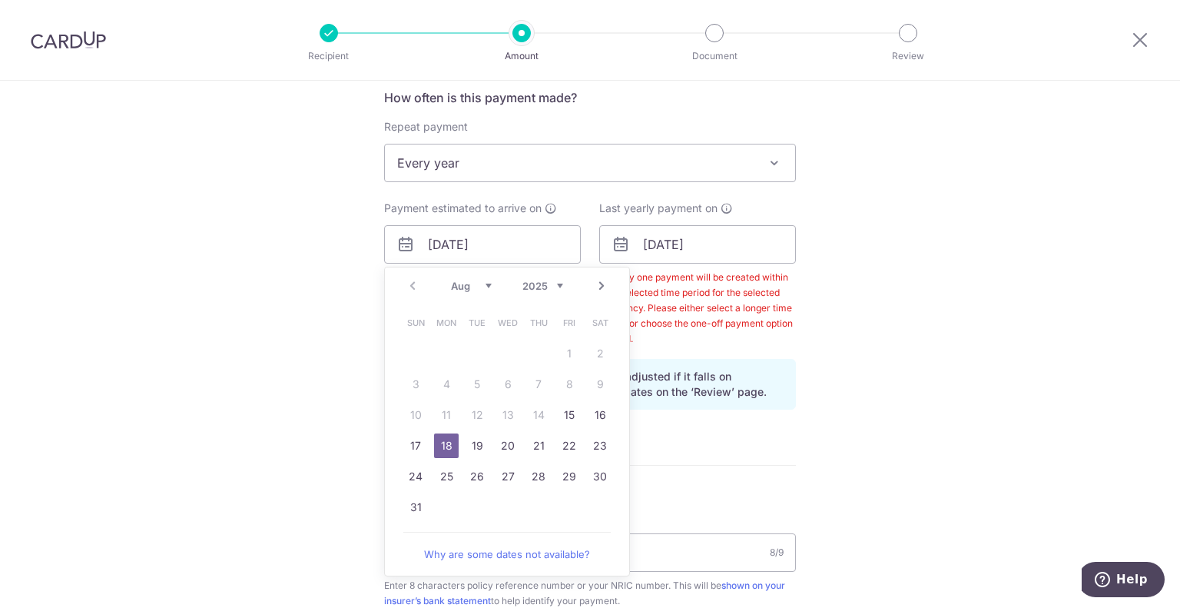
click at [448, 449] on link "18" at bounding box center [446, 445] width 25 height 25
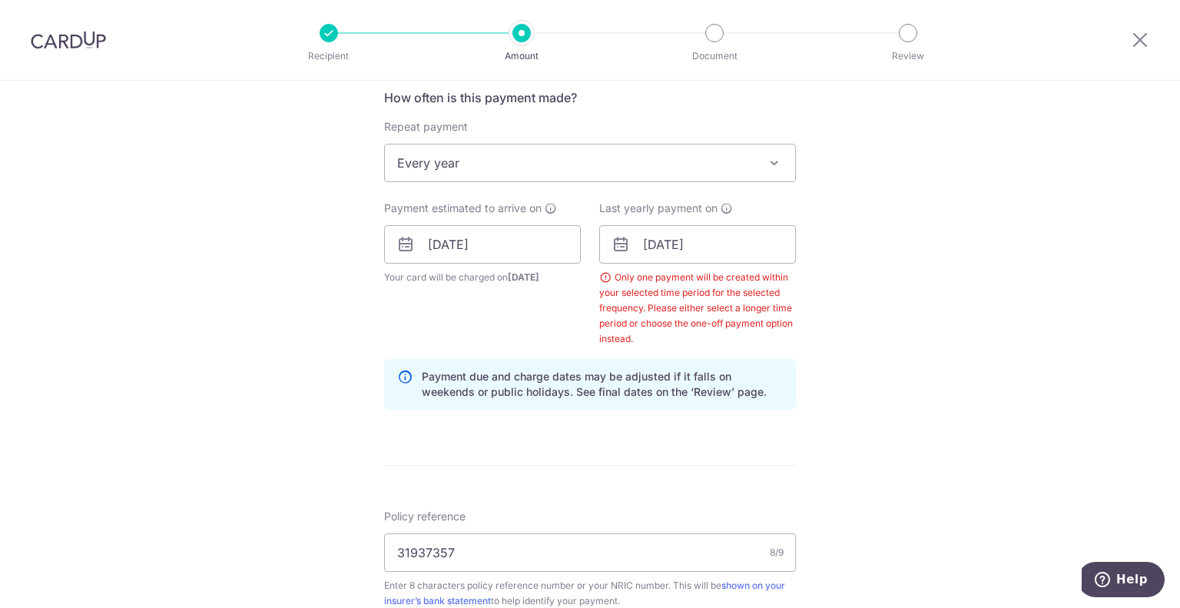
scroll to position [985, 0]
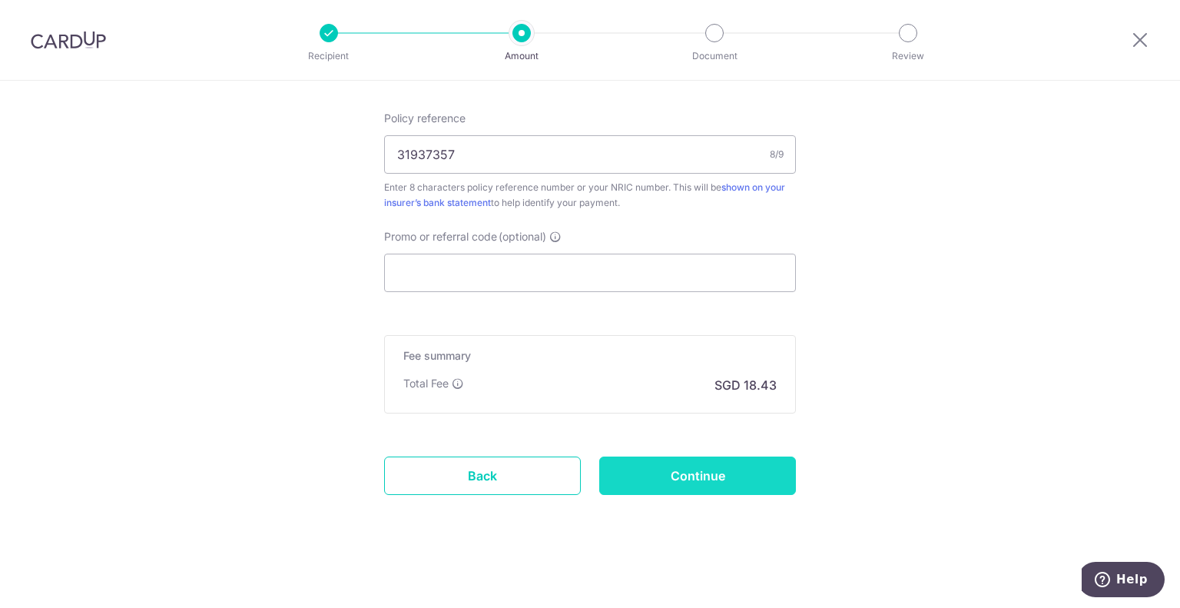
click at [647, 489] on input "Continue" at bounding box center [697, 475] width 197 height 38
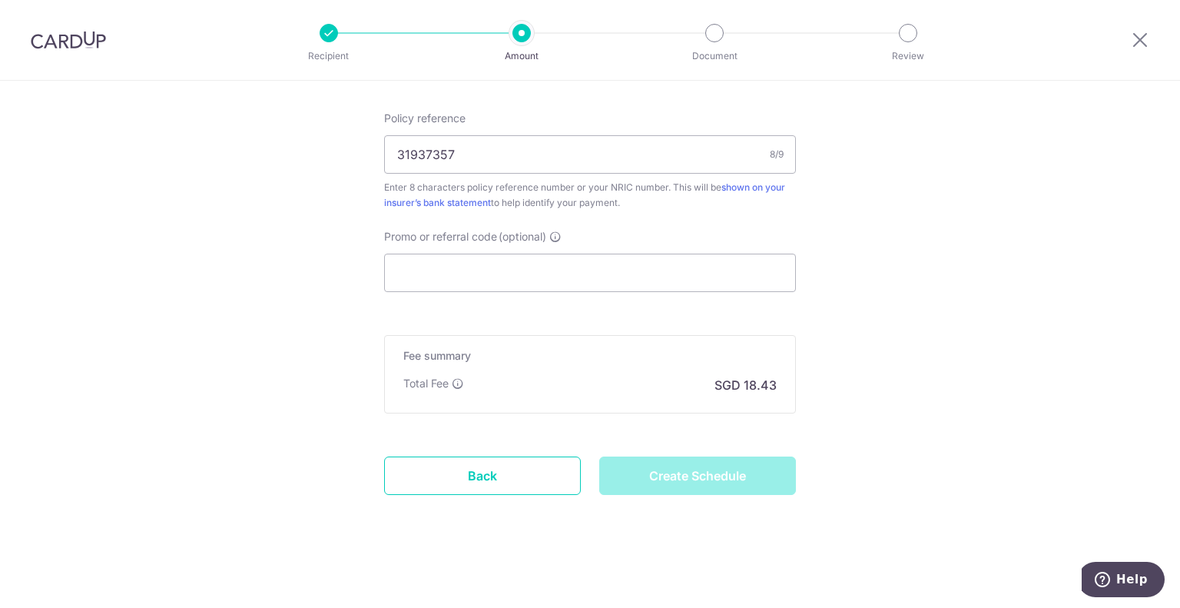
type input "Create Schedule"
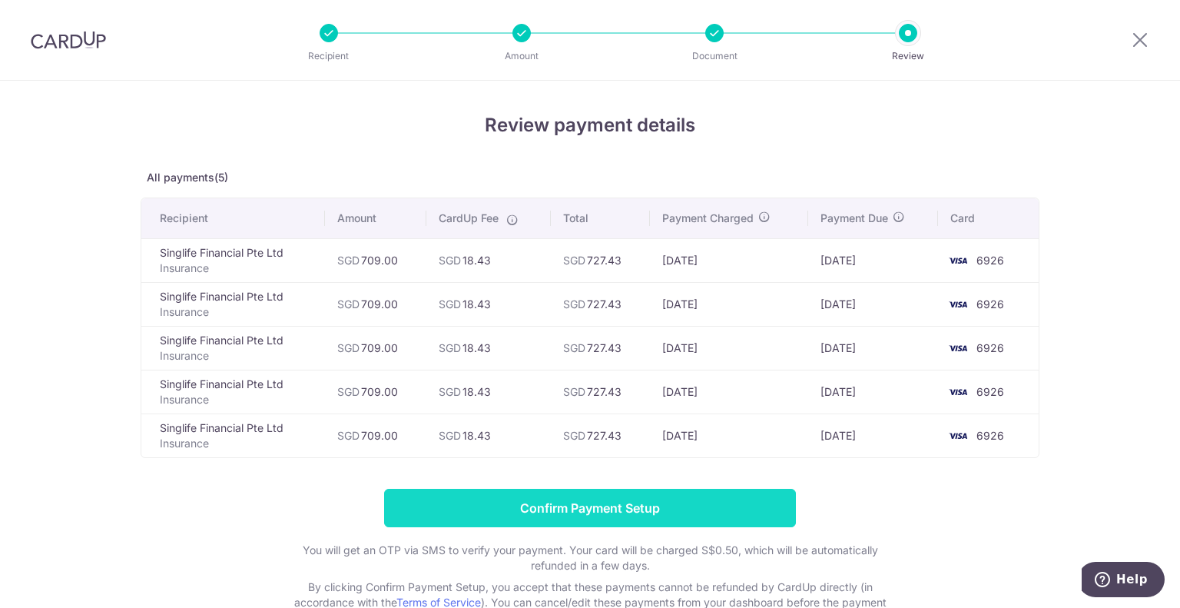
click at [667, 512] on input "Confirm Payment Setup" at bounding box center [590, 508] width 412 height 38
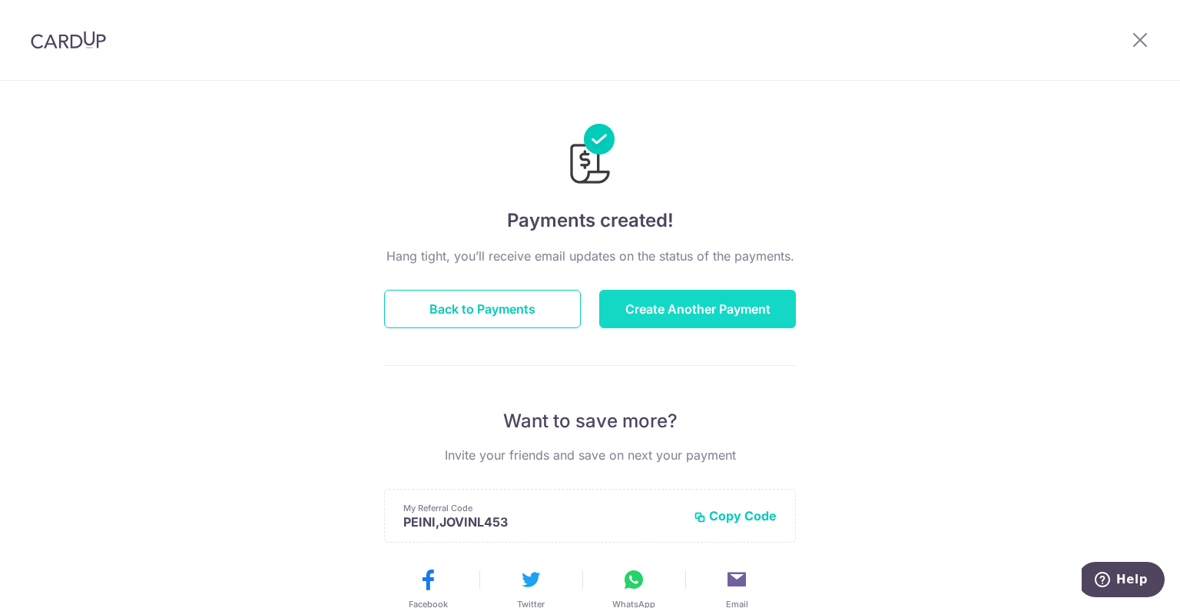
click at [684, 298] on button "Create Another Payment" at bounding box center [697, 309] width 197 height 38
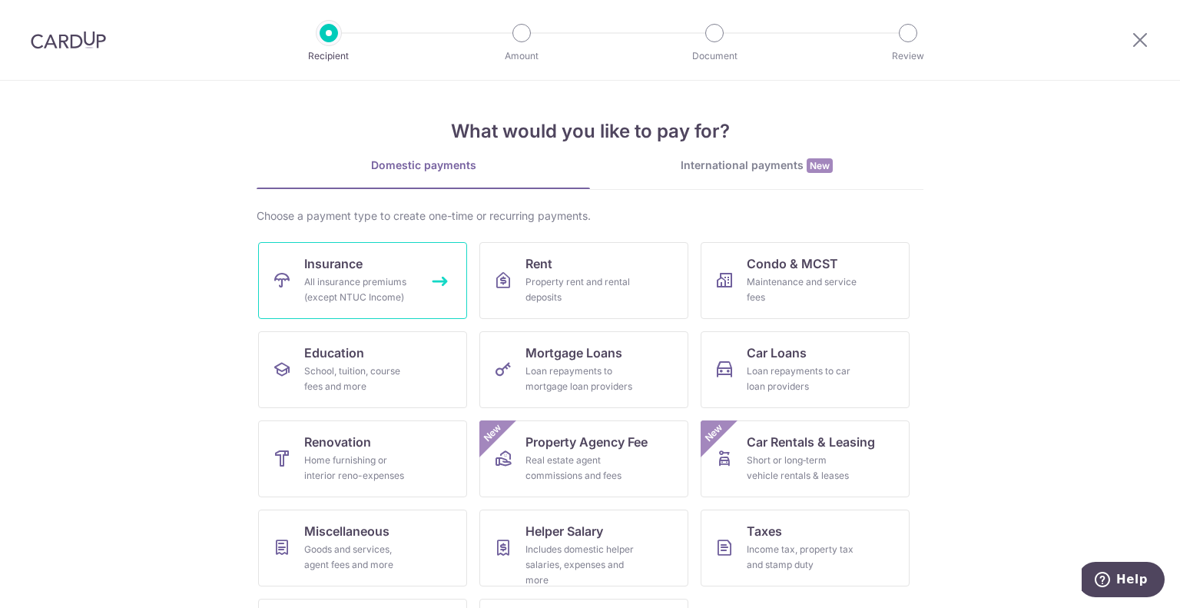
click at [340, 296] on div "All insurance premiums (except NTUC Income)" at bounding box center [359, 289] width 111 height 31
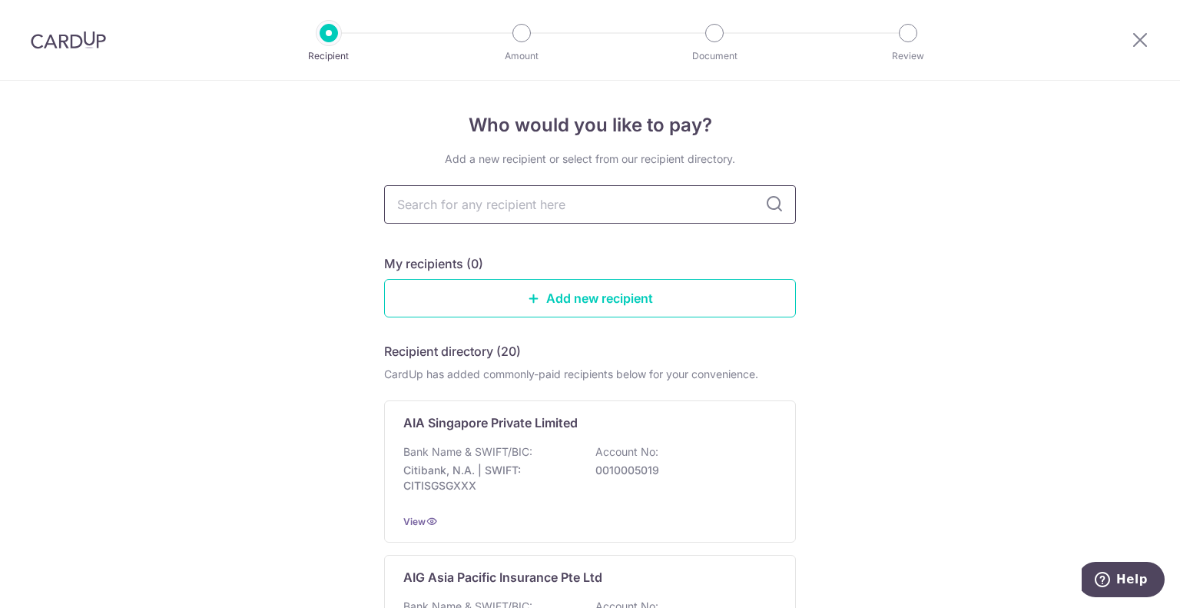
click at [575, 187] on input "text" at bounding box center [590, 204] width 412 height 38
type input "singlife"
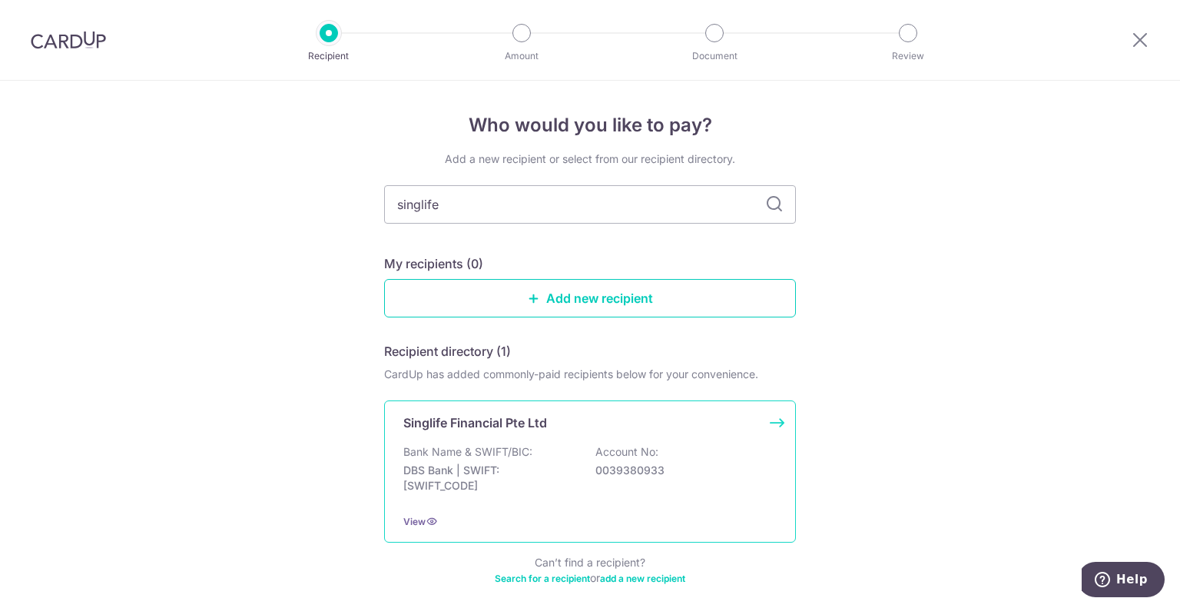
click at [479, 502] on div "Singlife Financial Pte Ltd Bank Name & SWIFT/BIC: DBS Bank | SWIFT: [SWIFT_CODE…" at bounding box center [590, 471] width 412 height 142
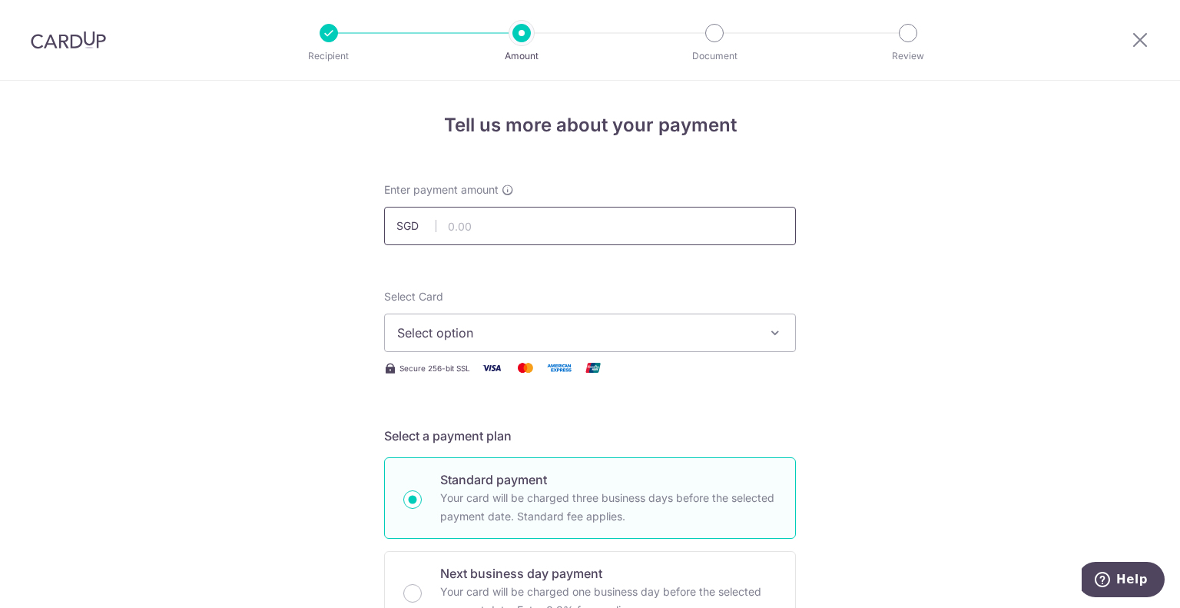
click at [472, 231] on input "text" at bounding box center [590, 226] width 412 height 38
paste input "1,399.00."
type input "1,399.00"
click at [504, 327] on span "Select option" at bounding box center [576, 332] width 358 height 18
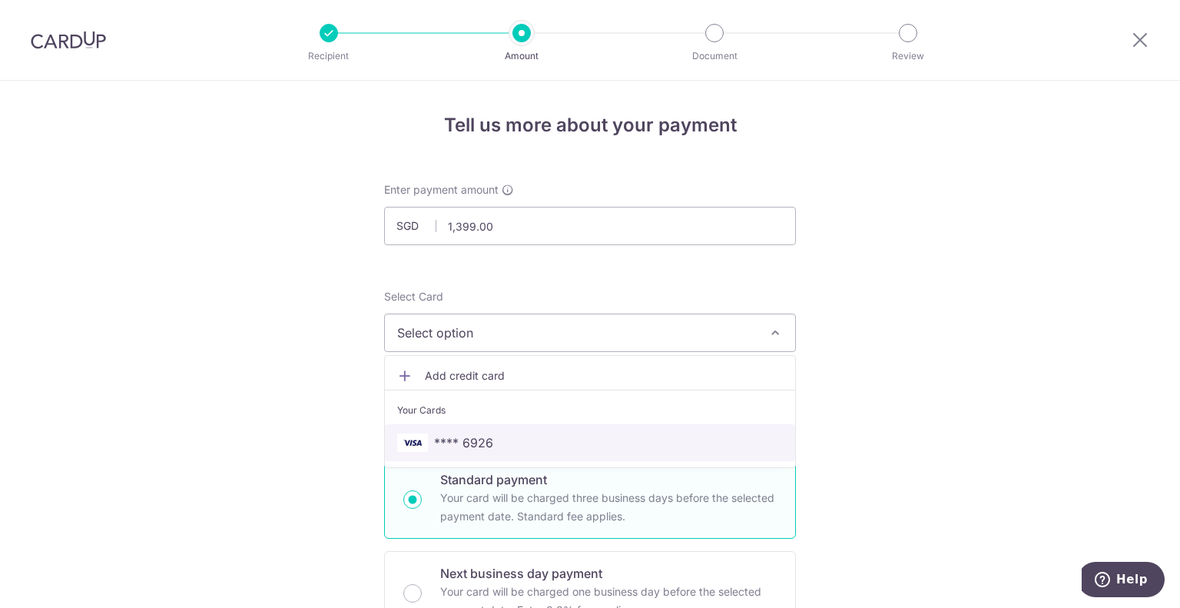
click at [442, 436] on span "**** 6926" at bounding box center [463, 442] width 59 height 18
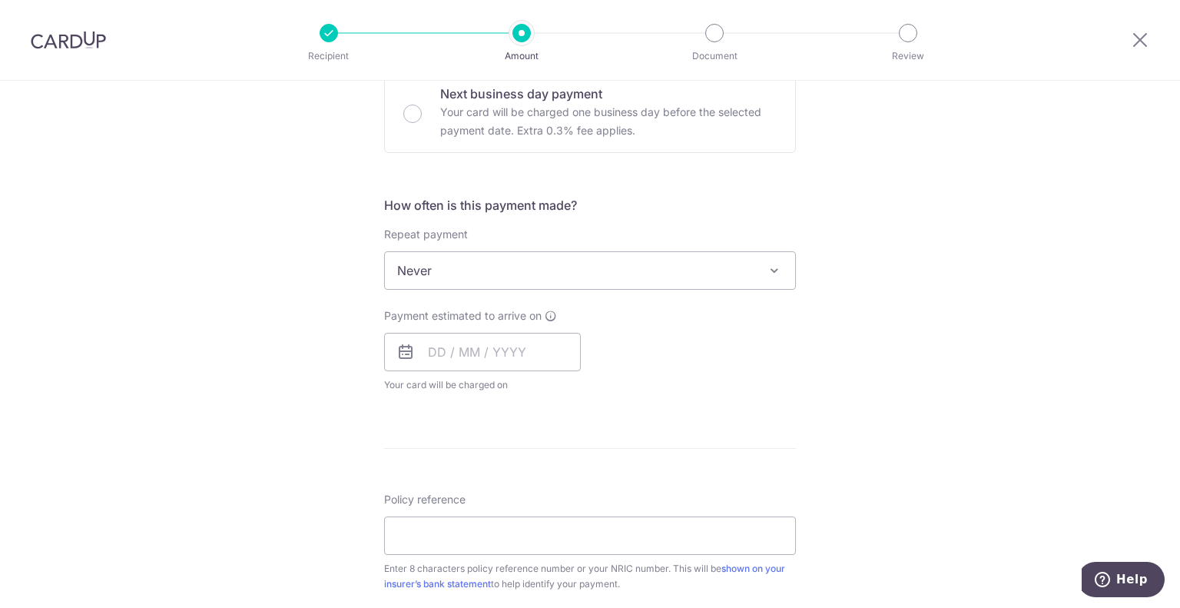
scroll to position [479, 0]
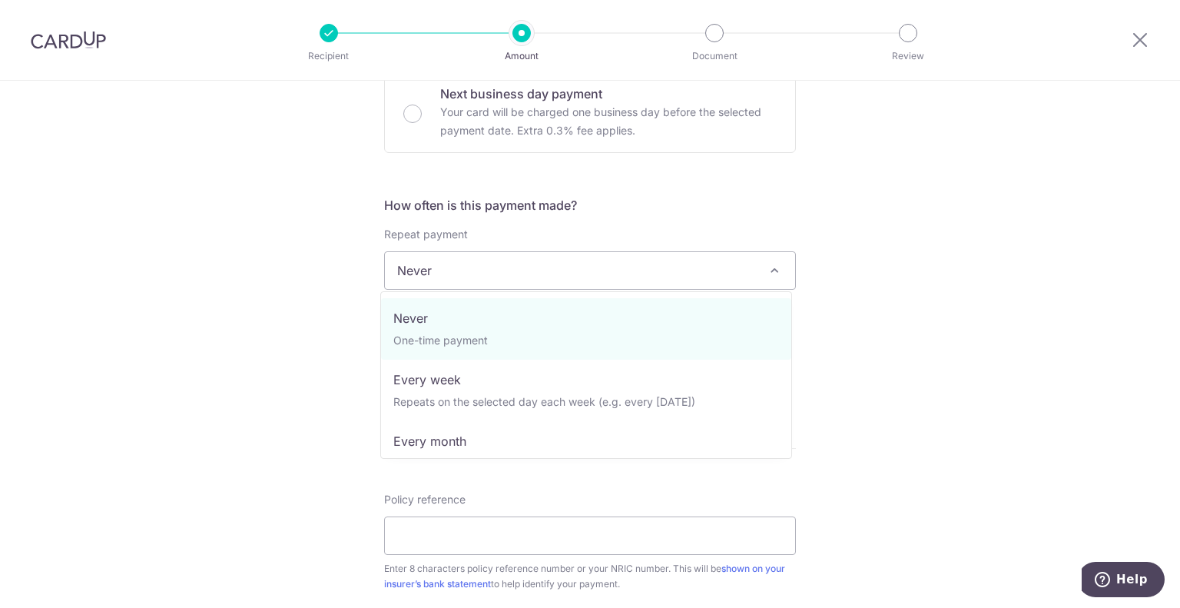
click at [482, 269] on span "Never" at bounding box center [590, 270] width 410 height 37
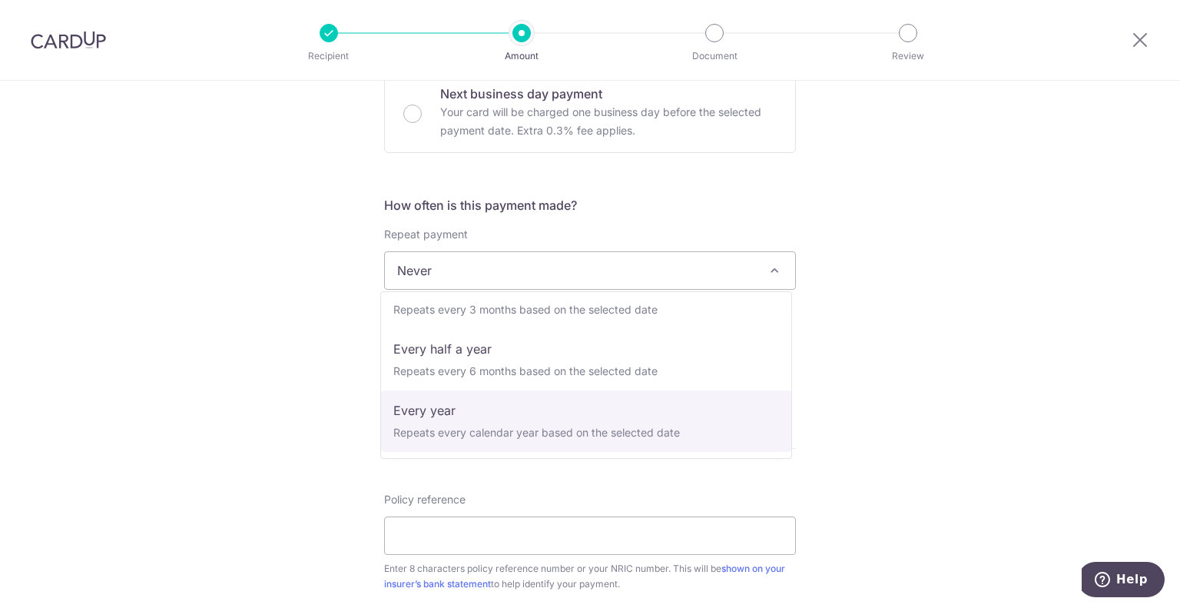
select select "6"
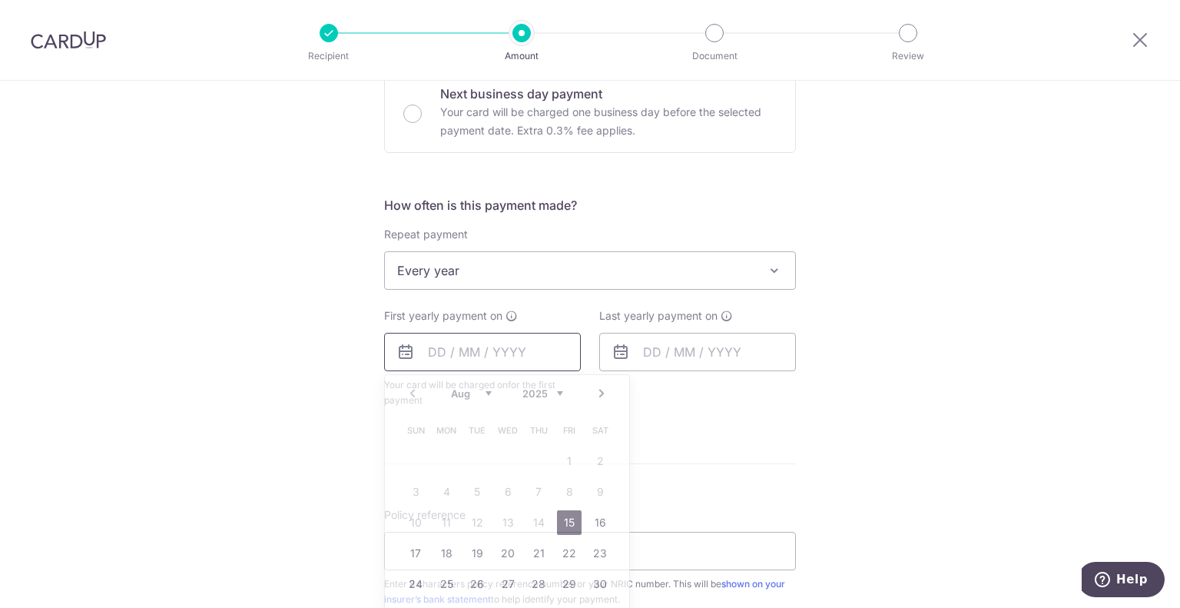
click at [433, 344] on input "text" at bounding box center [482, 352] width 197 height 38
click at [444, 552] on link "18" at bounding box center [446, 553] width 25 height 25
type input "[DATE]"
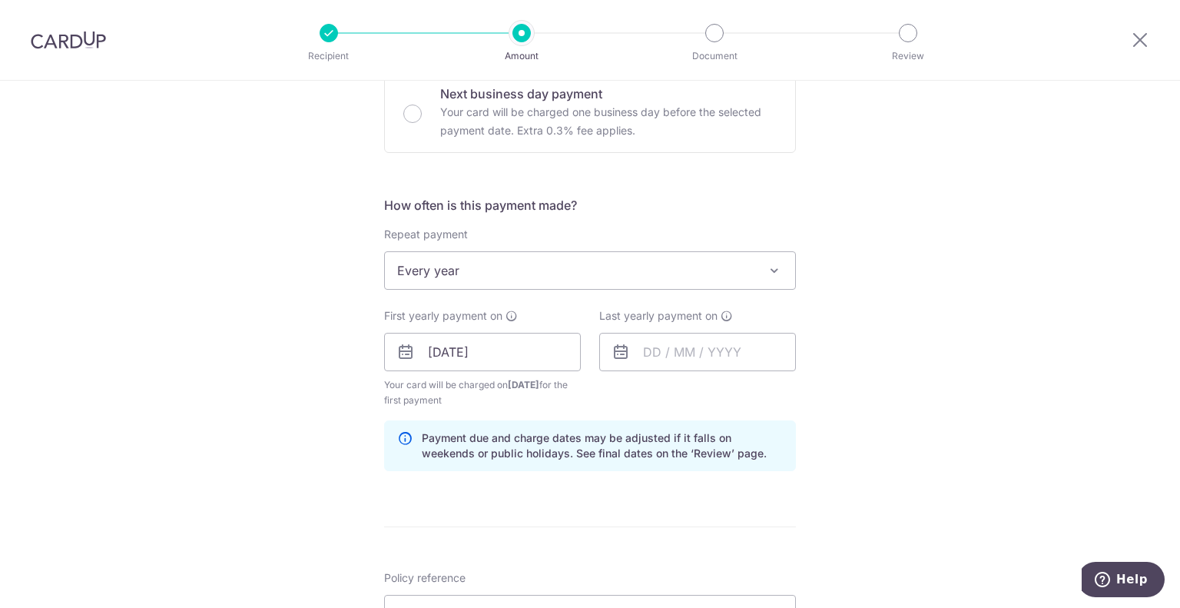
click at [612, 353] on icon at bounding box center [620, 352] width 18 height 18
click at [661, 350] on input "text" at bounding box center [697, 352] width 197 height 38
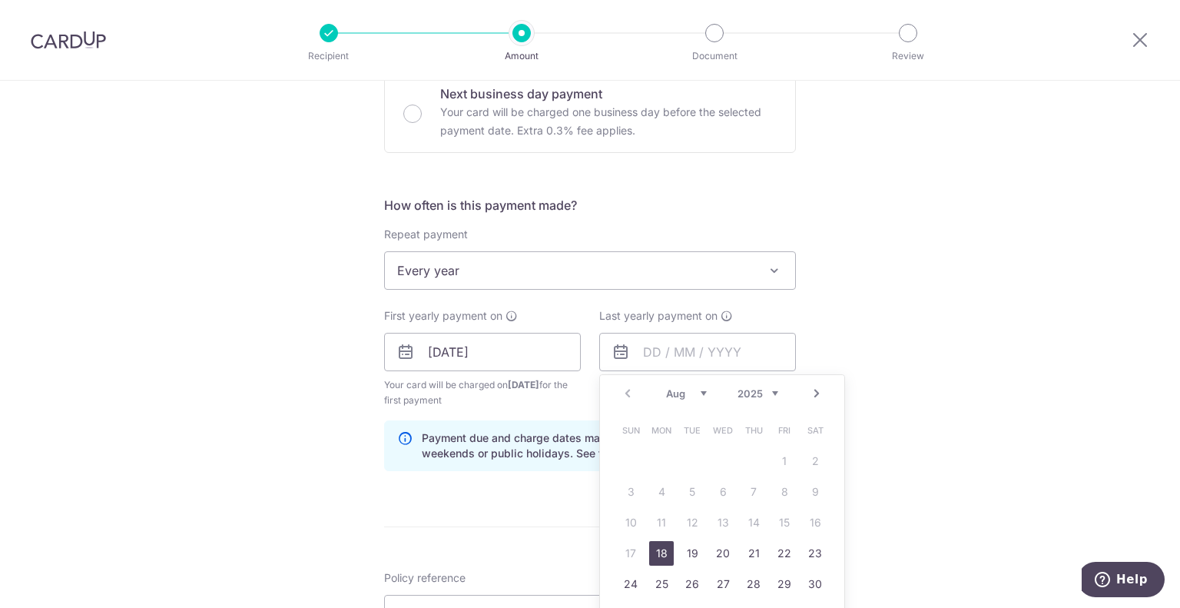
click at [752, 389] on select "2025 2026 2027 2028 2029 2030 2031 2032 2033 2034 2035" at bounding box center [757, 393] width 41 height 12
click at [783, 525] on link "16" at bounding box center [784, 522] width 25 height 25
type input "16/08/2030"
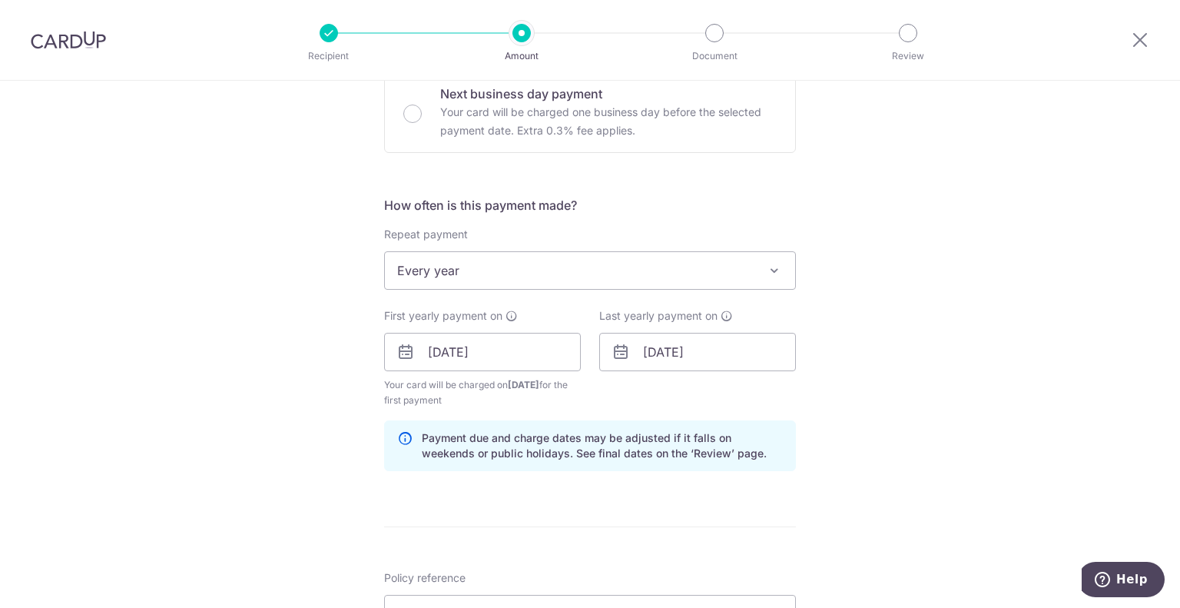
click at [276, 437] on div "Tell us more about your payment Enter payment amount SGD 1,399.00 1399.00 Selec…" at bounding box center [590, 335] width 1180 height 1468
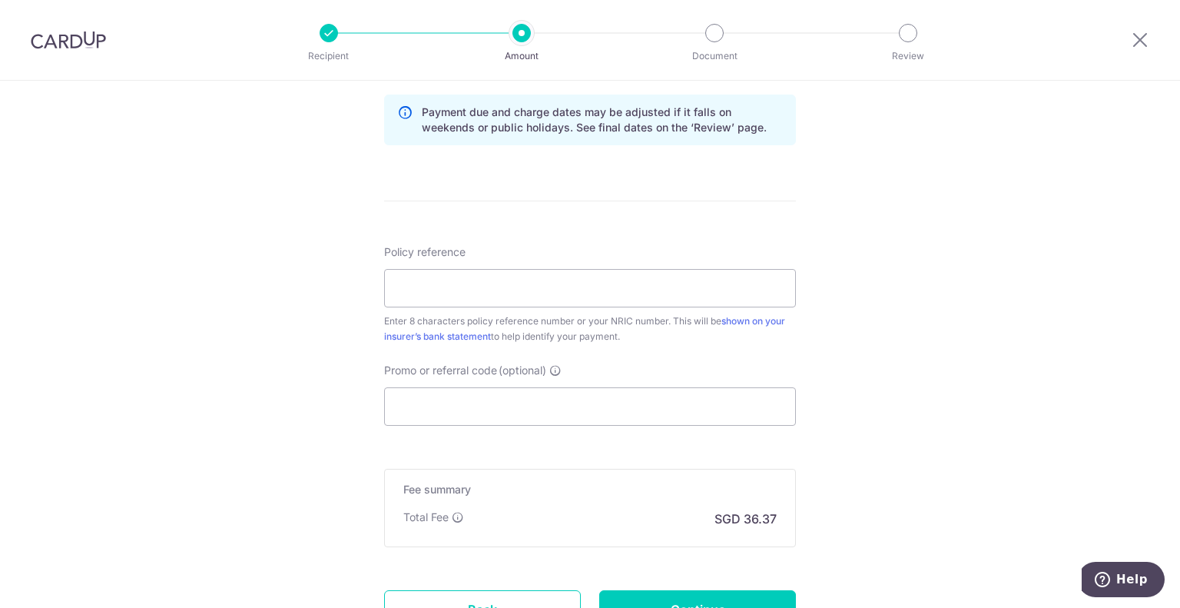
scroll to position [805, 0]
click at [391, 288] on input "Policy reference" at bounding box center [590, 288] width 412 height 38
paste input "31937347"
type input "31937347"
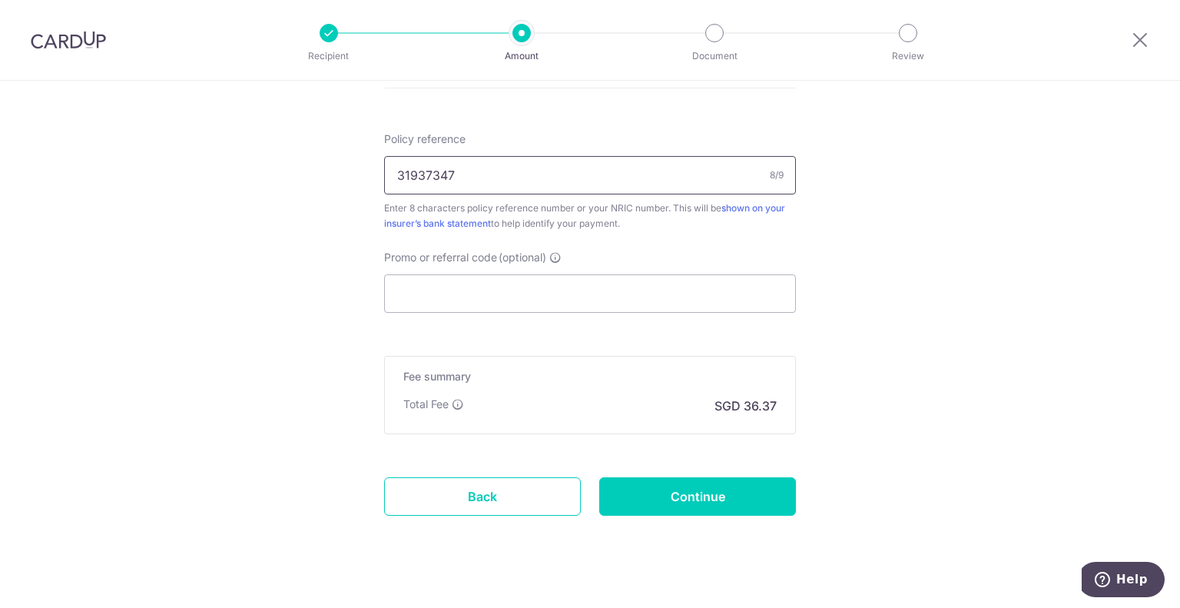
scroll to position [919, 0]
click at [749, 407] on p "SGD 36.37" at bounding box center [745, 405] width 62 height 18
copy p "36.37"
click at [663, 502] on input "Continue" at bounding box center [697, 495] width 197 height 38
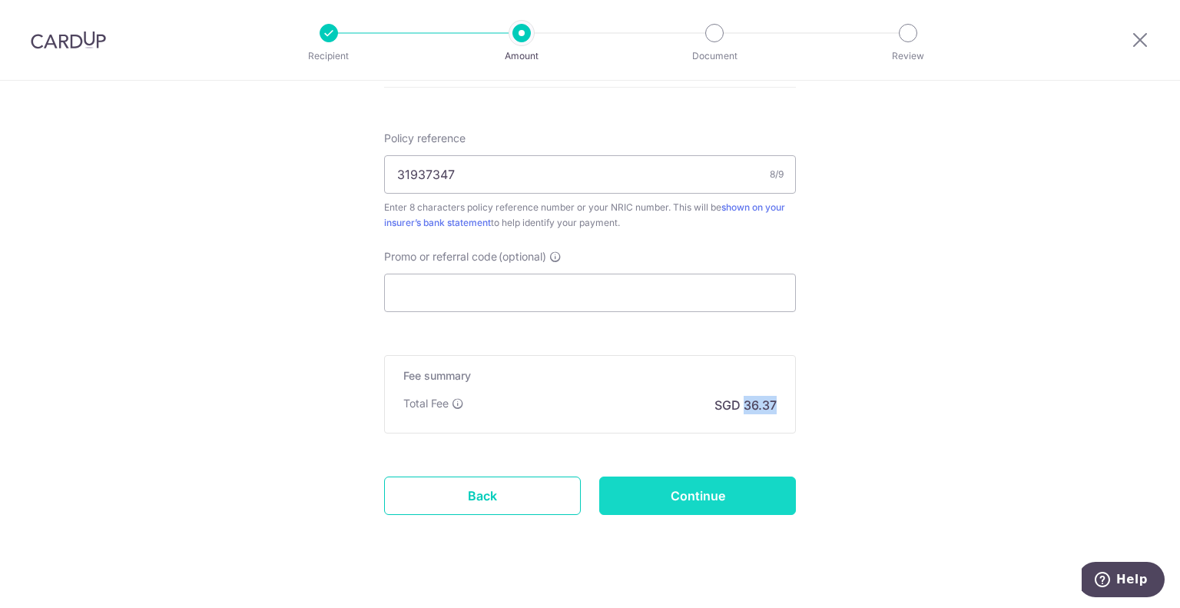
type input "Create Schedule"
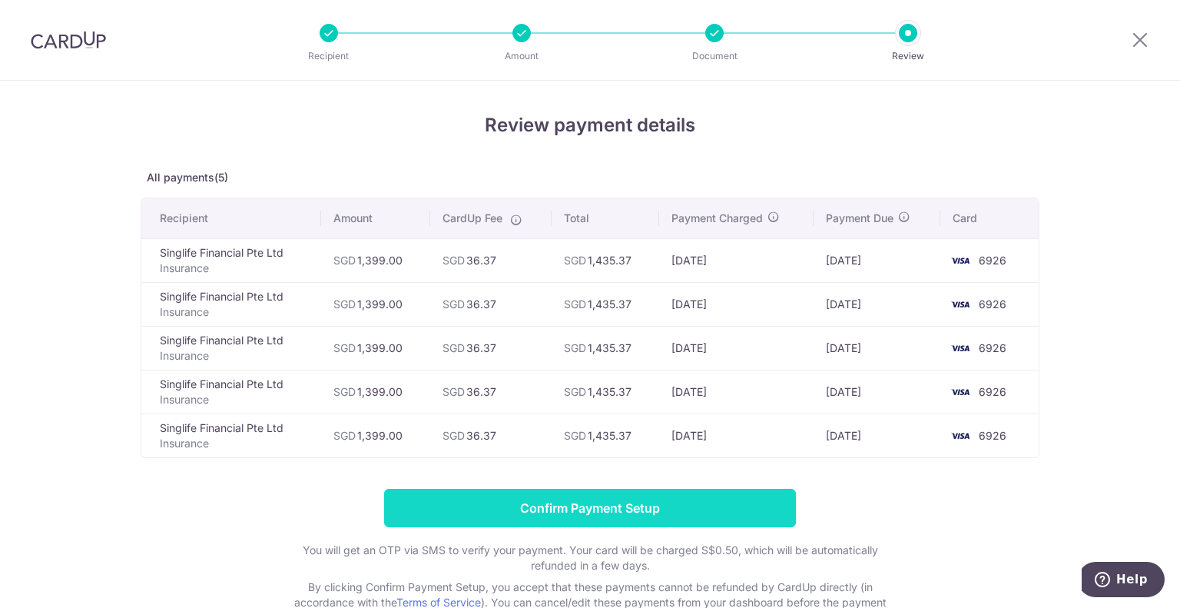
click at [420, 503] on input "Confirm Payment Setup" at bounding box center [590, 508] width 412 height 38
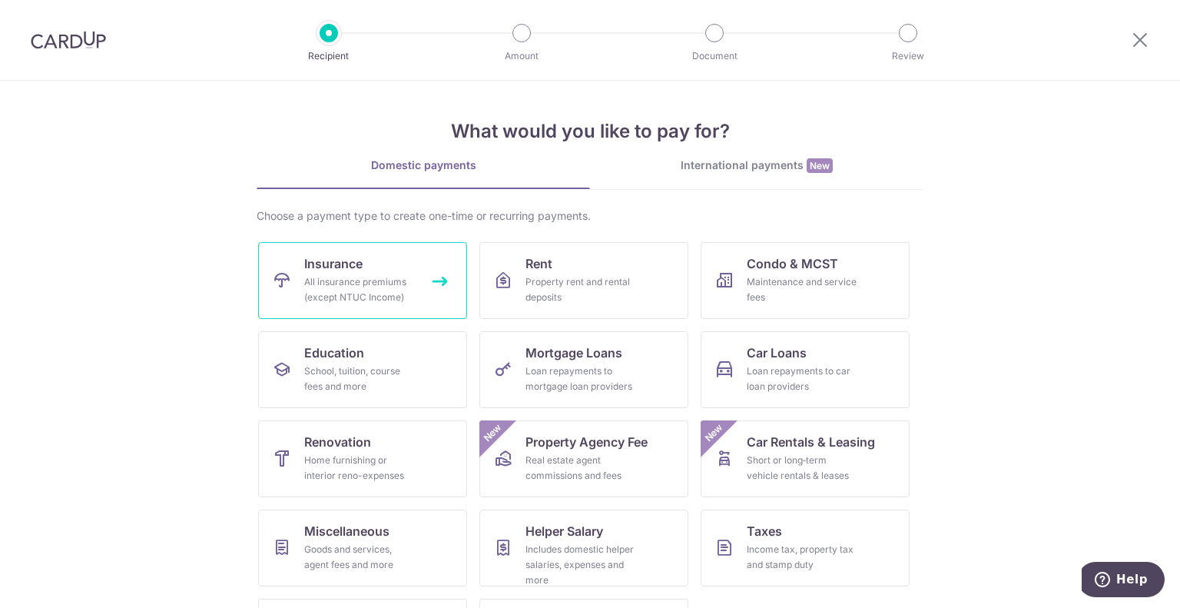
click at [312, 277] on div "All insurance premiums (except NTUC Income)" at bounding box center [359, 289] width 111 height 31
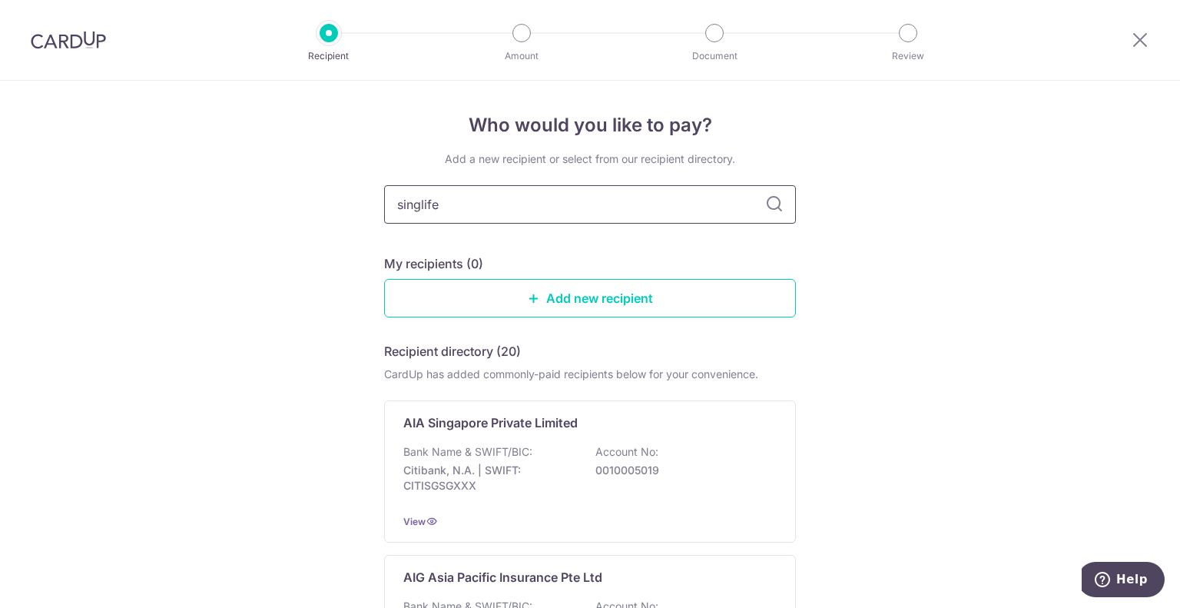
type input "singlife"
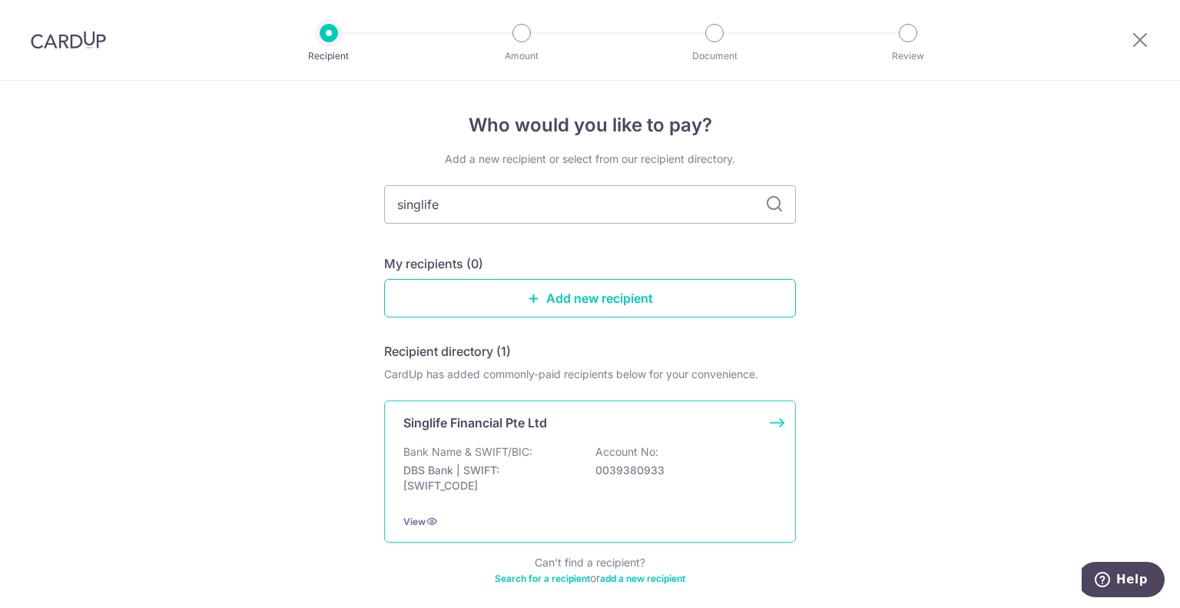
click at [449, 475] on p "DBS Bank | SWIFT: [SWIFT_CODE]" at bounding box center [489, 477] width 172 height 31
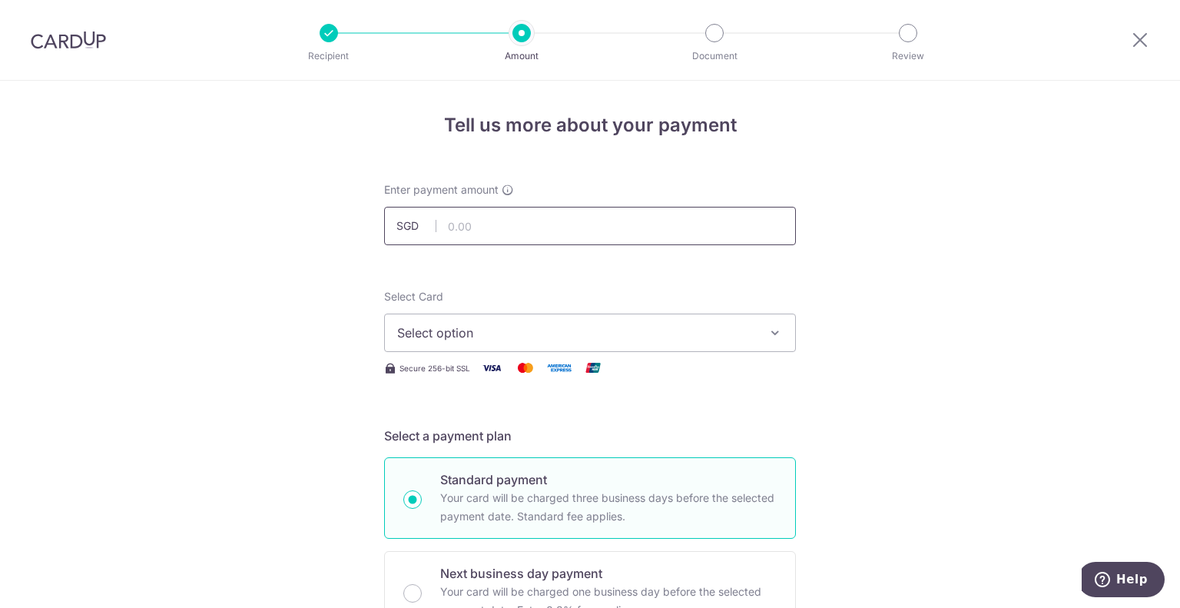
click at [631, 236] on input "text" at bounding box center [590, 226] width 412 height 38
paste input "105.00."
type input "105.00"
click at [522, 315] on button "Select option" at bounding box center [590, 332] width 412 height 38
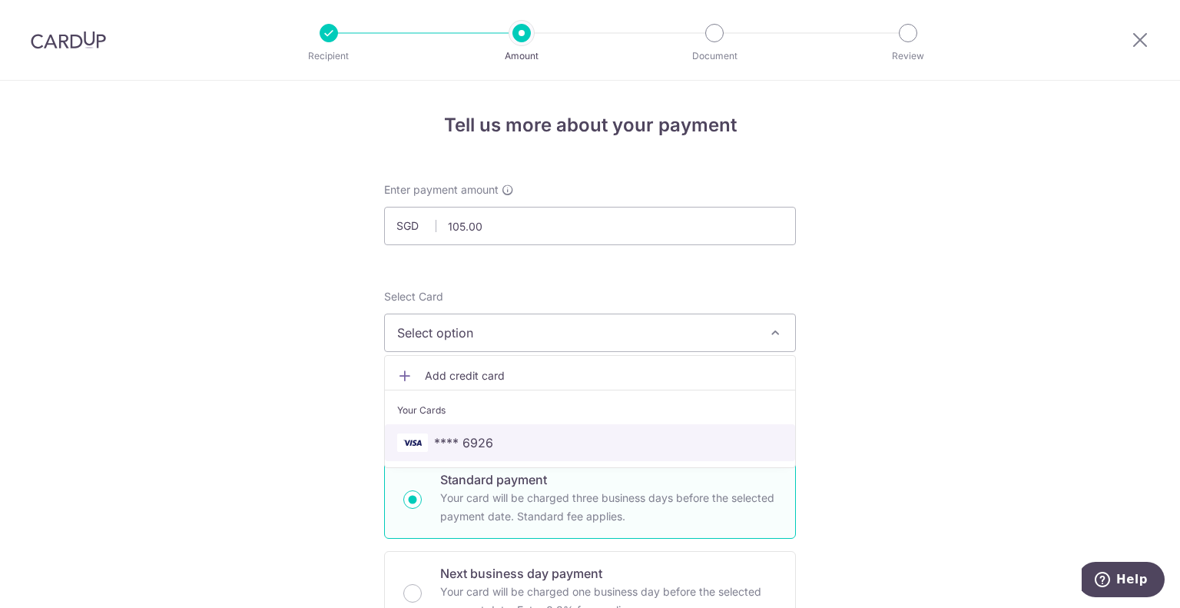
click at [419, 426] on link "**** 6926" at bounding box center [590, 442] width 410 height 37
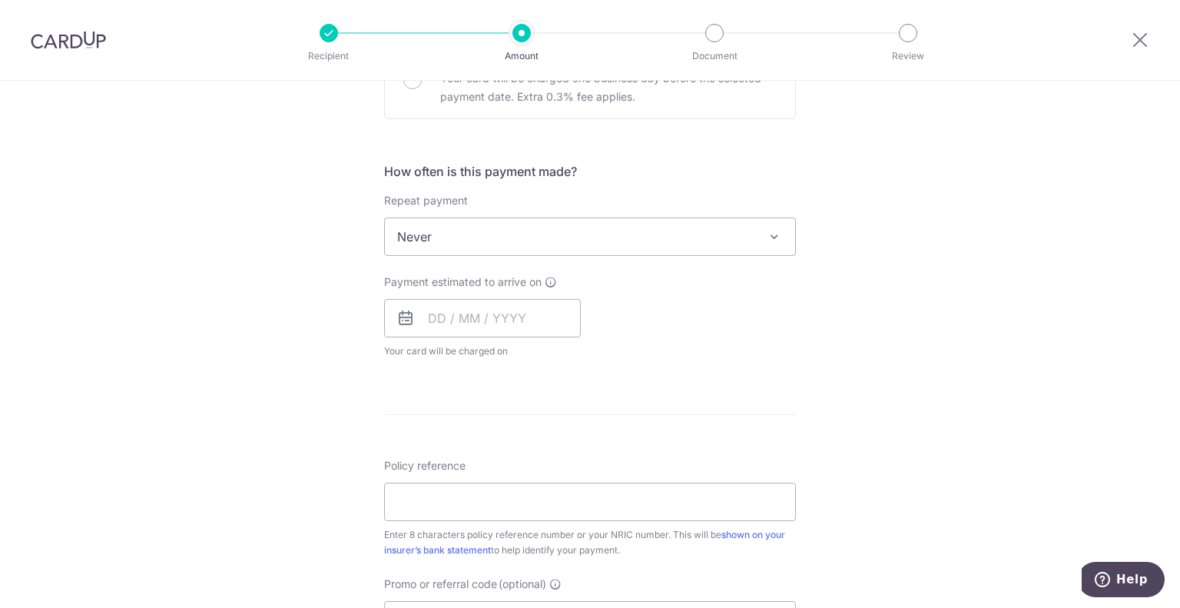
scroll to position [515, 0]
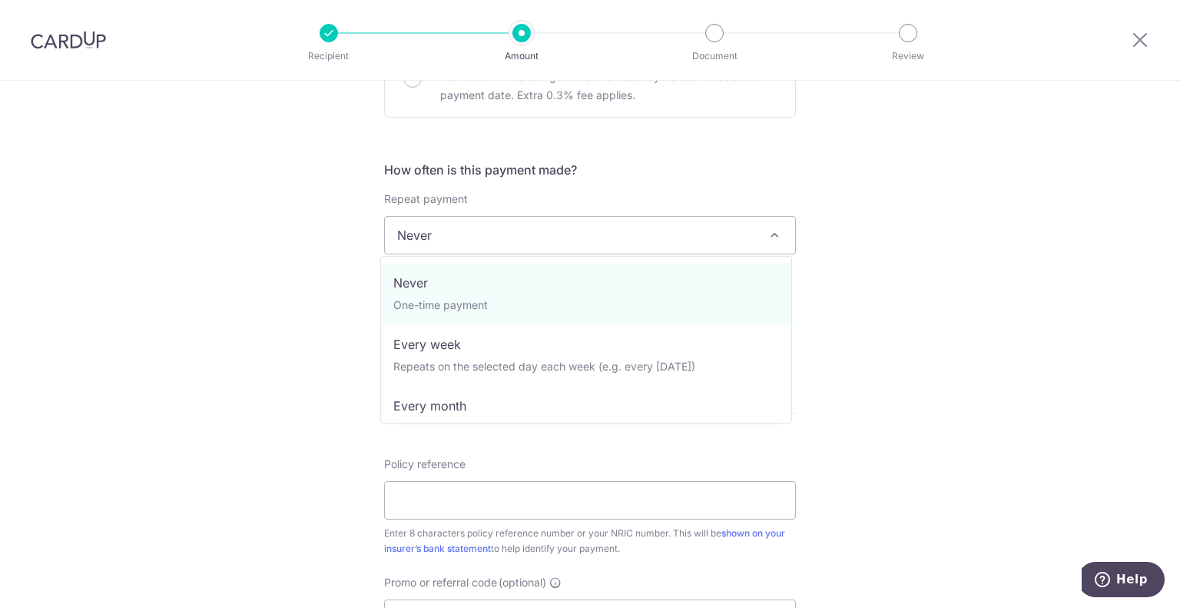
click at [423, 224] on span "Never" at bounding box center [590, 235] width 410 height 37
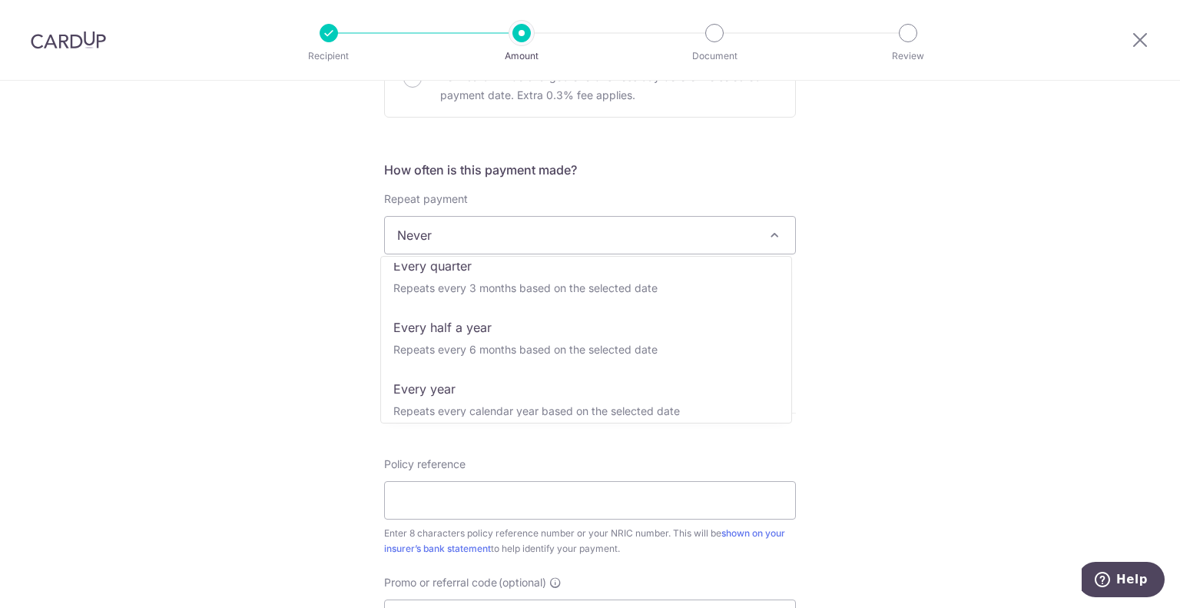
scroll to position [215, 0]
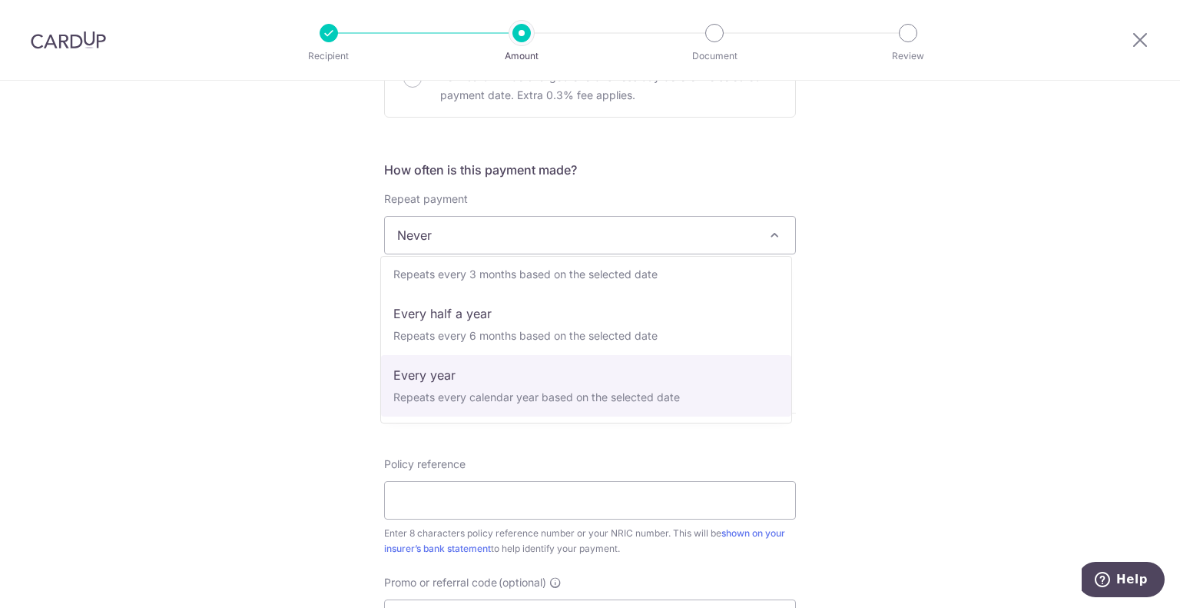
select select "6"
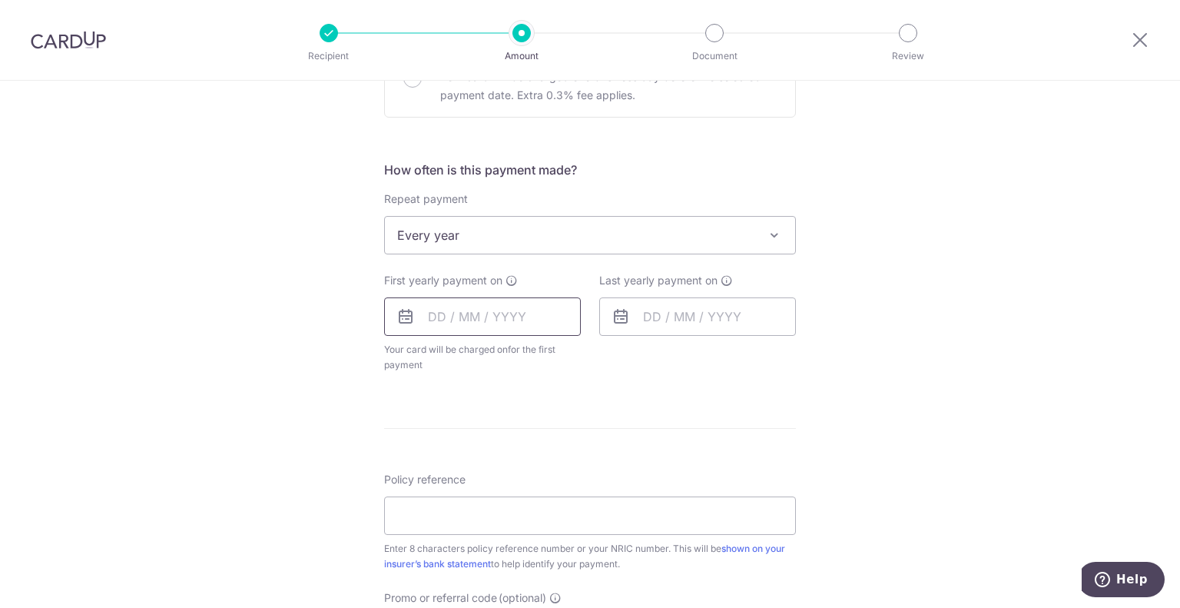
click at [427, 316] on input "text" at bounding box center [482, 316] width 197 height 38
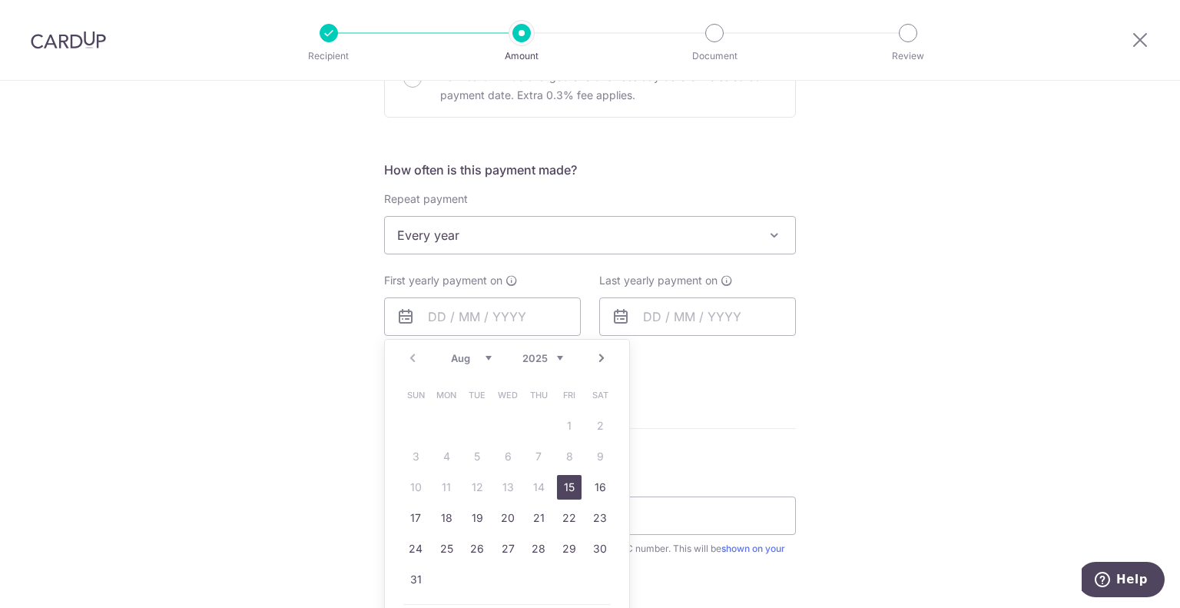
click at [573, 485] on link "15" at bounding box center [569, 487] width 25 height 25
type input "[DATE]"
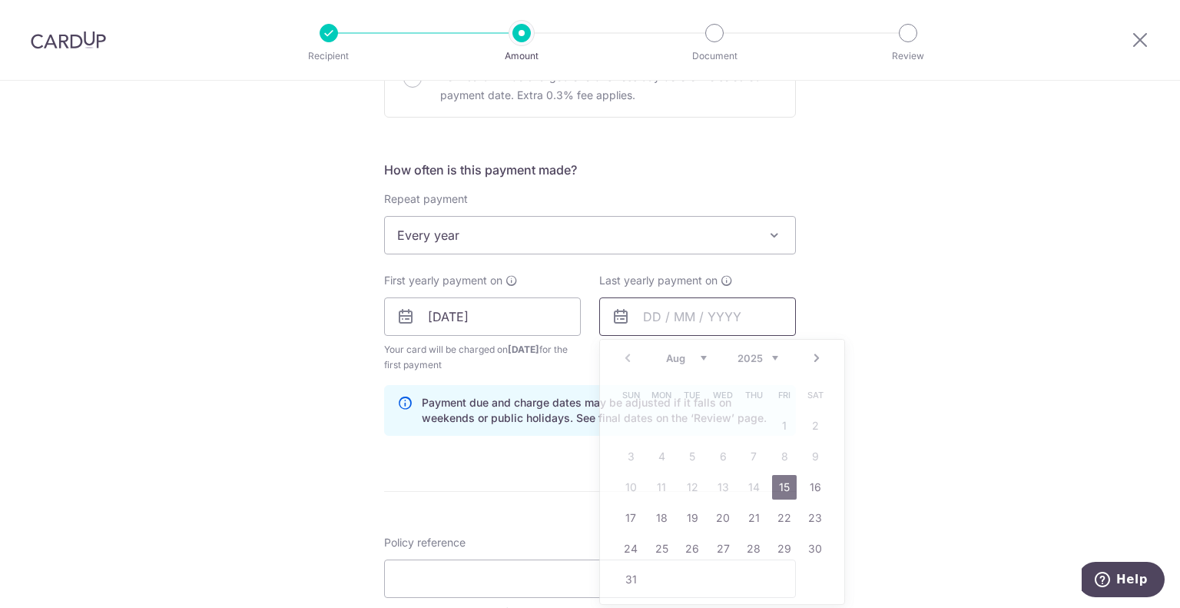
click at [648, 316] on input "text" at bounding box center [697, 316] width 197 height 38
click at [755, 359] on select "2025 2026 2027 2028 2029 2030 2031 2032 2033 2034 2035" at bounding box center [757, 358] width 41 height 12
click at [750, 489] on link "15" at bounding box center [753, 487] width 25 height 25
type input "[DATE]"
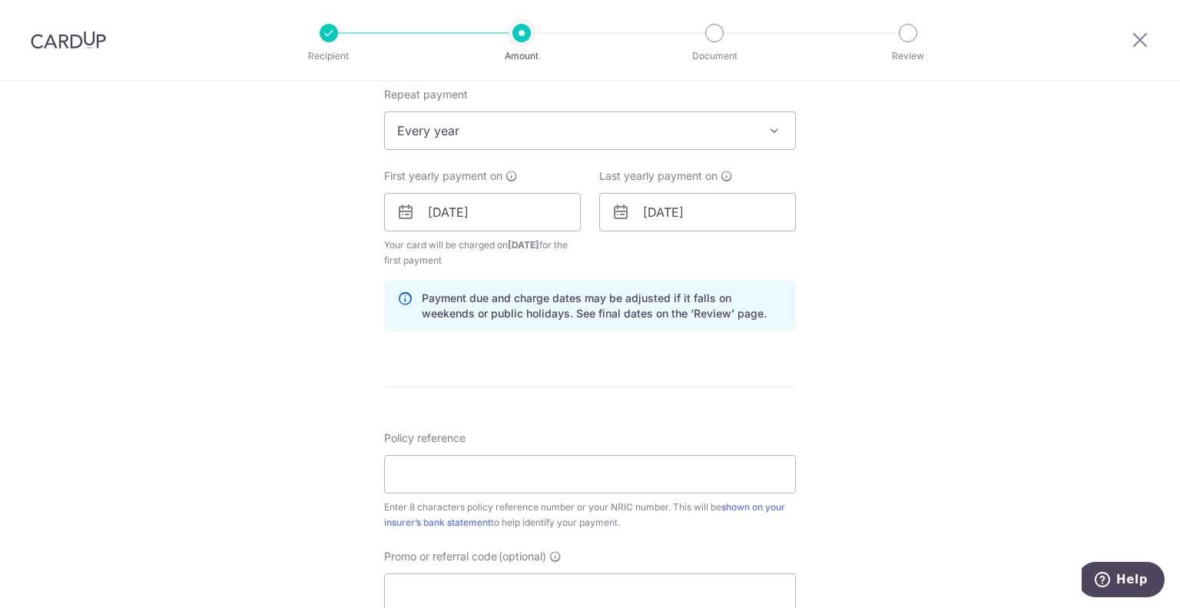
scroll to position [633, 0]
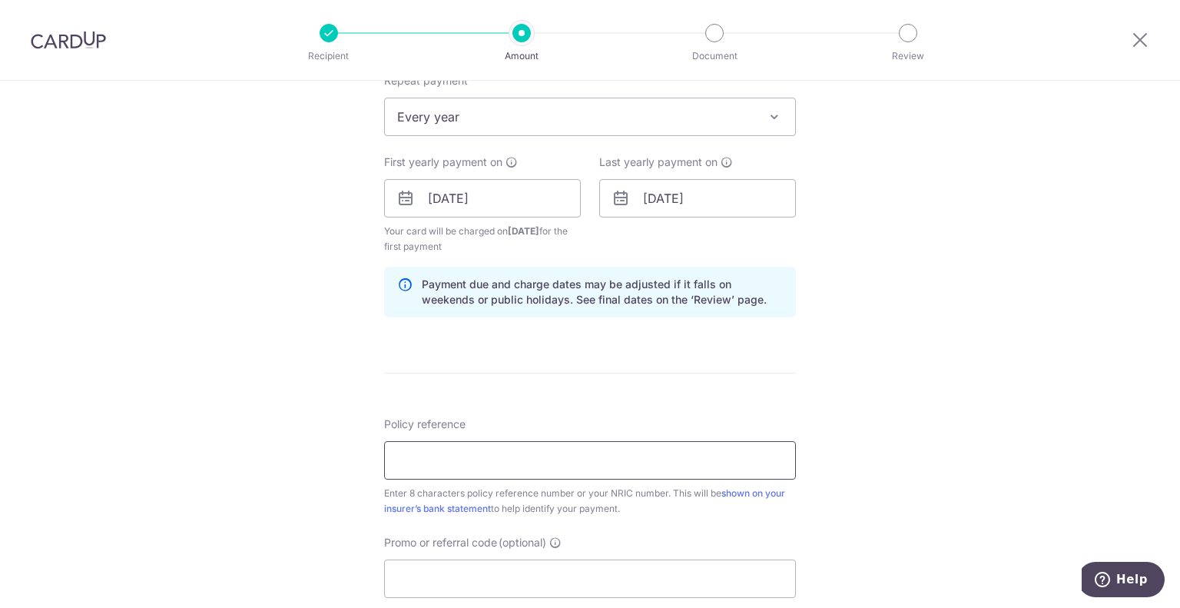
click at [400, 463] on input "Policy reference" at bounding box center [590, 460] width 412 height 38
paste input "31937375"
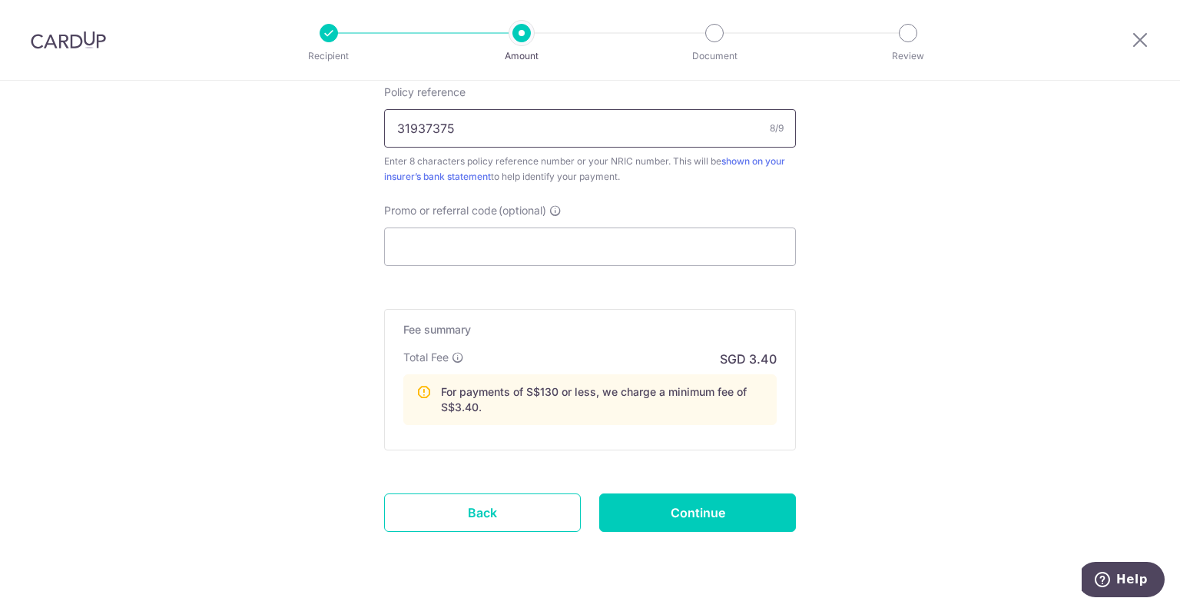
scroll to position [965, 0]
type input "31937375"
click at [494, 229] on input "Promo or referral code (optional)" at bounding box center [590, 246] width 412 height 38
paste input "31937375"
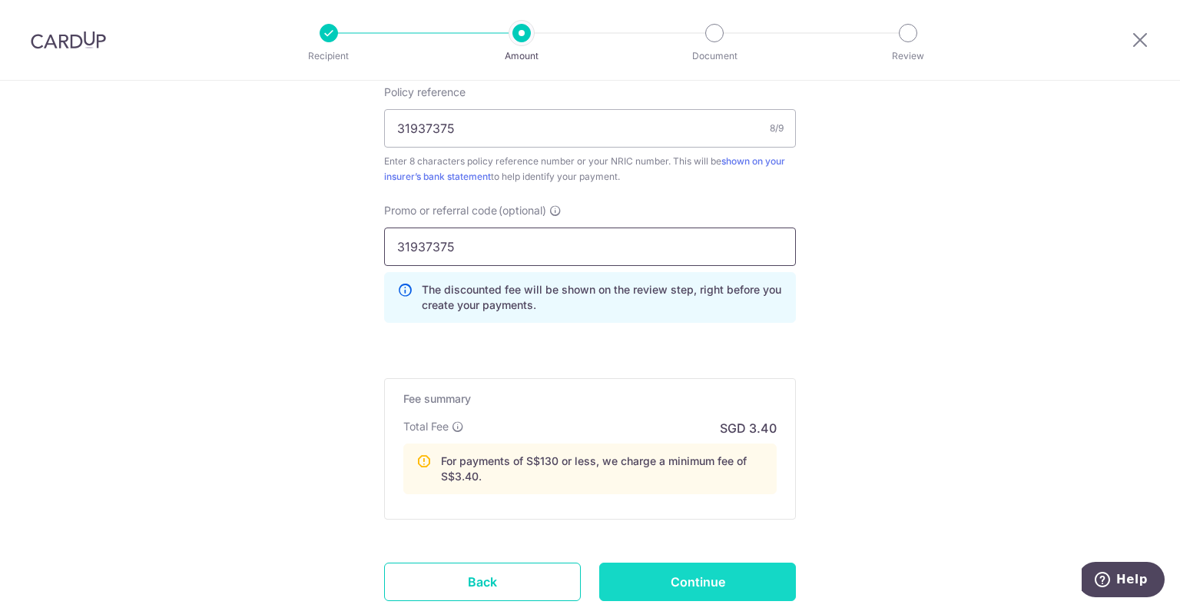
type input "31937375"
click at [675, 582] on input "Continue" at bounding box center [697, 581] width 197 height 38
type input "Create Schedule"
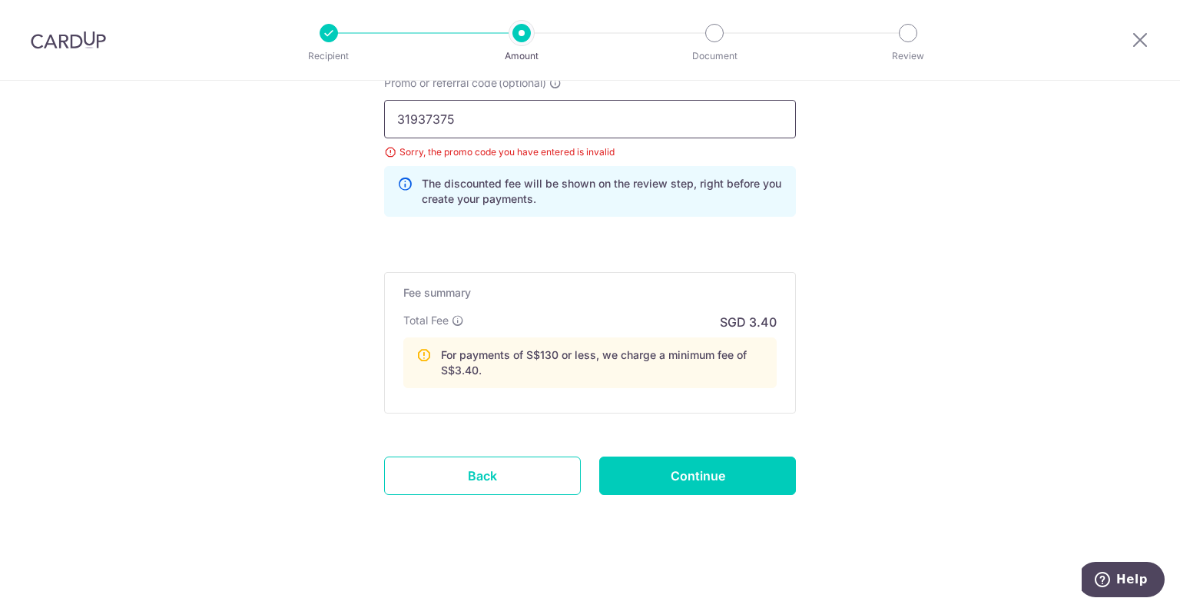
click at [482, 122] on input "31937375" at bounding box center [590, 119] width 412 height 38
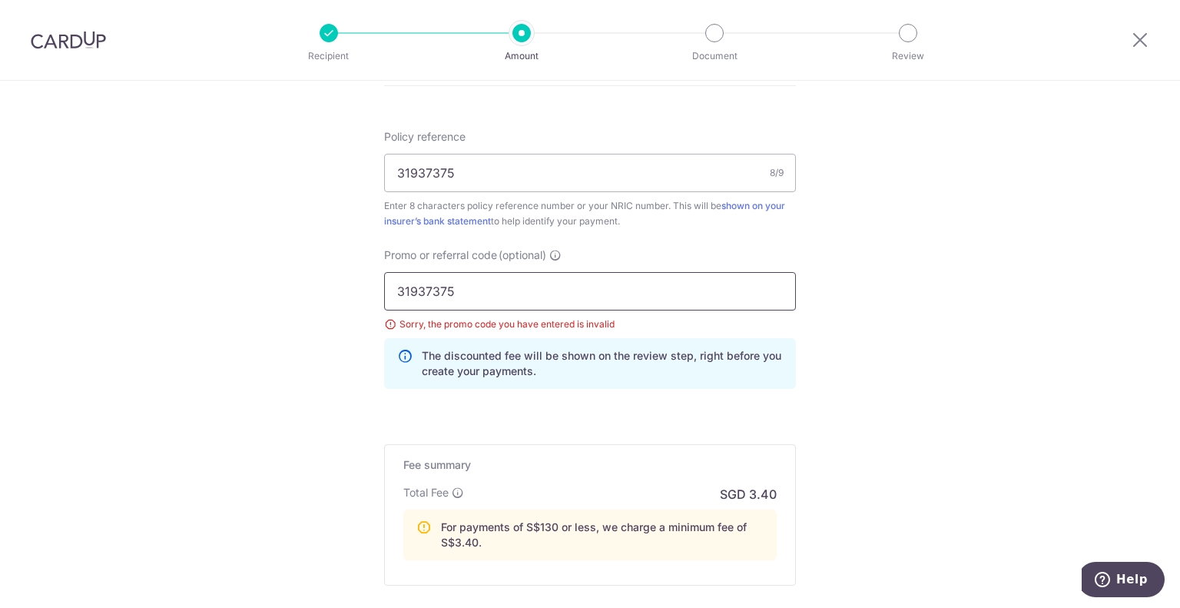
scroll to position [843, 0]
click at [421, 293] on input "31937375" at bounding box center [590, 289] width 412 height 38
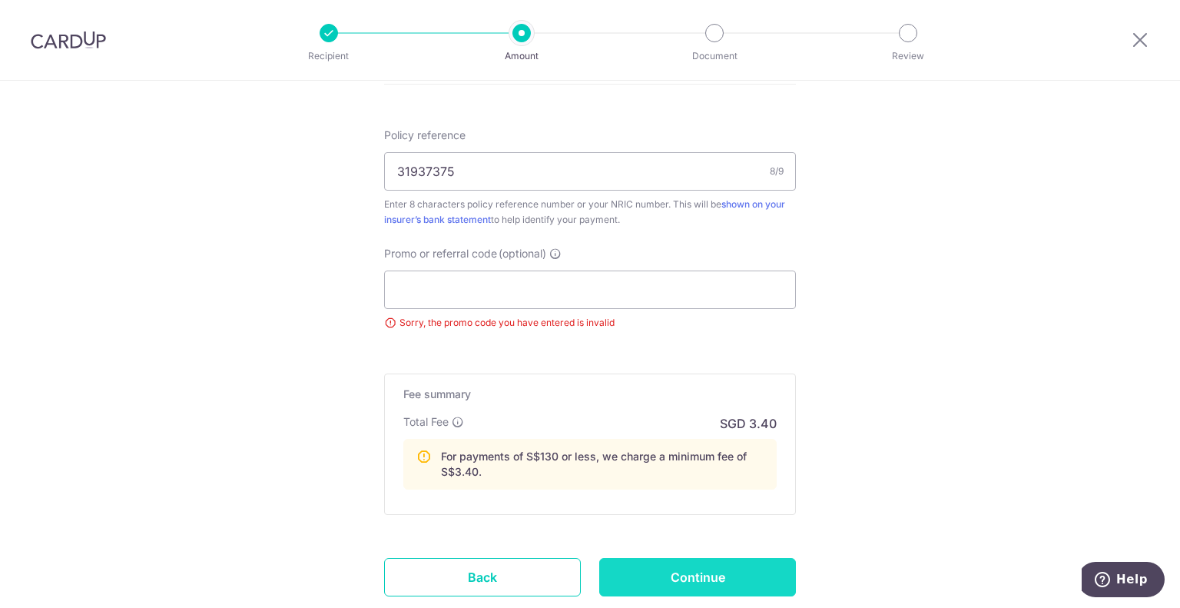
click at [710, 575] on input "Continue" at bounding box center [697, 577] width 197 height 38
type input "Update Schedule"
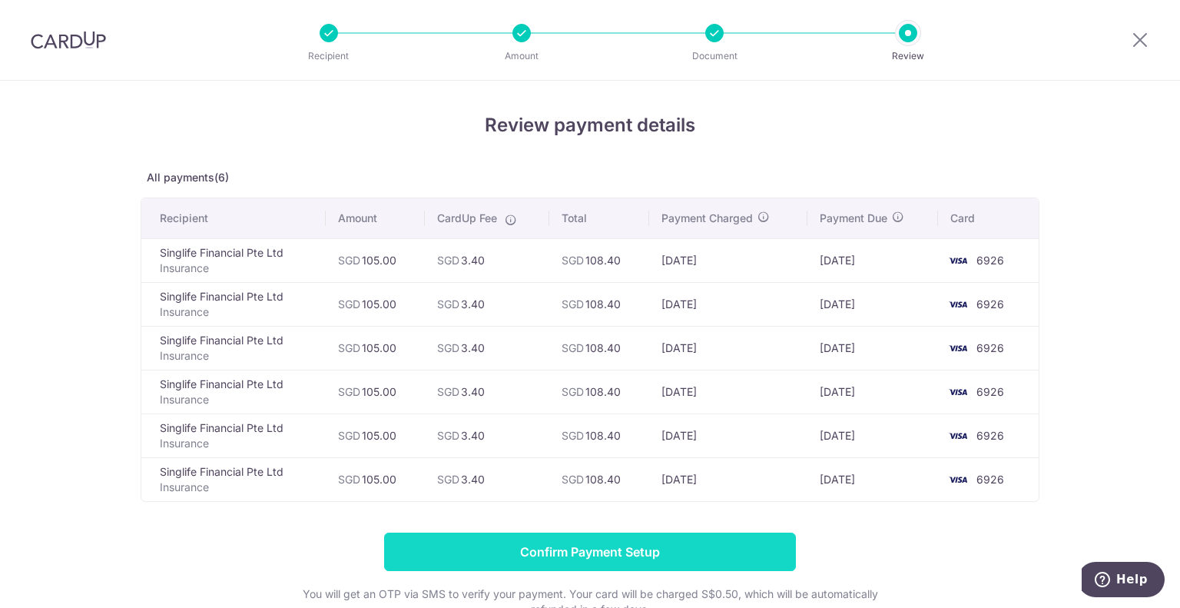
click at [402, 538] on input "Confirm Payment Setup" at bounding box center [590, 551] width 412 height 38
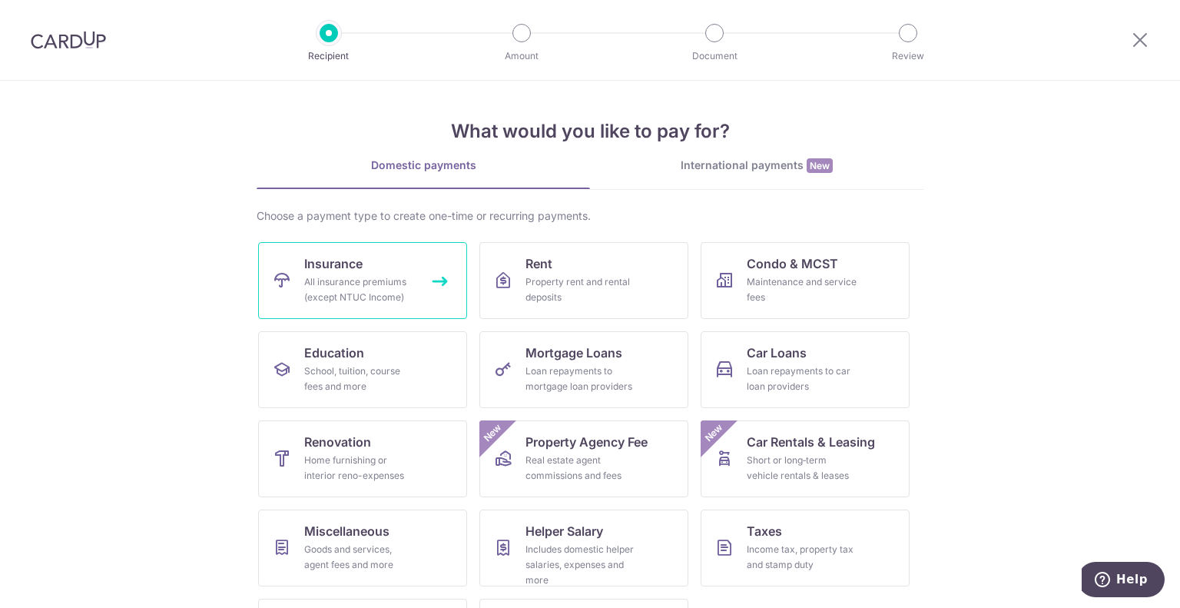
drag, startPoint x: 0, startPoint y: 0, endPoint x: 369, endPoint y: 260, distance: 451.4
click at [369, 260] on link "Insurance All insurance premiums (except NTUC Income)" at bounding box center [362, 280] width 209 height 77
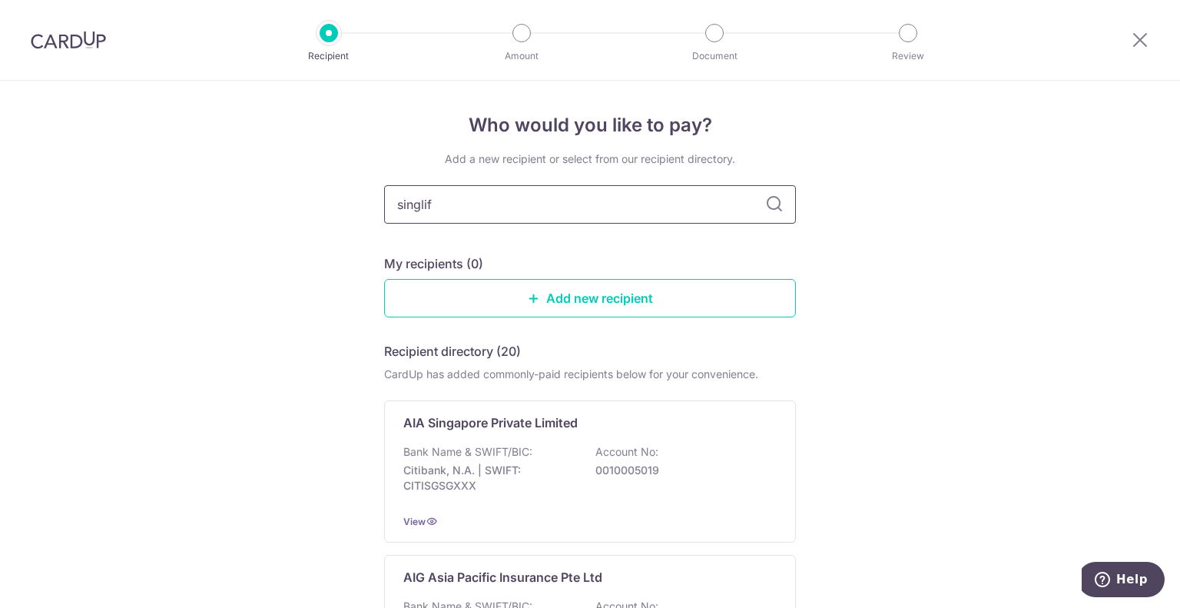
type input "singlife"
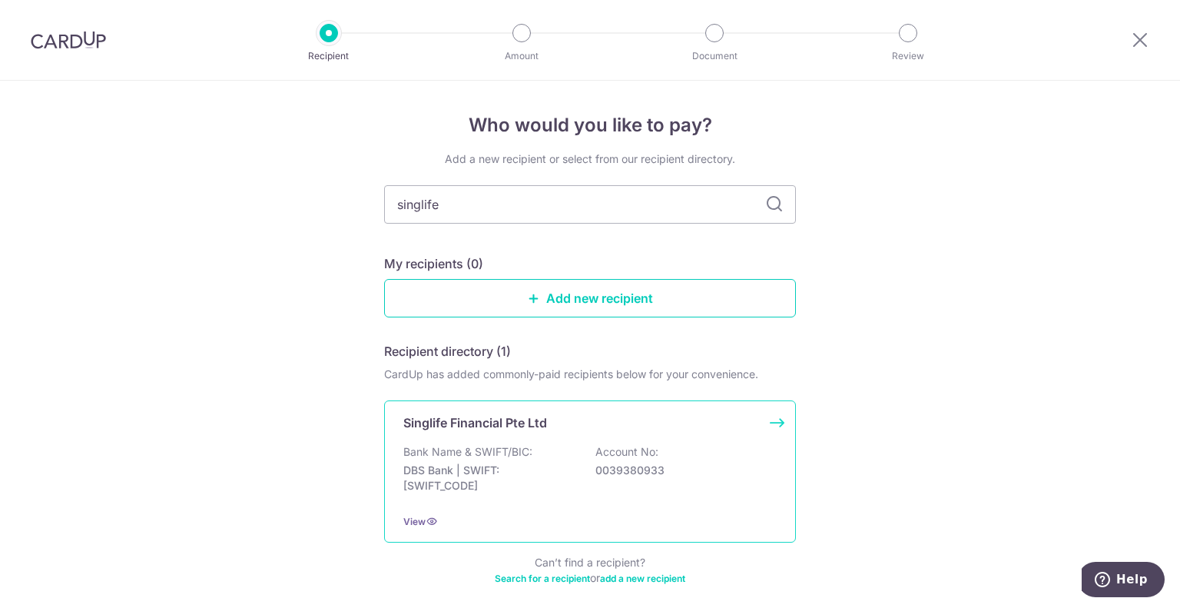
click at [464, 460] on div "Bank Name & SWIFT/BIC: DBS Bank | SWIFT: [SWIFT_CODE] Account No: 0039380933" at bounding box center [589, 472] width 373 height 57
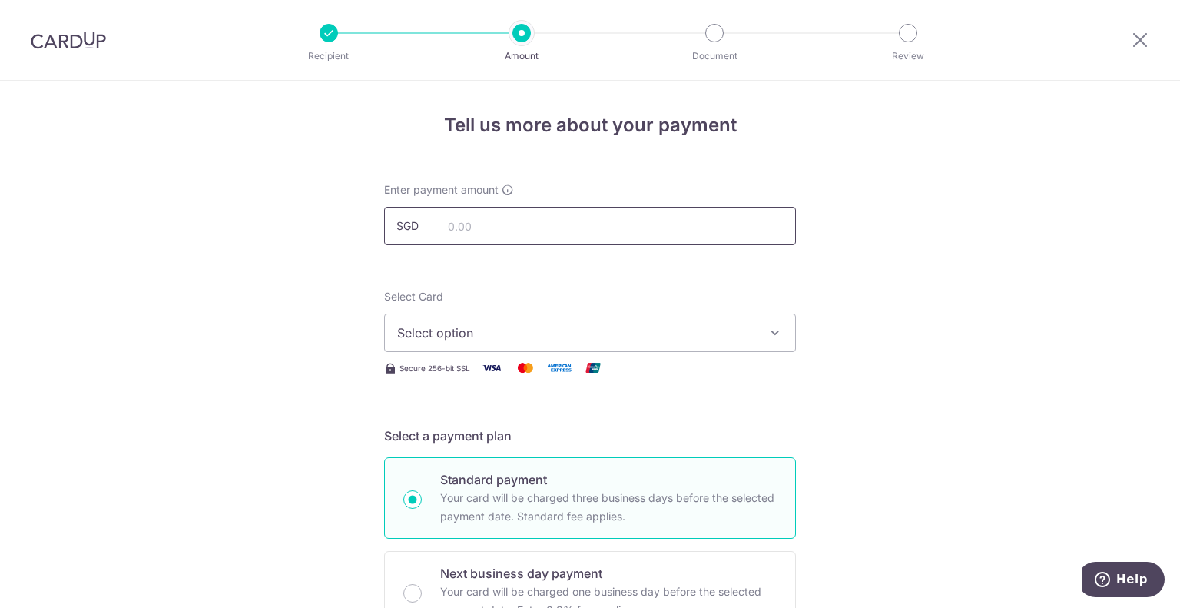
click at [501, 221] on input "text" at bounding box center [590, 226] width 412 height 38
type input "190.00"
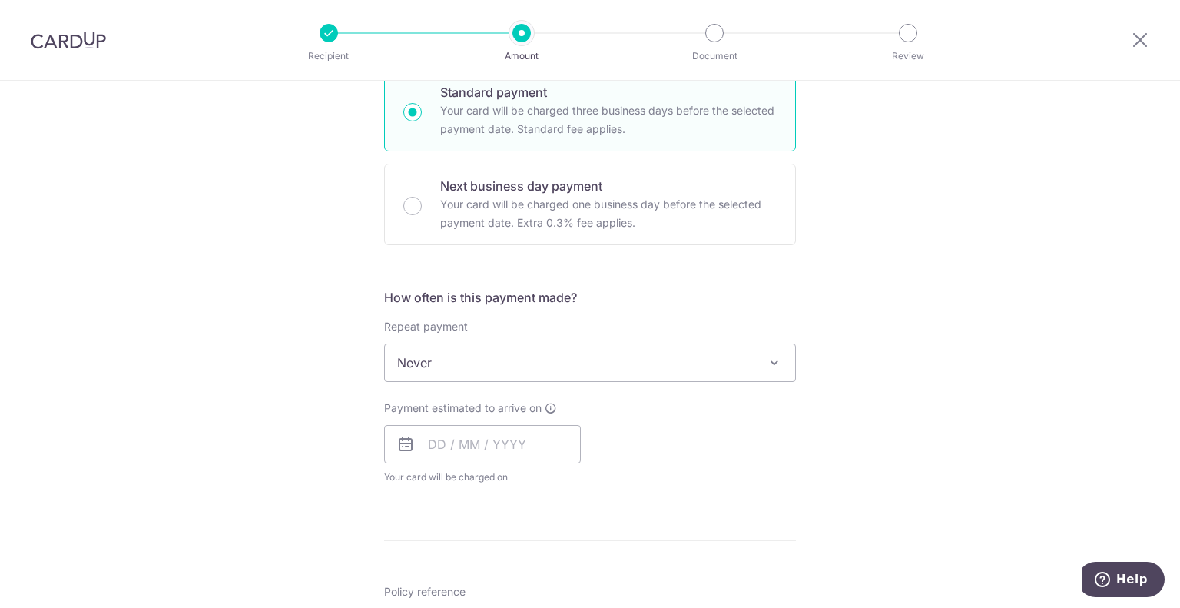
scroll to position [387, 0]
click at [429, 349] on span "Never" at bounding box center [590, 362] width 410 height 37
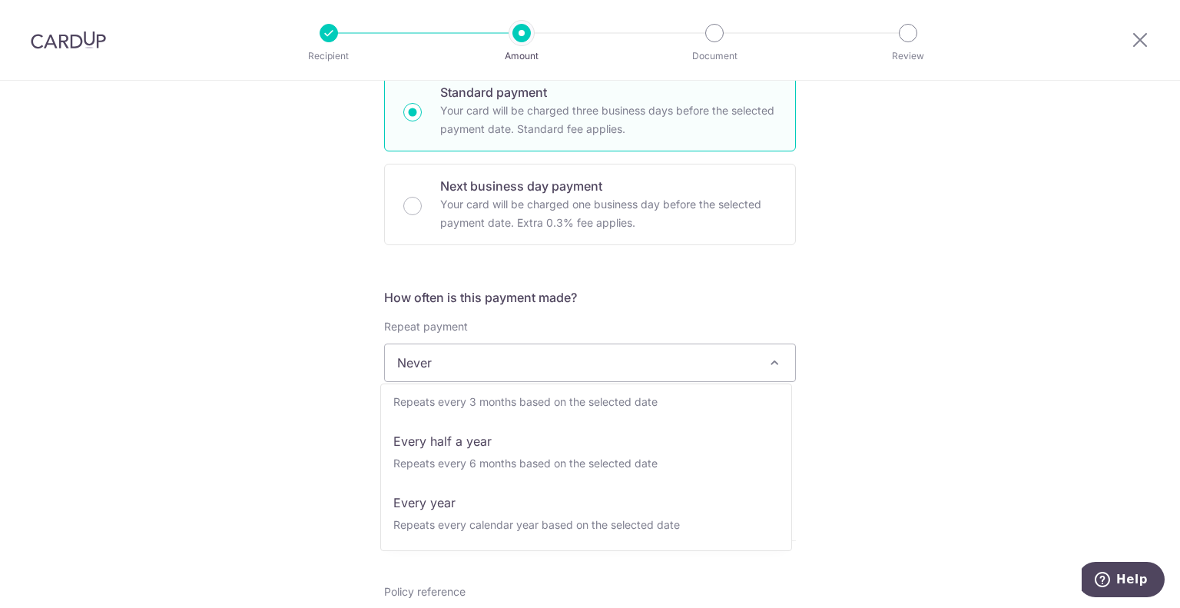
scroll to position [212, 0]
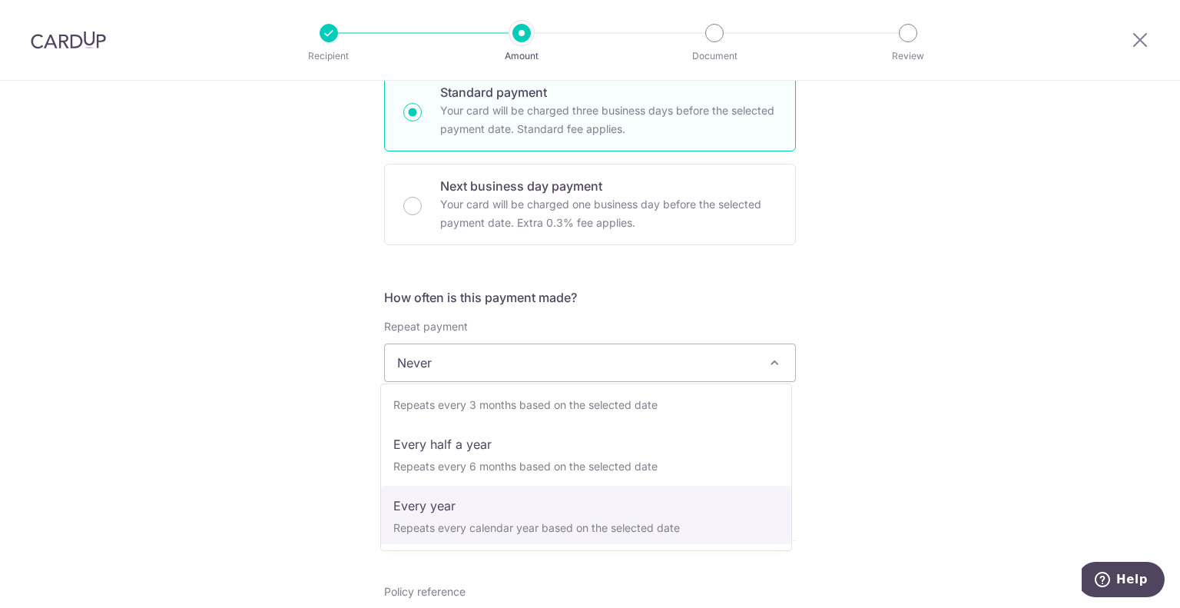
select select "6"
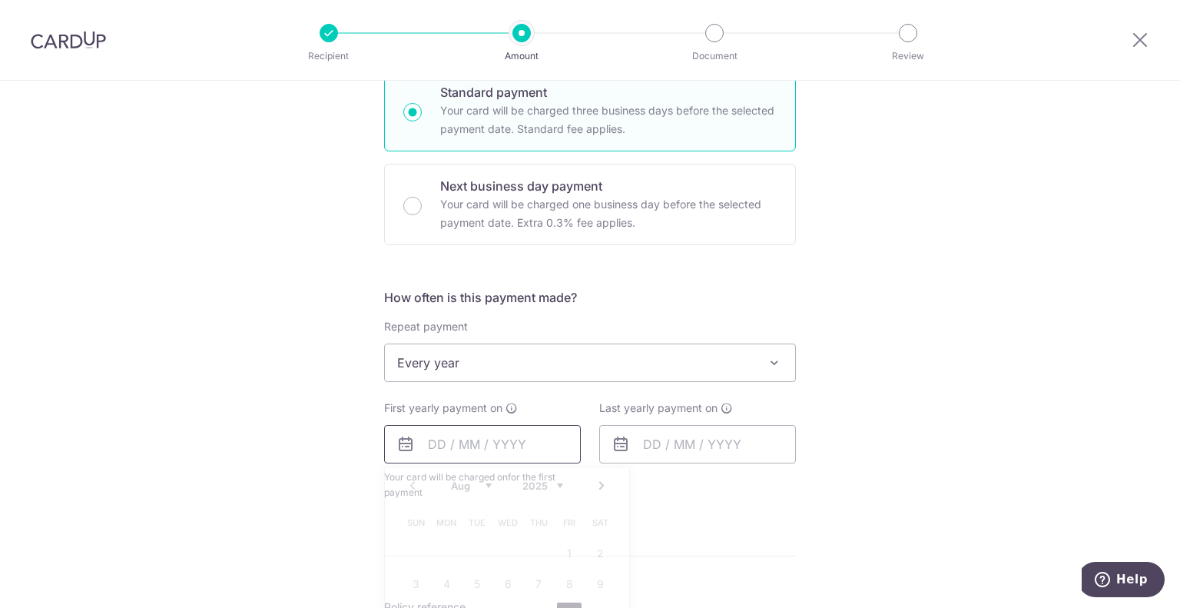
click at [426, 451] on input "text" at bounding box center [482, 444] width 197 height 38
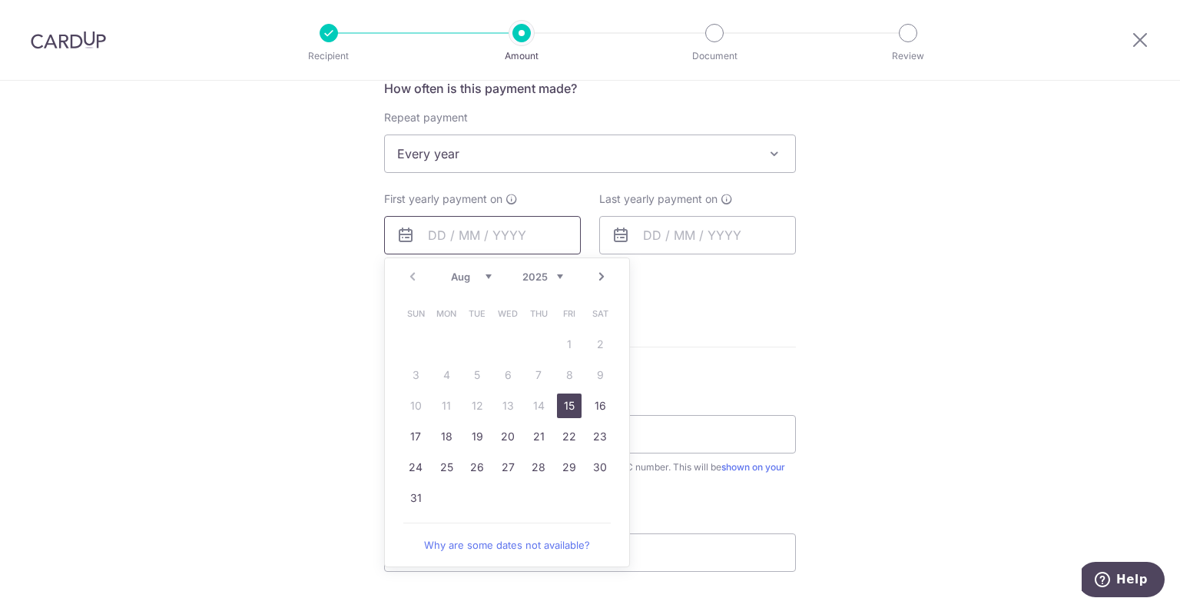
scroll to position [596, 0]
click at [966, 438] on div "Tell us more about your payment Enter payment amount SGD 190.00 190.00 Select C…" at bounding box center [590, 187] width 1180 height 1405
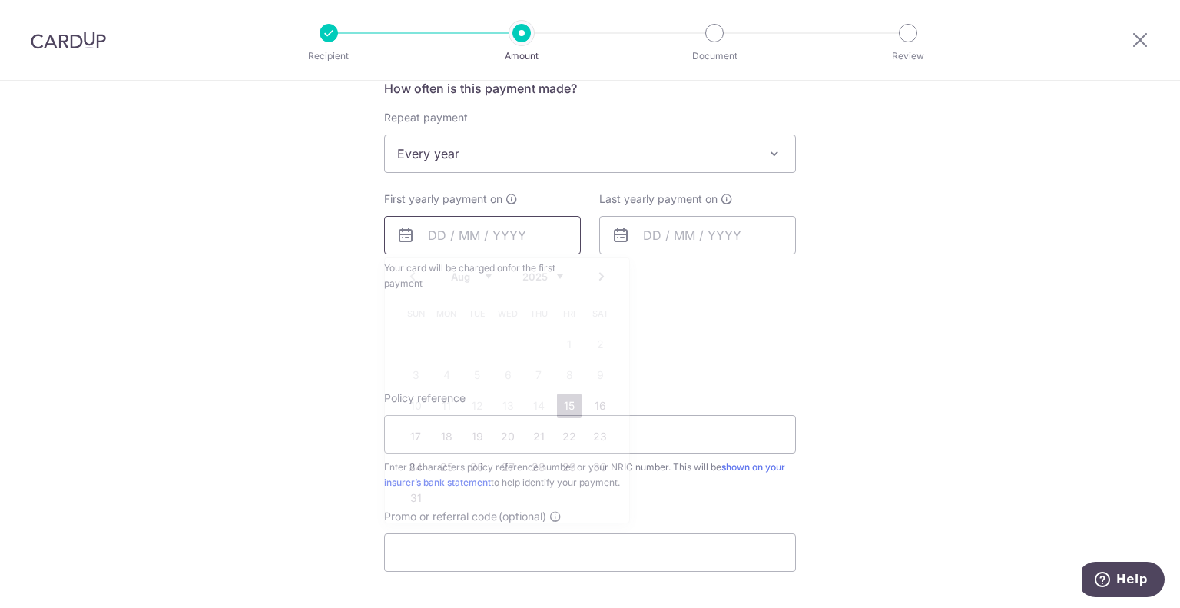
click at [433, 230] on input "text" at bounding box center [482, 235] width 197 height 38
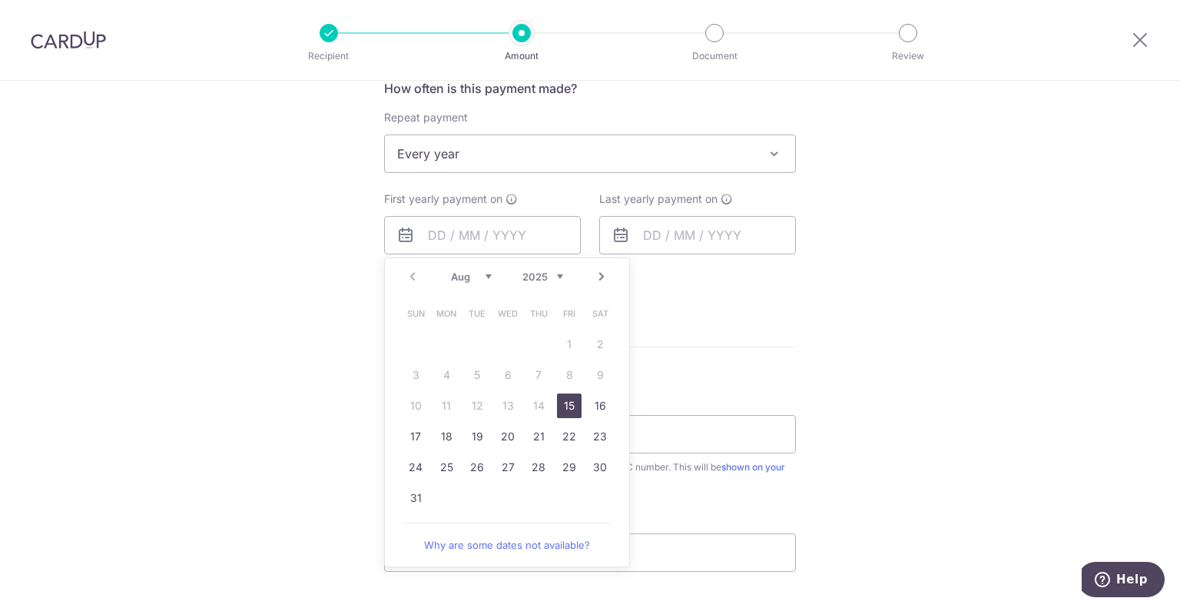
click at [557, 399] on link "15" at bounding box center [569, 405] width 25 height 25
type input "[DATE]"
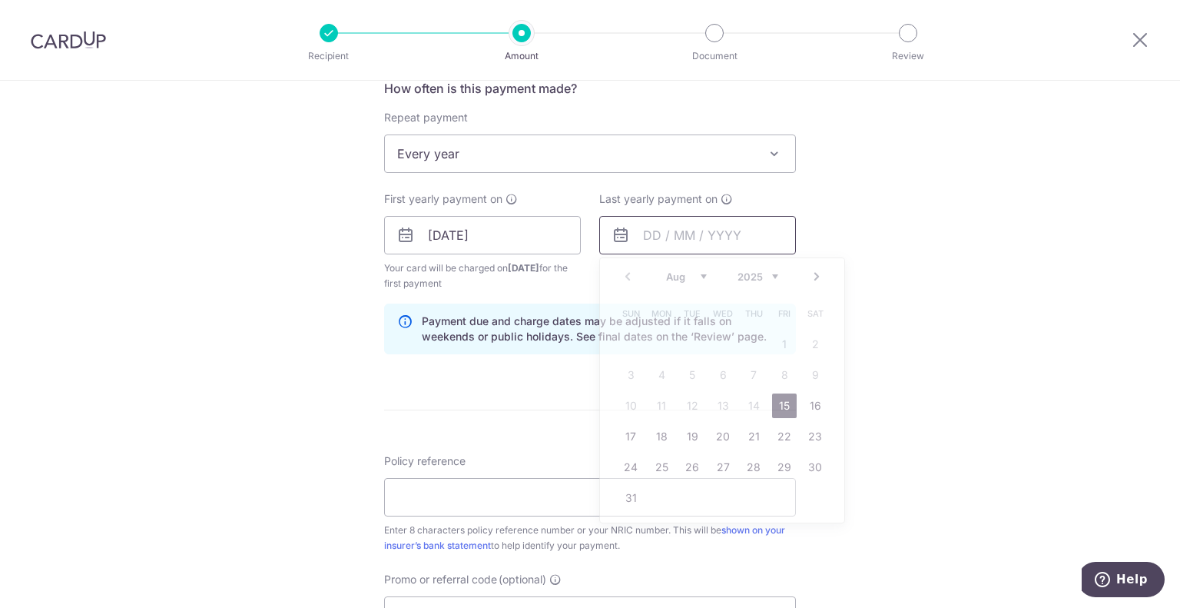
click at [635, 231] on input "text" at bounding box center [697, 235] width 197 height 38
click at [766, 273] on select "2025 2026 2027 2028 2029 2030 2031 2032 2033 2034 2035" at bounding box center [757, 276] width 41 height 12
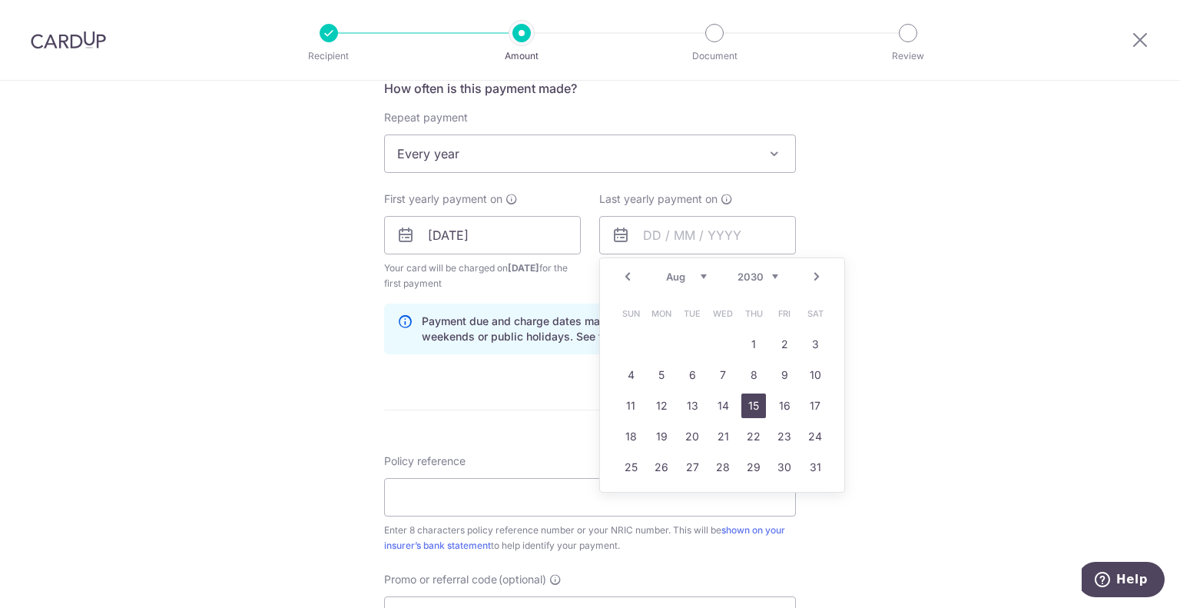
click at [750, 399] on link "15" at bounding box center [753, 405] width 25 height 25
type input "15/08/2030"
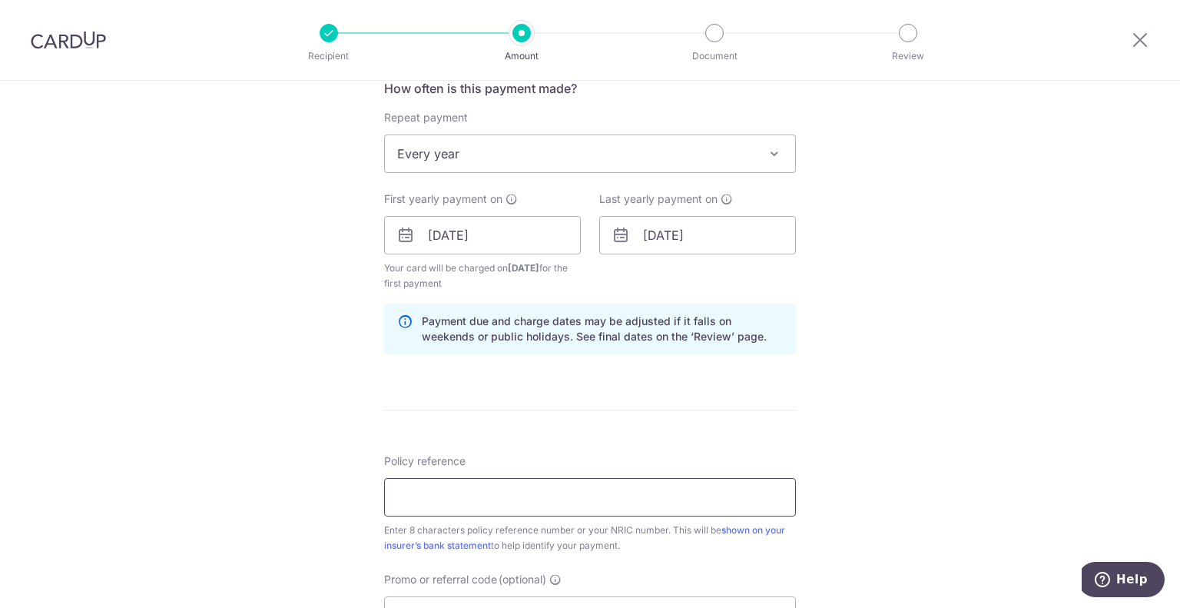
click at [575, 495] on input "Policy reference" at bounding box center [590, 497] width 412 height 38
paste input "31937366"
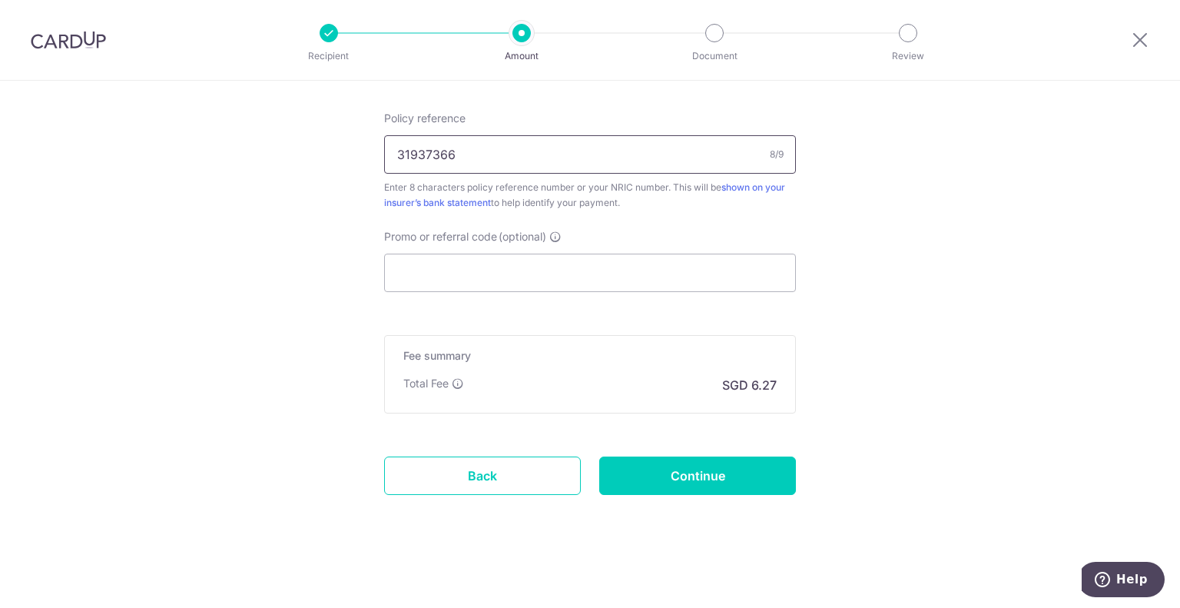
type input "31937366"
click at [765, 386] on p "SGD 6.27" at bounding box center [749, 385] width 55 height 18
copy p "6.27"
click at [684, 478] on input "Continue" at bounding box center [697, 475] width 197 height 38
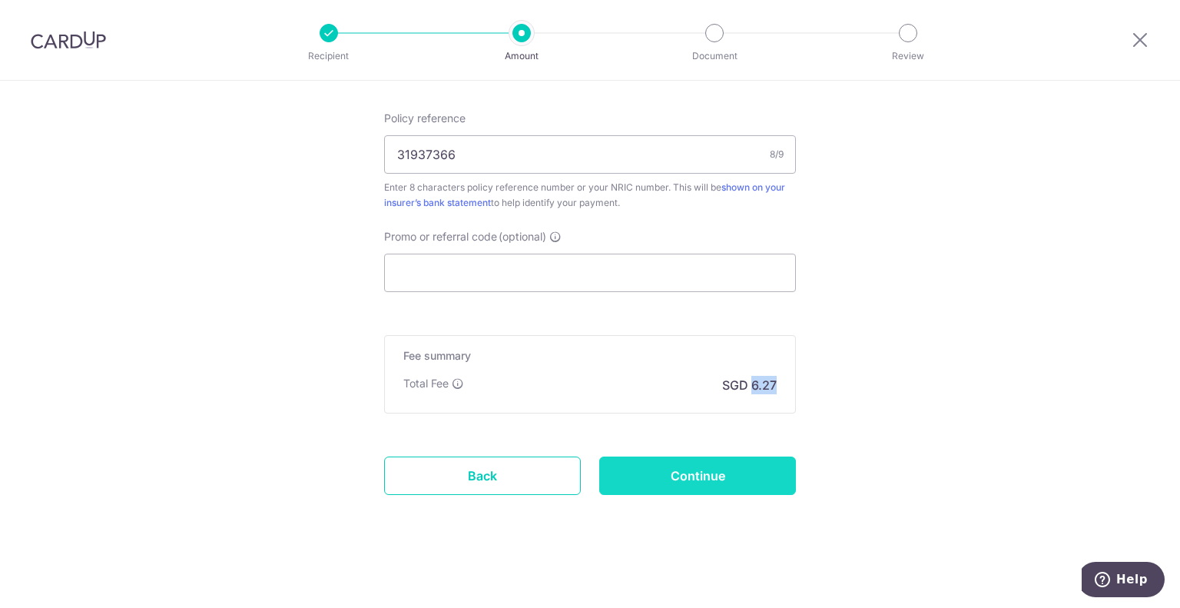
type input "Create Schedule"
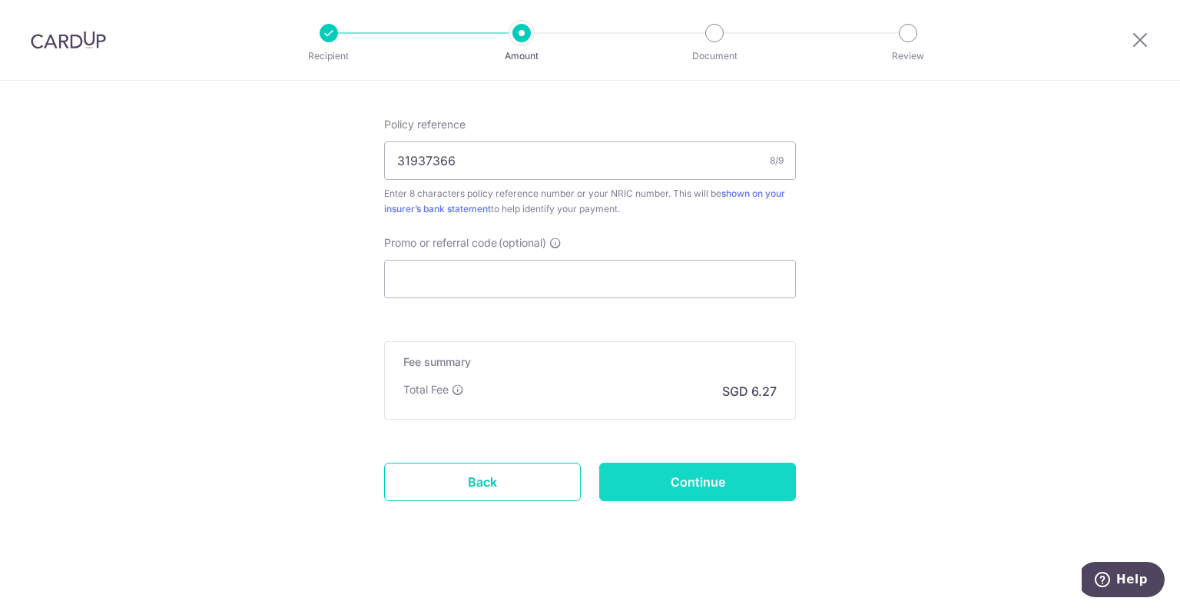
scroll to position [870, 0]
click at [787, 485] on input "Continue" at bounding box center [697, 481] width 197 height 38
type input "Create Schedule"
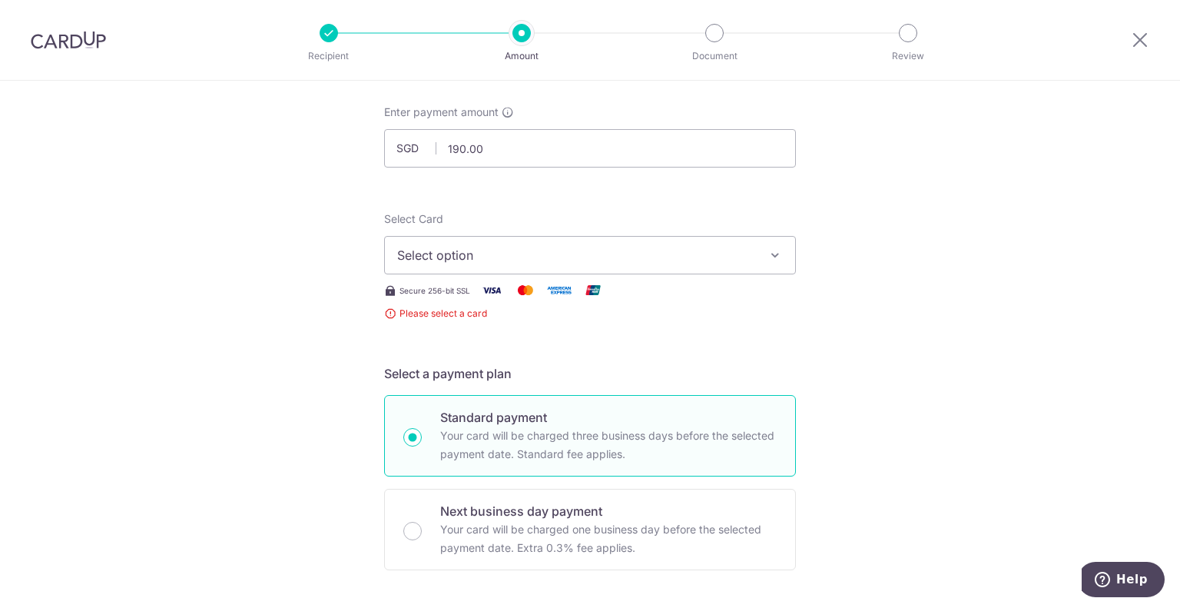
scroll to position [75, 0]
click at [422, 260] on span "Select option" at bounding box center [576, 258] width 358 height 18
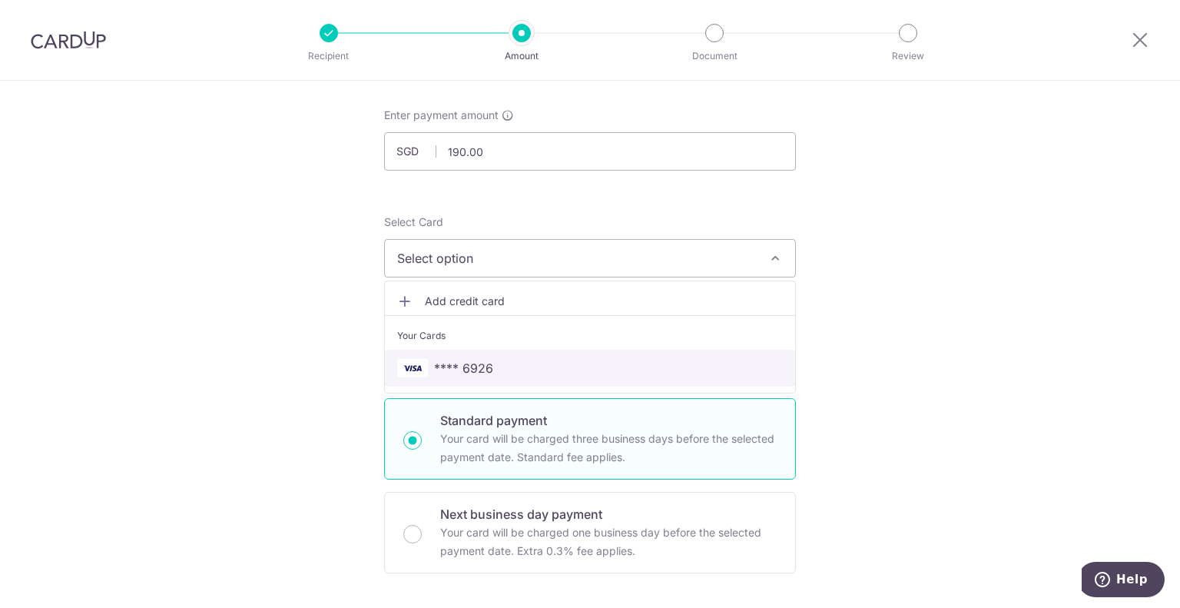
click at [449, 356] on link "**** 6926" at bounding box center [590, 367] width 410 height 37
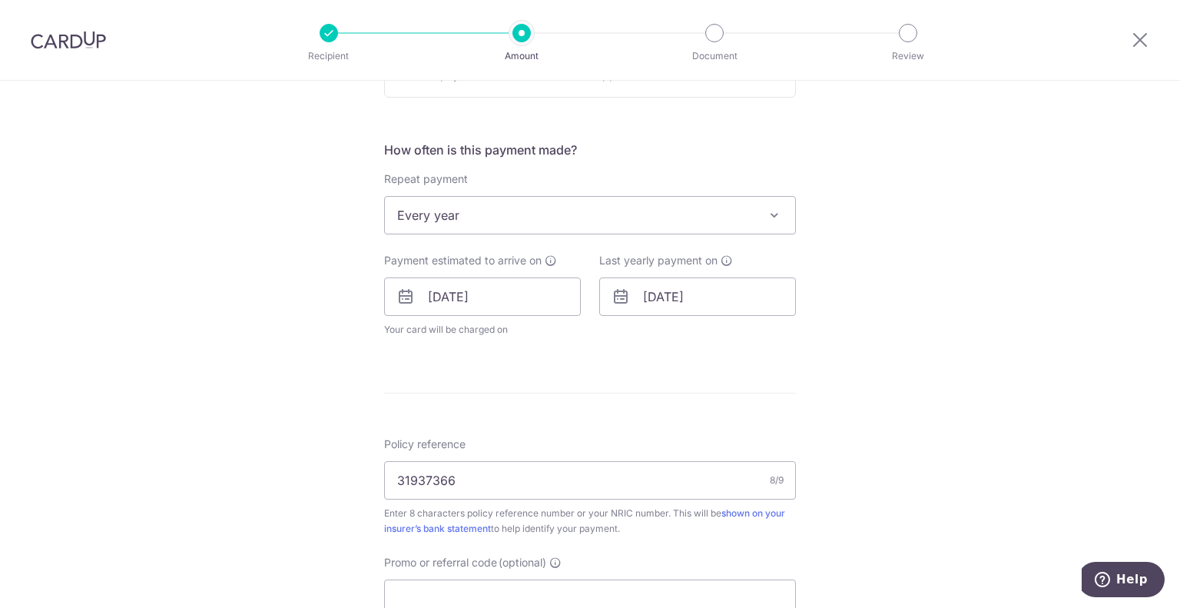
scroll to position [860, 0]
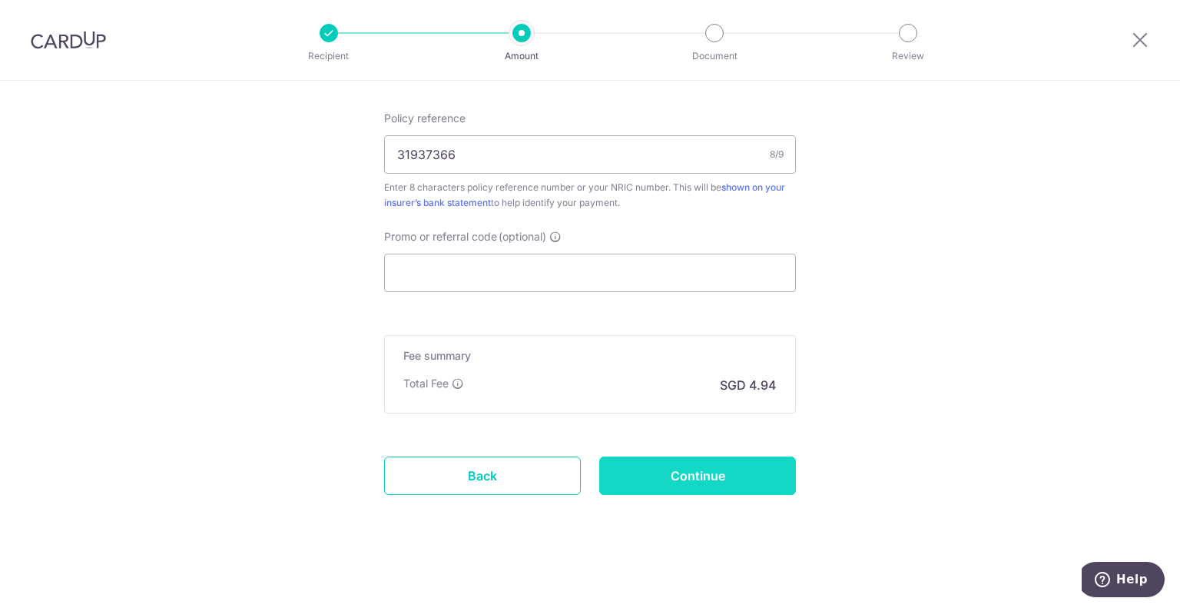
click at [759, 489] on input "Continue" at bounding box center [697, 475] width 197 height 38
type input "Create Schedule"
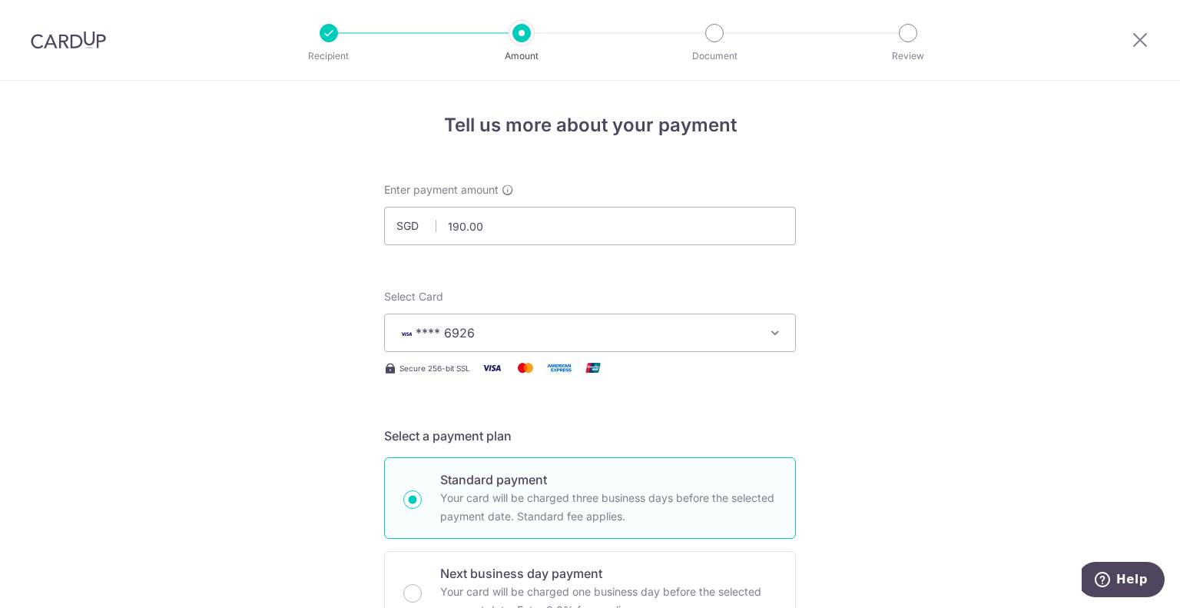
scroll to position [0, 0]
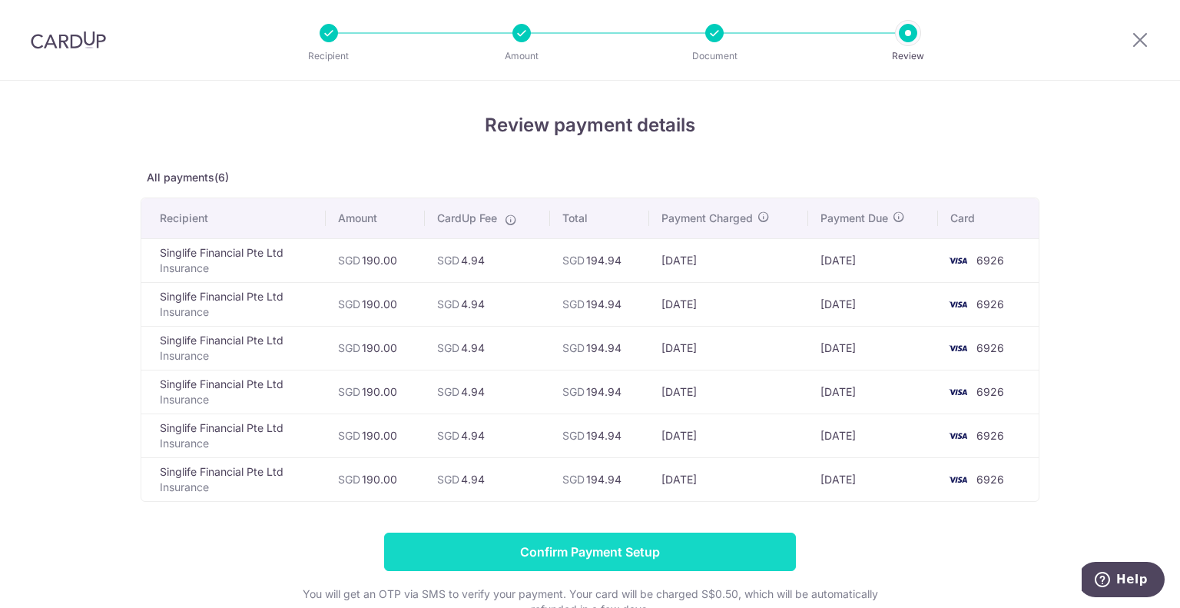
click at [771, 551] on input "Confirm Payment Setup" at bounding box center [590, 551] width 412 height 38
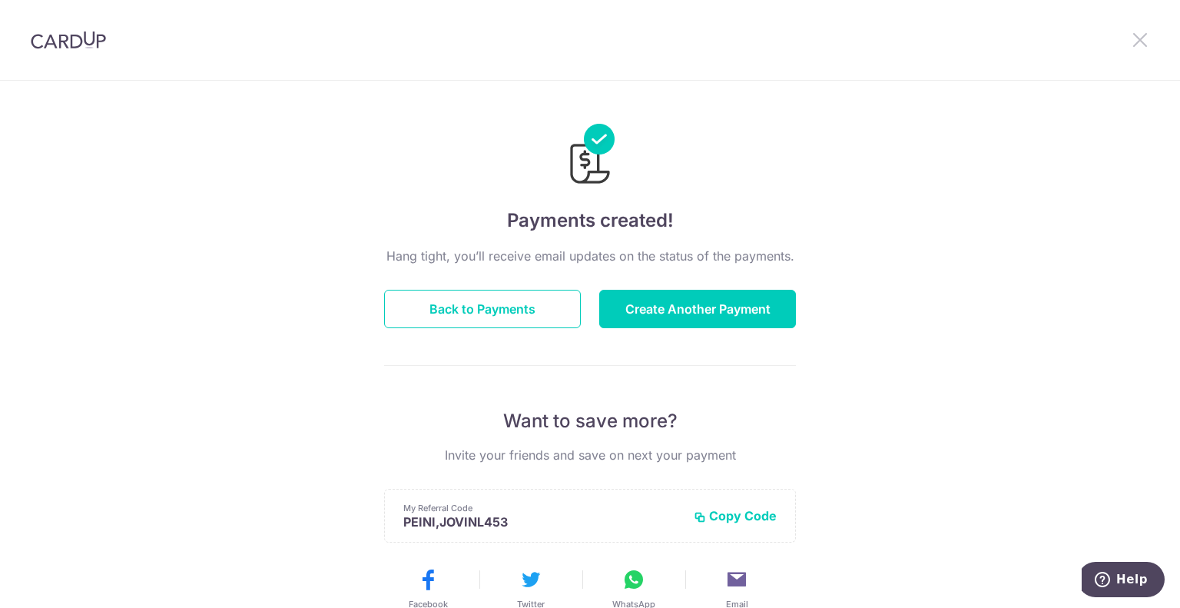
click at [1140, 41] on icon at bounding box center [1140, 39] width 18 height 19
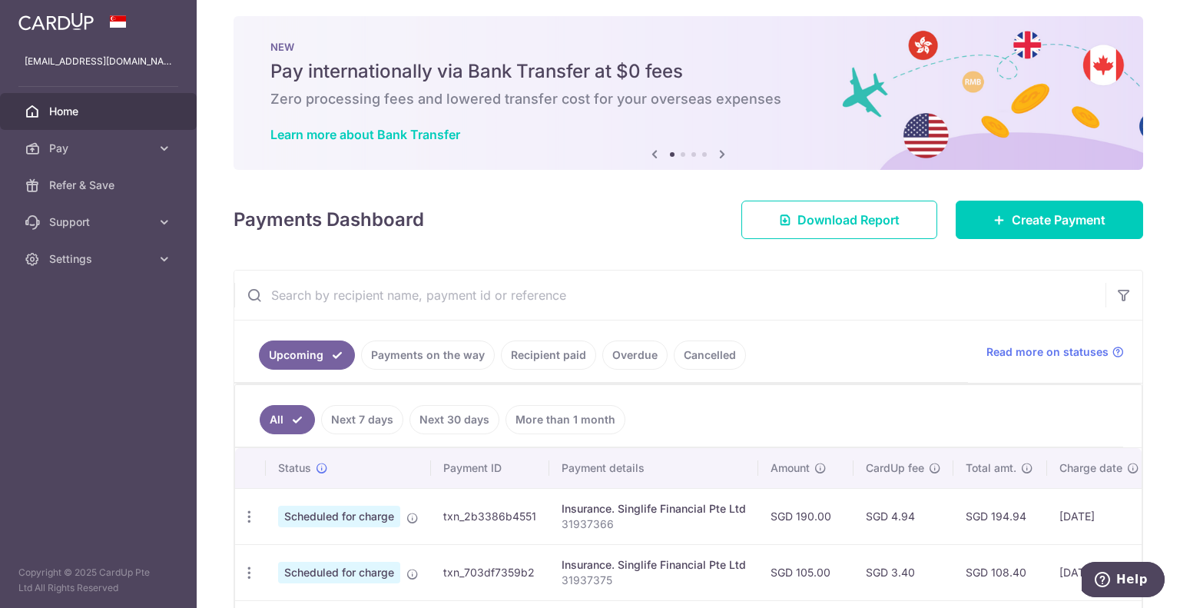
scroll to position [11, 0]
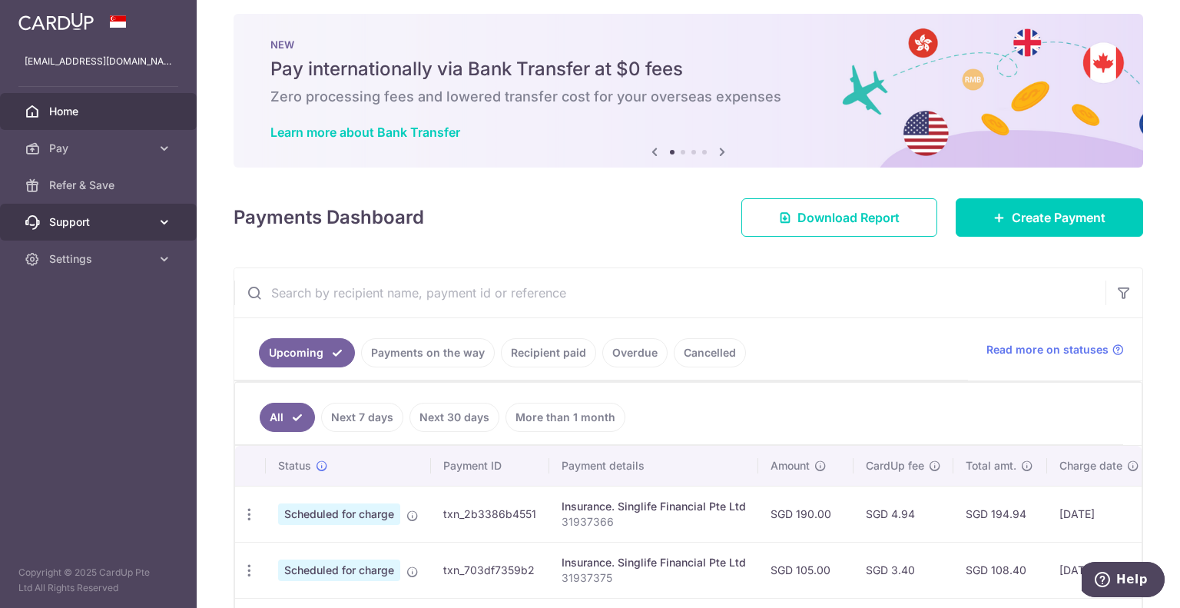
click at [55, 230] on link "Support" at bounding box center [98, 222] width 197 height 37
